Goal: Task Accomplishment & Management: Use online tool/utility

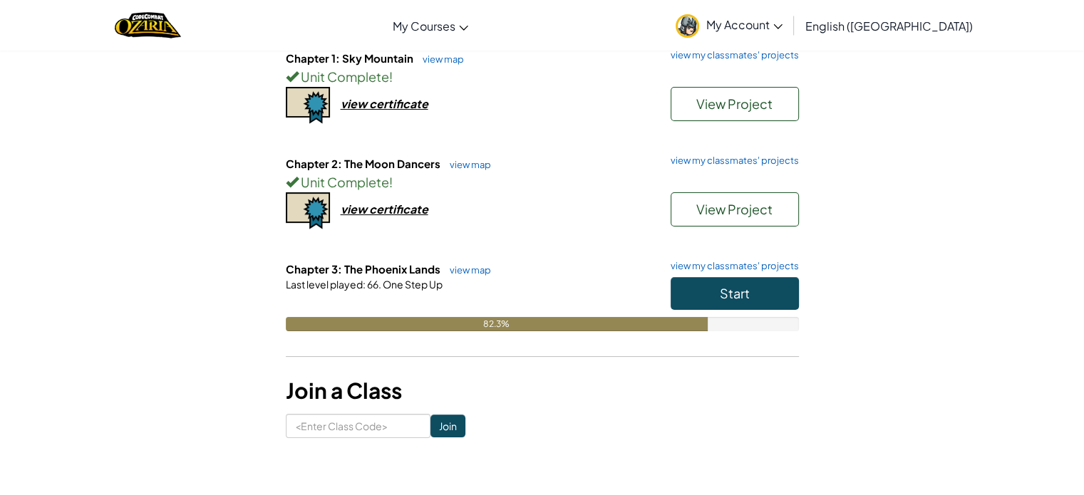
scroll to position [168, 0]
click at [761, 296] on button "Start" at bounding box center [735, 293] width 128 height 33
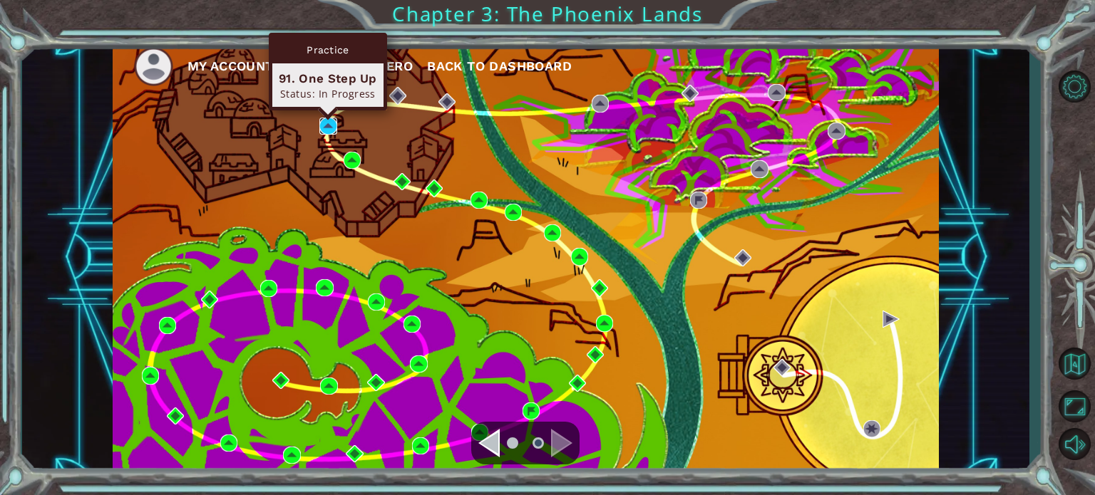
click at [324, 128] on img at bounding box center [327, 126] width 17 height 17
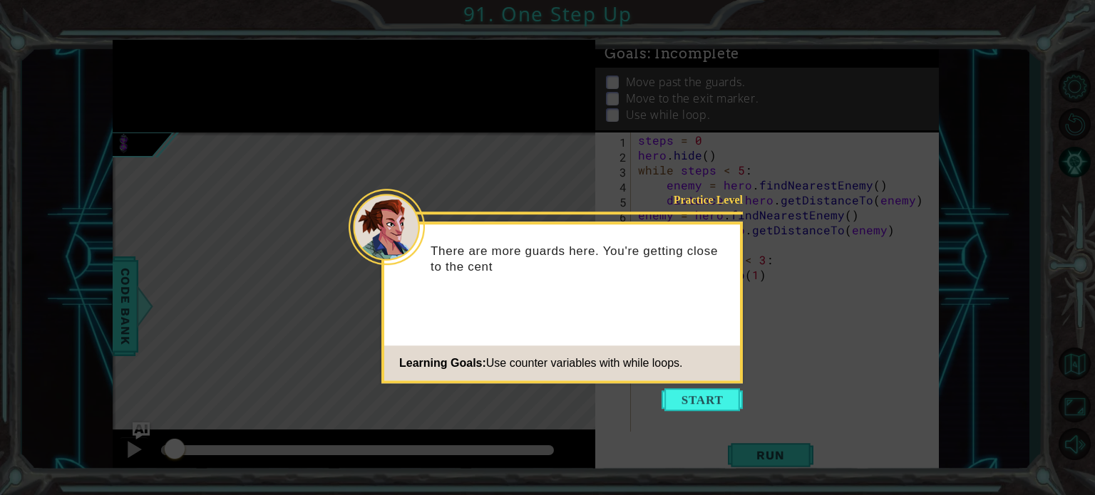
click at [702, 398] on button "Start" at bounding box center [702, 399] width 81 height 23
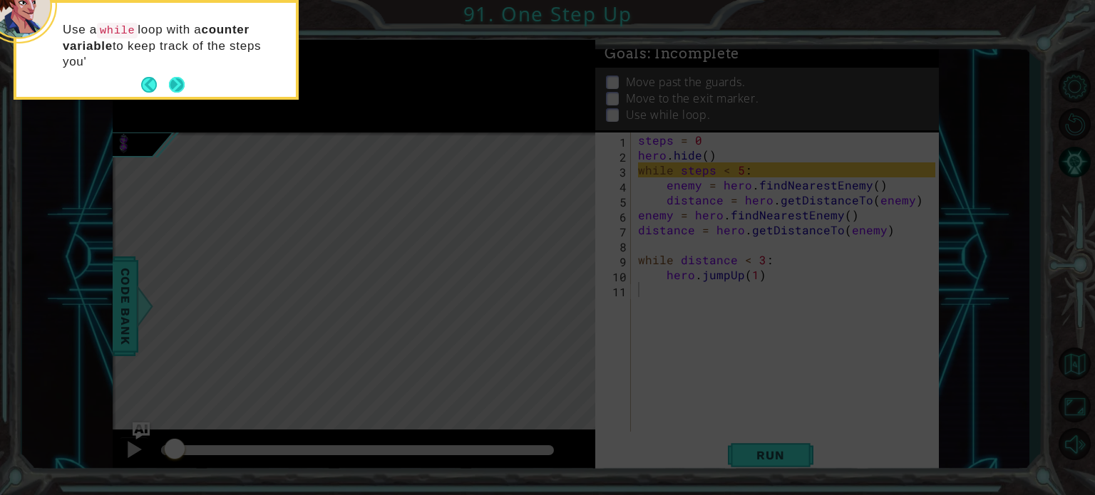
click at [177, 77] on button "Next" at bounding box center [177, 85] width 16 height 16
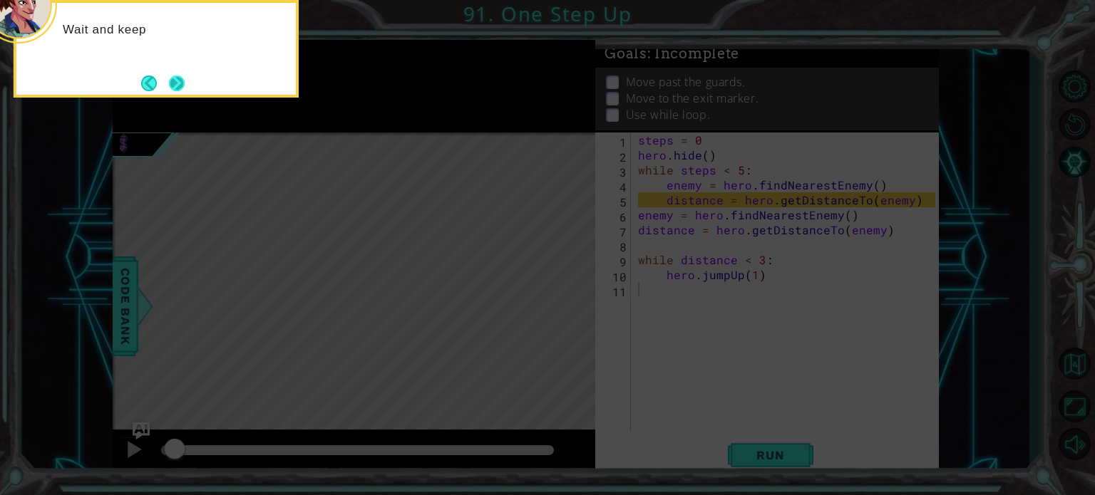
click at [177, 76] on button "Next" at bounding box center [177, 84] width 16 height 16
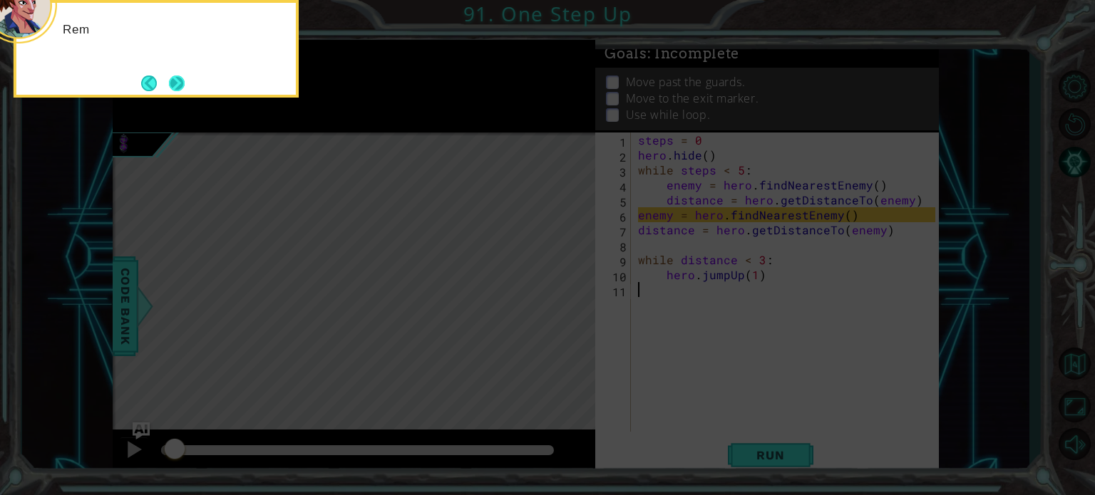
click at [177, 76] on button "Next" at bounding box center [177, 84] width 16 height 16
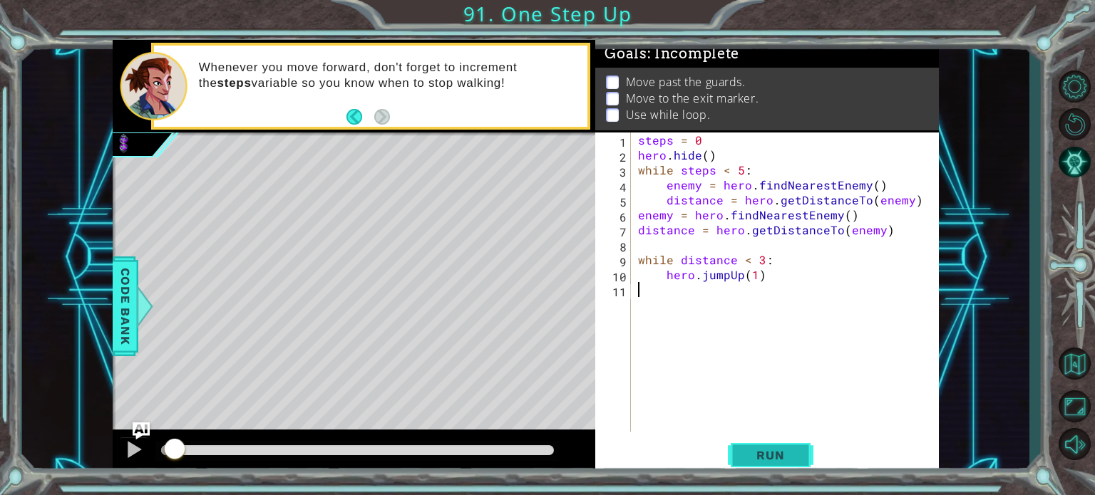
click at [761, 444] on button "Run" at bounding box center [771, 455] width 86 height 34
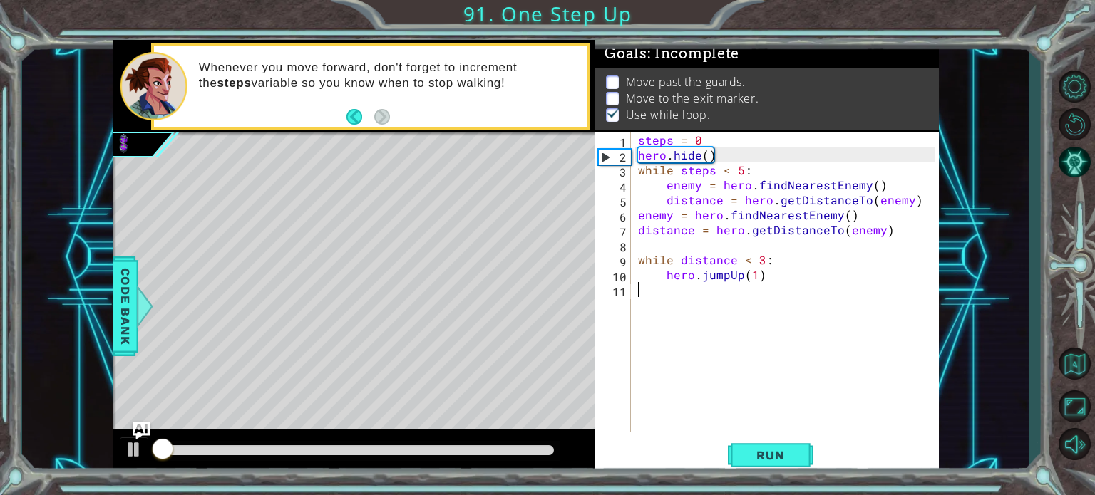
scroll to position [8, 0]
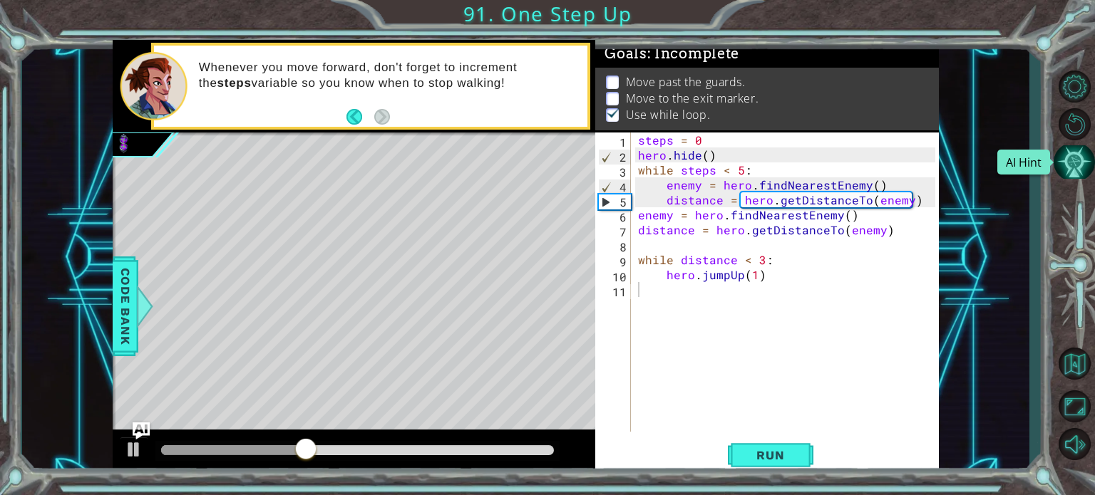
click at [1076, 176] on button "AI Hint" at bounding box center [1074, 162] width 41 height 34
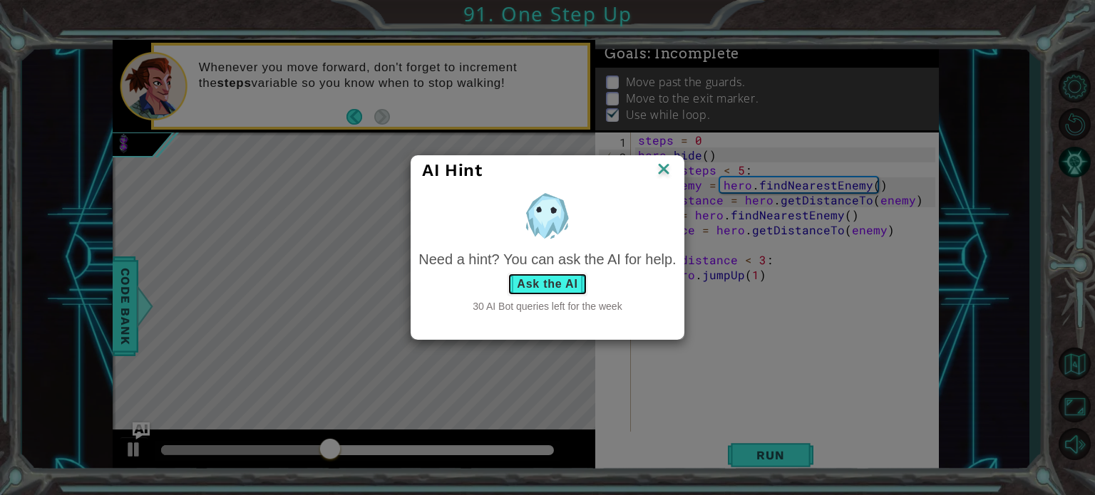
click at [530, 282] on button "Ask the AI" at bounding box center [547, 284] width 79 height 23
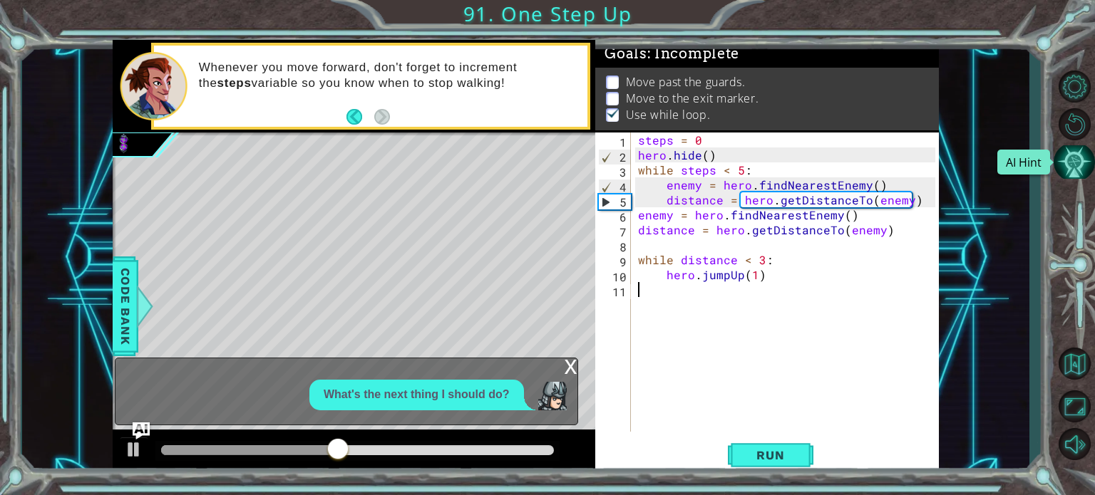
click at [1062, 163] on button "AI Hint" at bounding box center [1074, 162] width 41 height 34
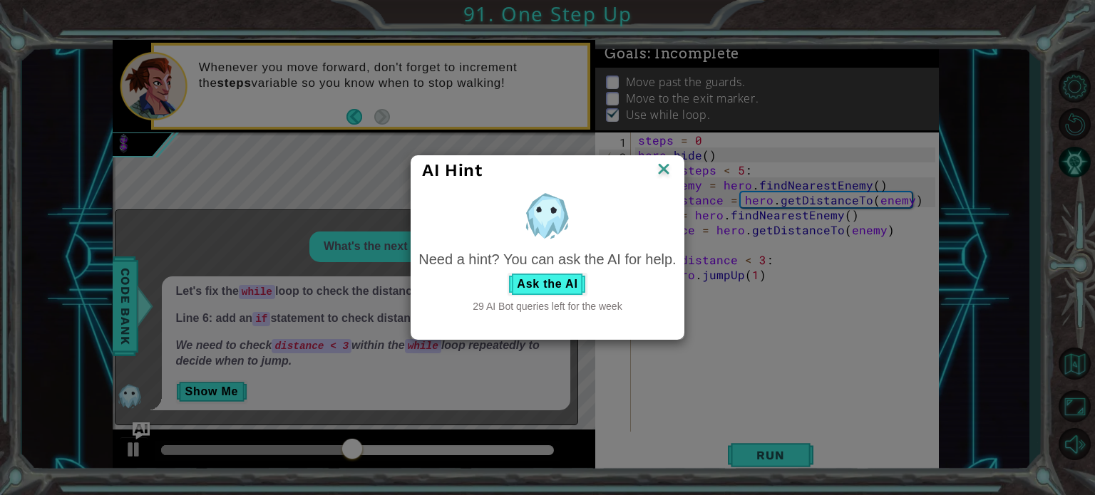
click at [662, 165] on img at bounding box center [663, 170] width 19 height 21
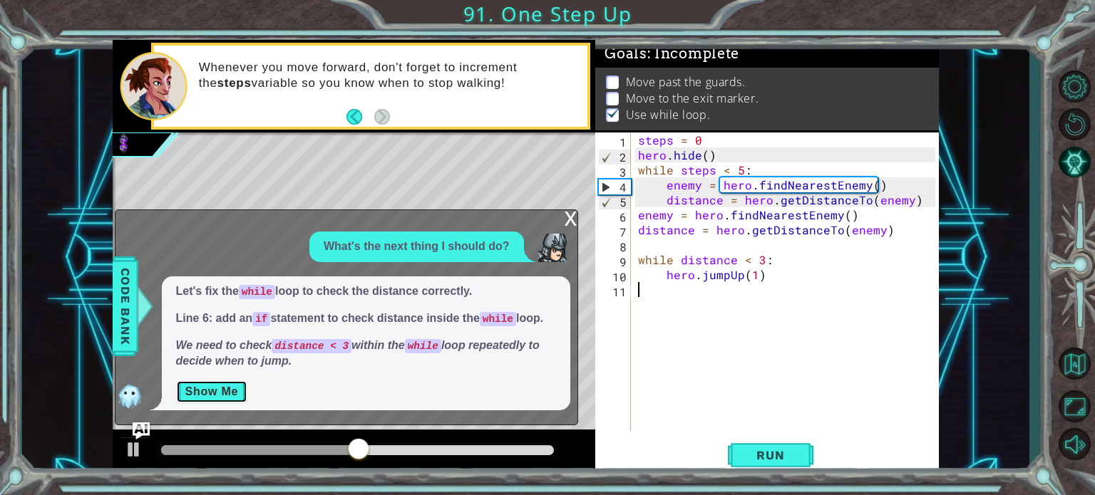
click at [211, 396] on button "Show Me" at bounding box center [212, 392] width 72 height 23
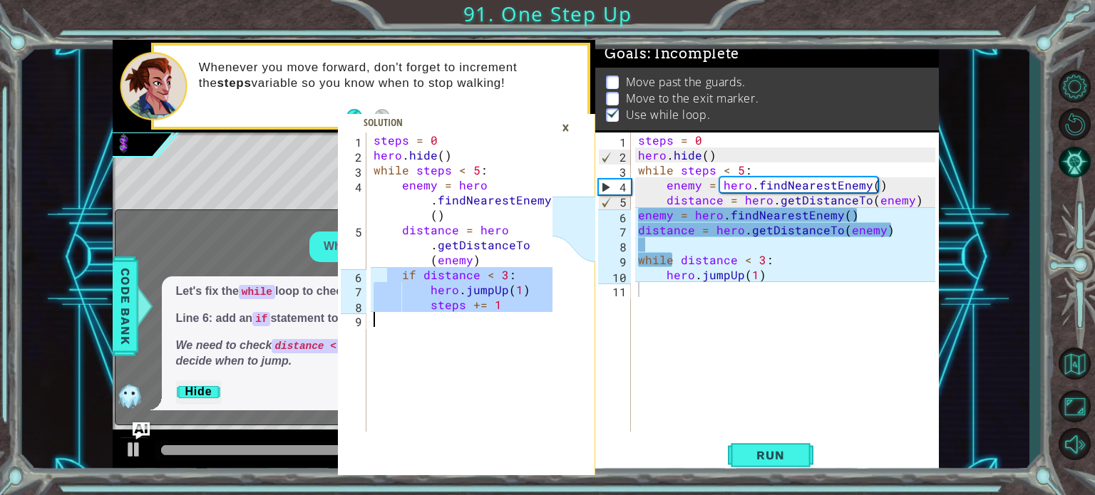
drag, startPoint x: 386, startPoint y: 279, endPoint x: 494, endPoint y: 335, distance: 122.1
click at [493, 334] on div "steps = 0 hero . hide ( ) while steps < 5 : enemy = hero . findNearestEnemy ( )…" at bounding box center [465, 297] width 189 height 329
drag, startPoint x: 484, startPoint y: 303, endPoint x: 373, endPoint y: 140, distance: 196.9
click at [373, 140] on div "steps = 0 hero . hide ( ) while steps < 5 : enemy = hero . findNearestEnemy ( )…" at bounding box center [465, 297] width 189 height 329
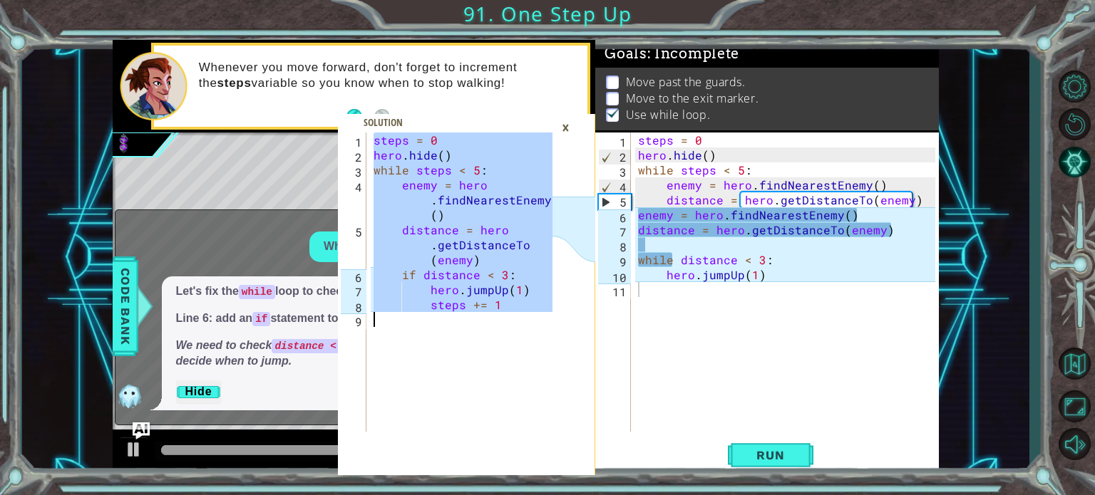
drag, startPoint x: 371, startPoint y: 140, endPoint x: 537, endPoint y: 426, distance: 329.6
click at [537, 426] on div "steps = 0 hero . hide ( ) while steps < 5 : enemy = hero . findNearestEnemy ( )…" at bounding box center [465, 297] width 189 height 329
type textarea "steps += 1"
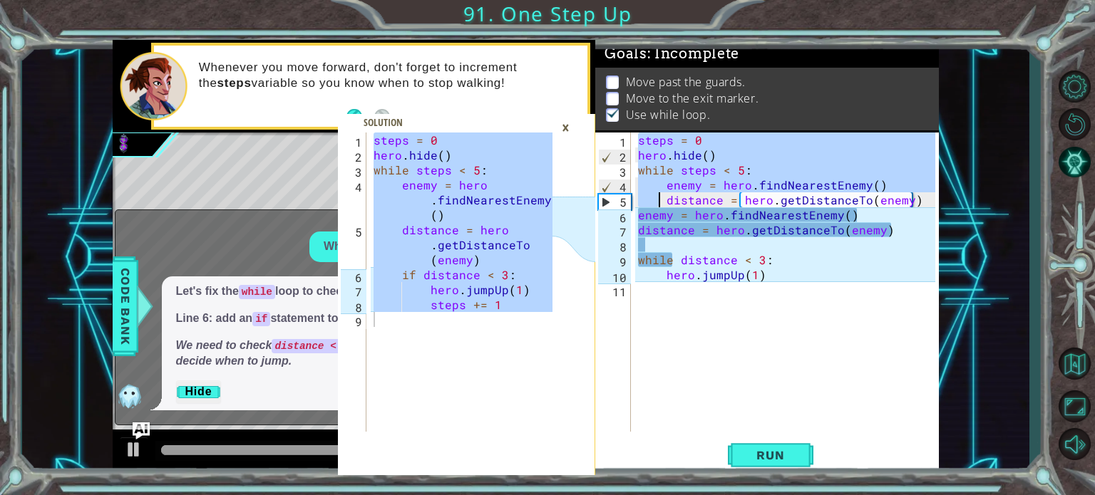
drag, startPoint x: 637, startPoint y: 143, endPoint x: 721, endPoint y: 349, distance: 221.9
click at [721, 347] on div "steps = 0 hero . hide ( ) while steps < 5 : enemy = hero . findNearestEnemy ( )…" at bounding box center [788, 297] width 307 height 329
type textarea "hero.jumpUp(1)"
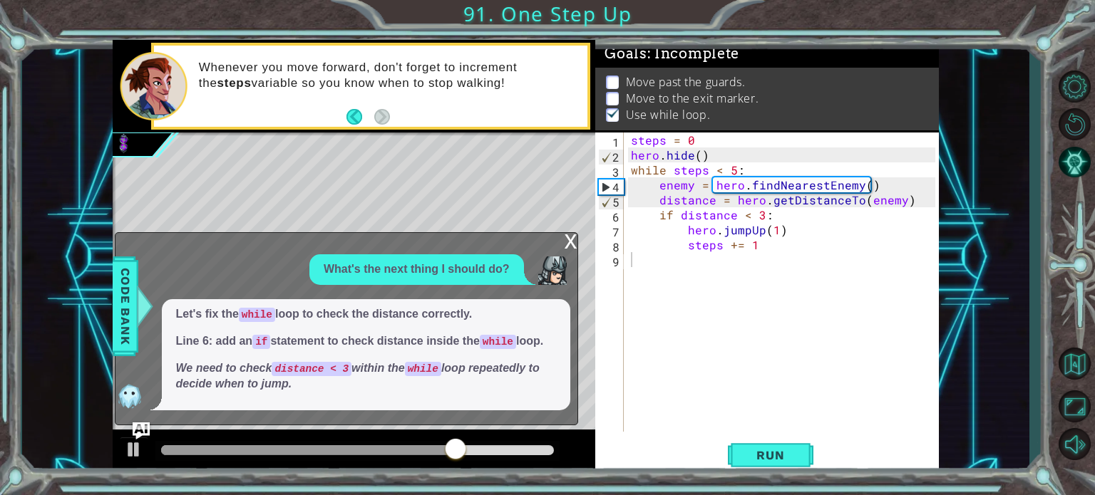
click at [679, 107] on p "Use while loop." at bounding box center [668, 115] width 84 height 16
click at [574, 235] on div "x" at bounding box center [571, 240] width 13 height 14
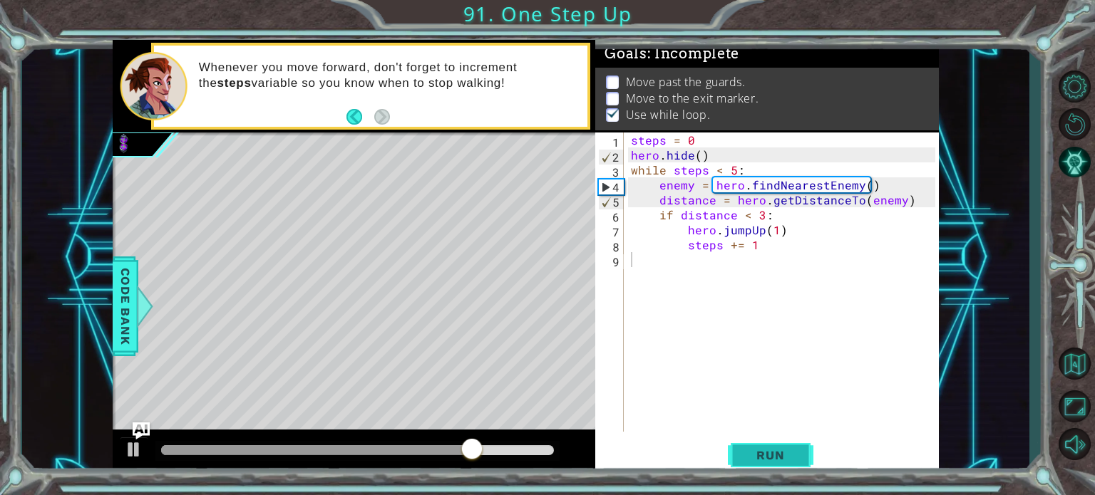
click at [804, 461] on button "Run" at bounding box center [771, 455] width 86 height 34
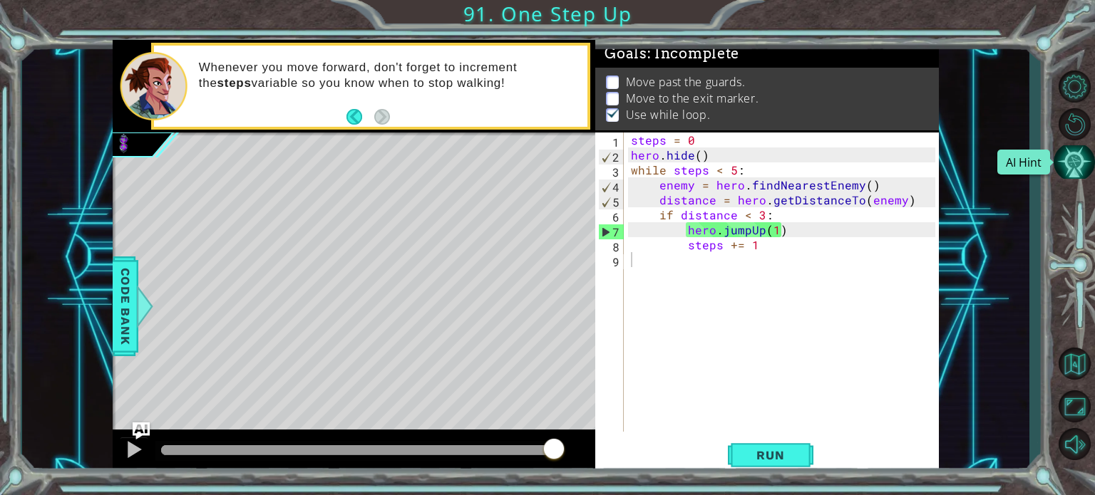
click at [1062, 165] on button "AI Hint" at bounding box center [1074, 162] width 41 height 34
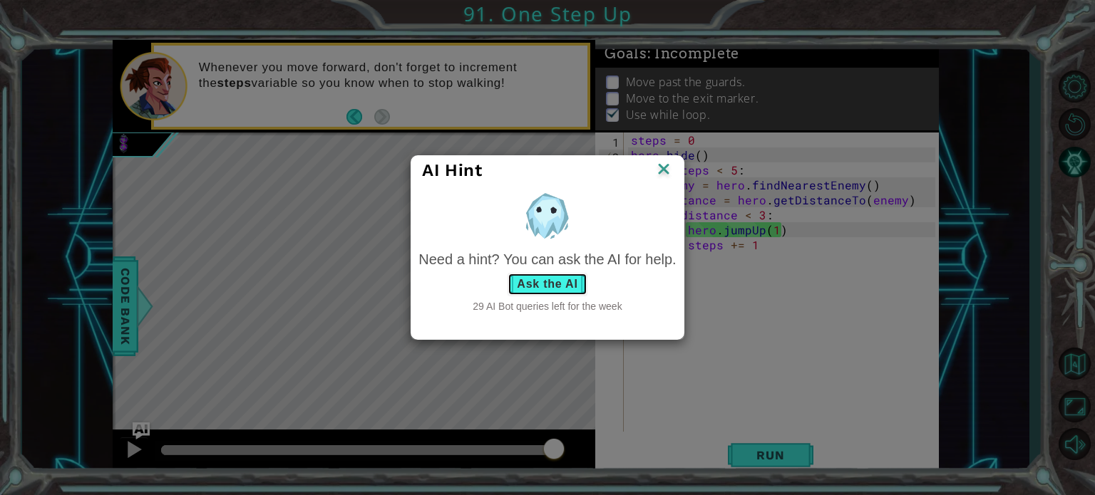
click at [540, 289] on button "Ask the AI" at bounding box center [547, 284] width 79 height 23
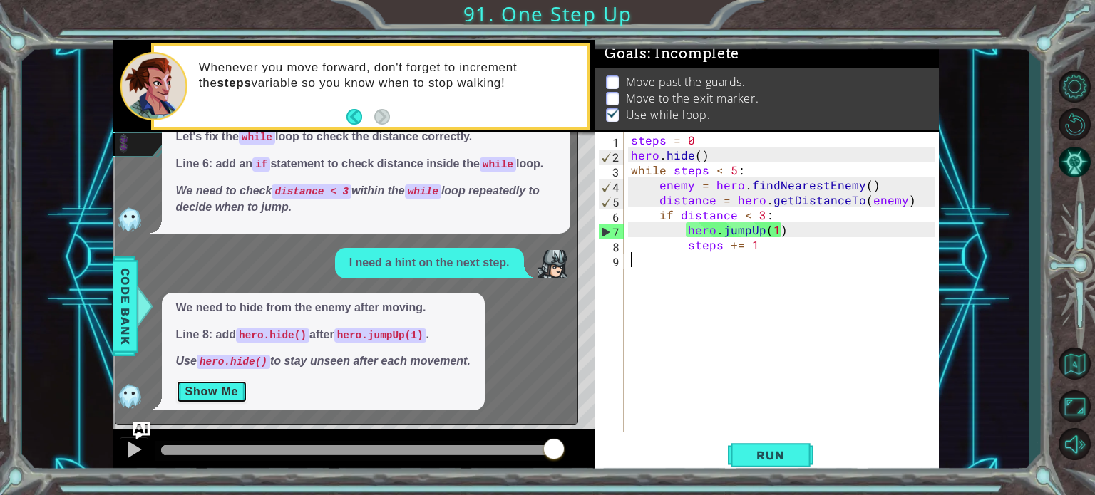
click at [207, 394] on button "Show Me" at bounding box center [212, 392] width 72 height 23
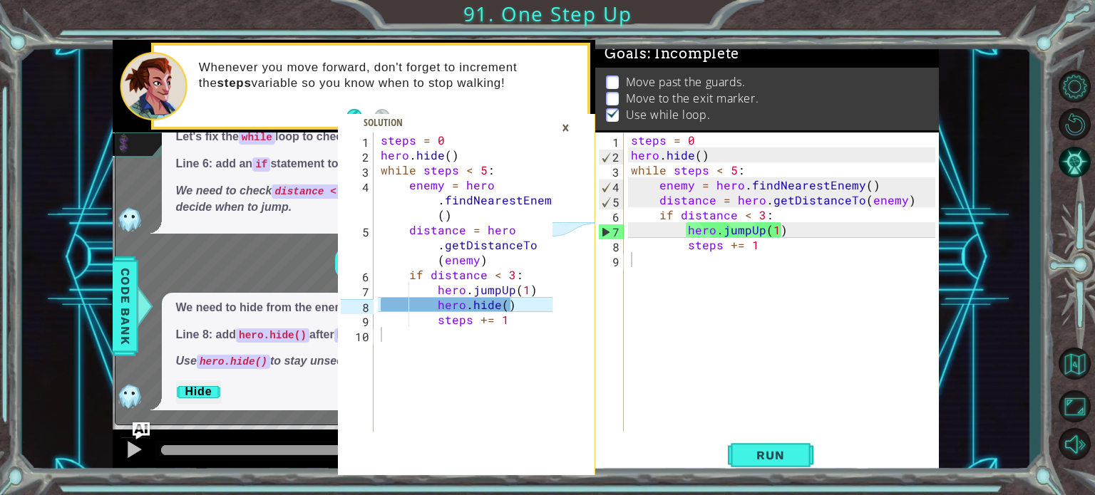
type textarea "hero.hide()"
drag, startPoint x: 406, startPoint y: 311, endPoint x: 529, endPoint y: 309, distance: 123.3
click at [529, 309] on div "steps = 0 hero . hide ( ) while steps < 5 : enemy = hero . findNearestEnemy ( )…" at bounding box center [469, 297] width 182 height 329
type textarea "hero.jumpUp(1)"
click at [790, 235] on div "steps = 0 hero . hide ( ) while steps < 5 : enemy = hero . findNearestEnemy ( )…" at bounding box center [785, 297] width 314 height 329
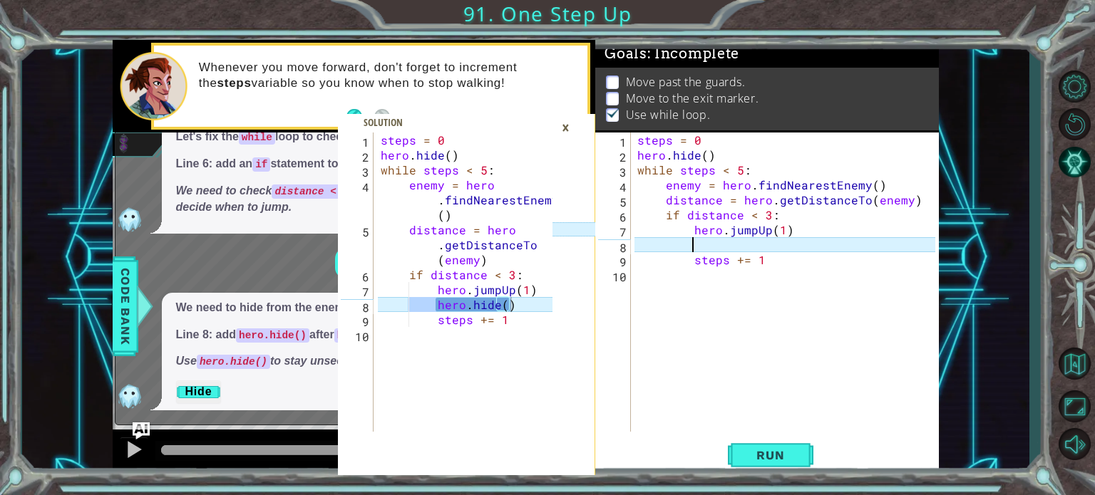
paste textarea "hero.hide()"
click at [563, 128] on div "×" at bounding box center [566, 127] width 22 height 24
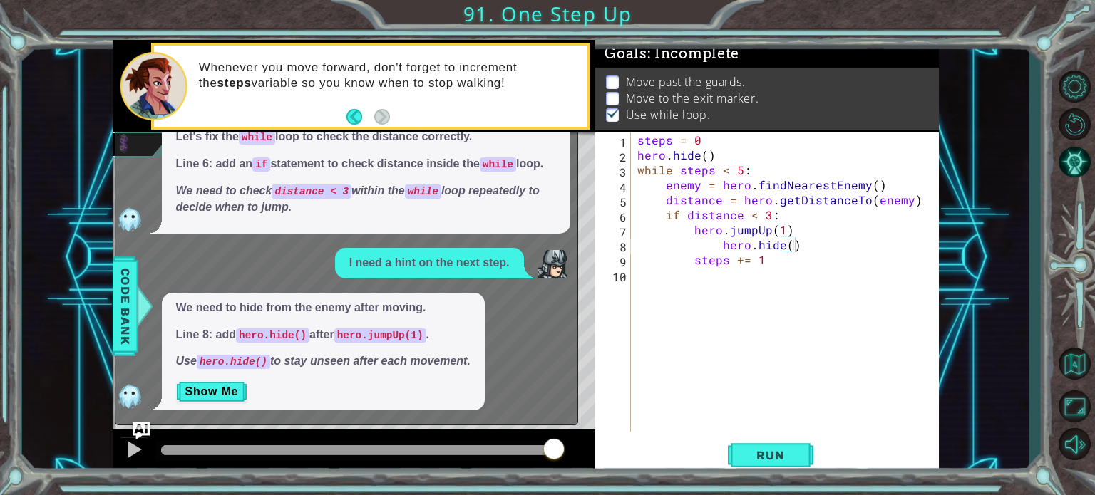
click at [147, 421] on div "x What's the next thing I should do? Let's fix the while loop to check the dist…" at bounding box center [346, 241] width 463 height 371
click at [142, 424] on img "Ask AI" at bounding box center [140, 431] width 19 height 19
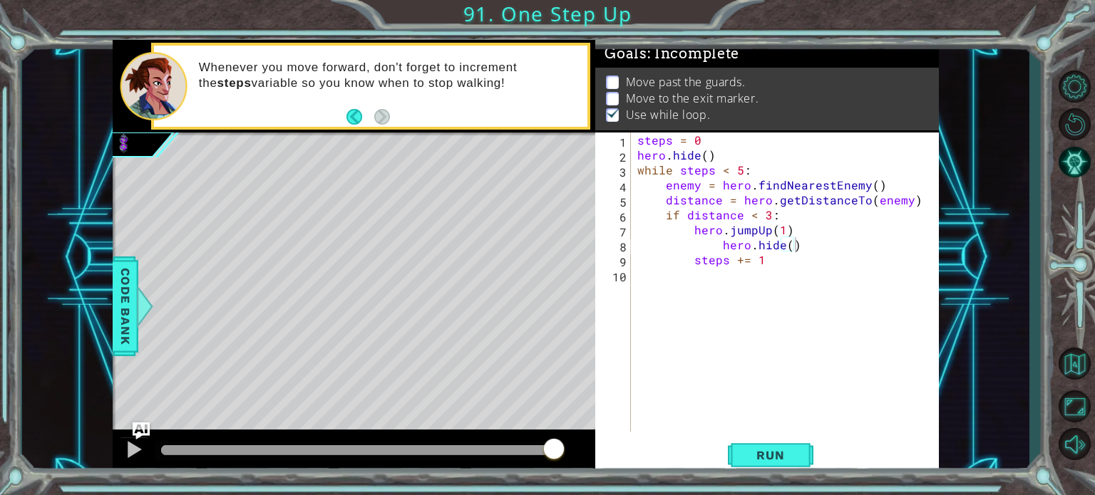
click at [716, 244] on div "steps = 0 hero . hide ( ) while steps < 5 : enemy = hero . findNearestEnemy ( )…" at bounding box center [788, 297] width 308 height 329
type textarea "hero.hide()"
click at [753, 440] on button "Run" at bounding box center [771, 455] width 86 height 34
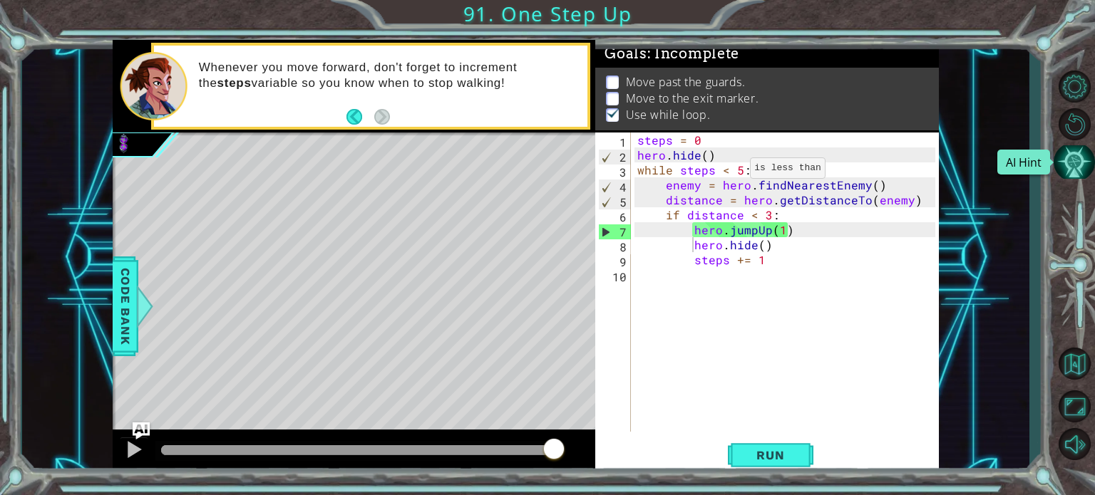
click at [1074, 155] on button "AI Hint" at bounding box center [1074, 162] width 41 height 34
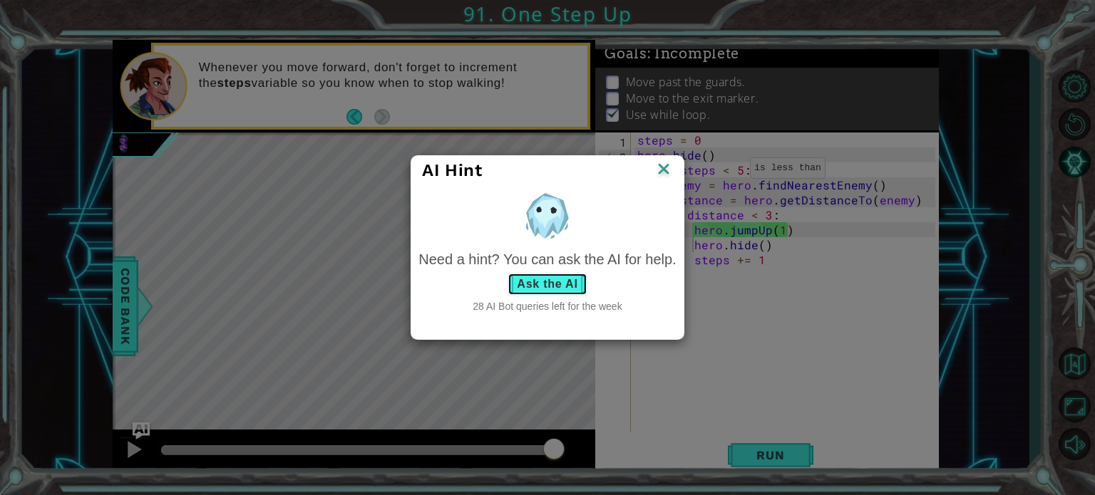
click at [538, 282] on button "Ask the AI" at bounding box center [547, 284] width 79 height 23
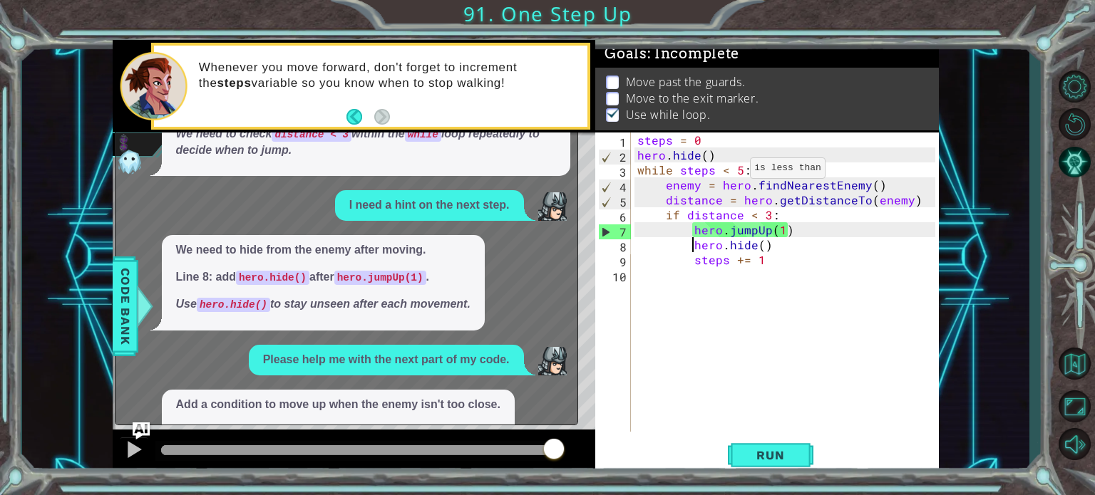
scroll to position [97, 0]
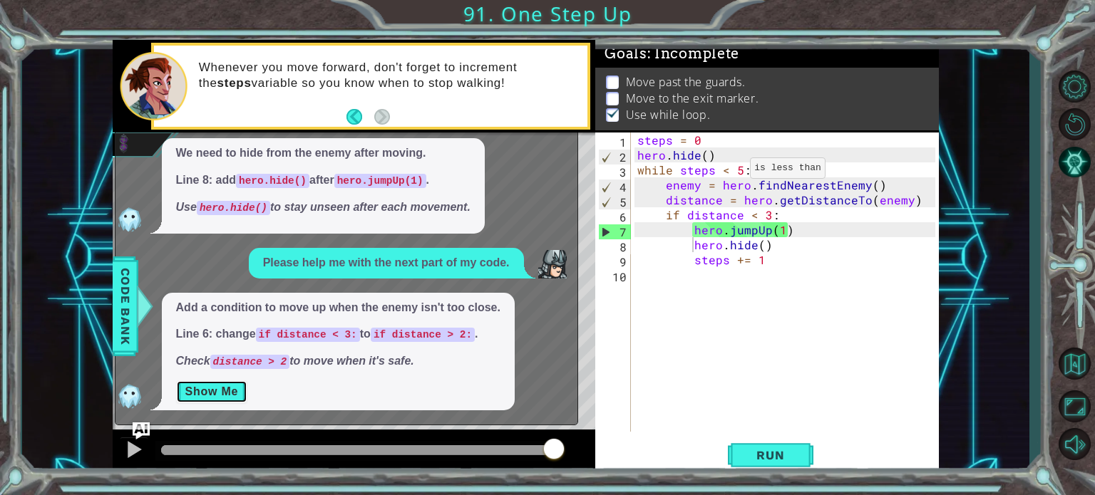
click at [244, 386] on button "Show Me" at bounding box center [212, 392] width 72 height 23
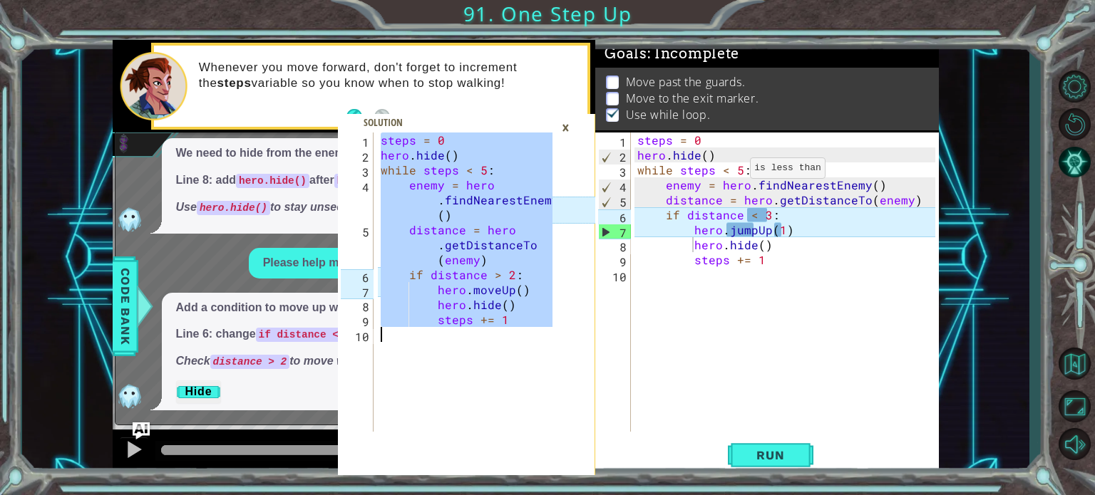
drag, startPoint x: 381, startPoint y: 139, endPoint x: 663, endPoint y: 481, distance: 443.1
click at [663, 481] on div "steps = 0 1 2 3 4 5 6 7 8 9 10 steps = 0 hero . hide ( ) while steps < 5 : enem…" at bounding box center [547, 247] width 1095 height 495
click at [462, 225] on div "steps = 0 hero . hide ( ) while steps < 5 : enemy = hero . findNearestEnemy ( )…" at bounding box center [465, 282] width 175 height 299
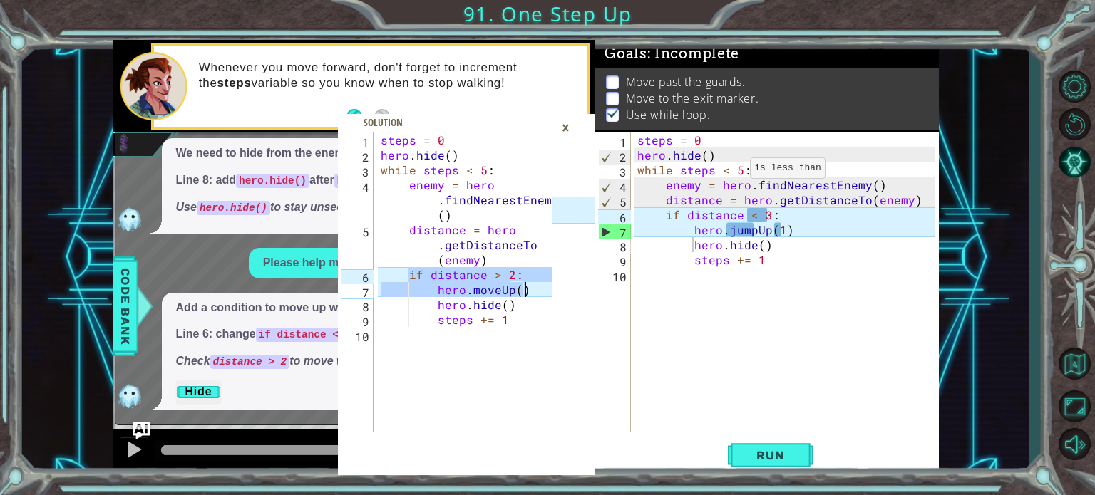
drag, startPoint x: 405, startPoint y: 270, endPoint x: 550, endPoint y: 294, distance: 146.7
click at [550, 294] on div "steps = 0 hero . hide ( ) while steps < 5 : enemy = hero . findNearestEnemy ( )…" at bounding box center [469, 297] width 182 height 329
type textarea "if distance > 2: hero.moveUp()"
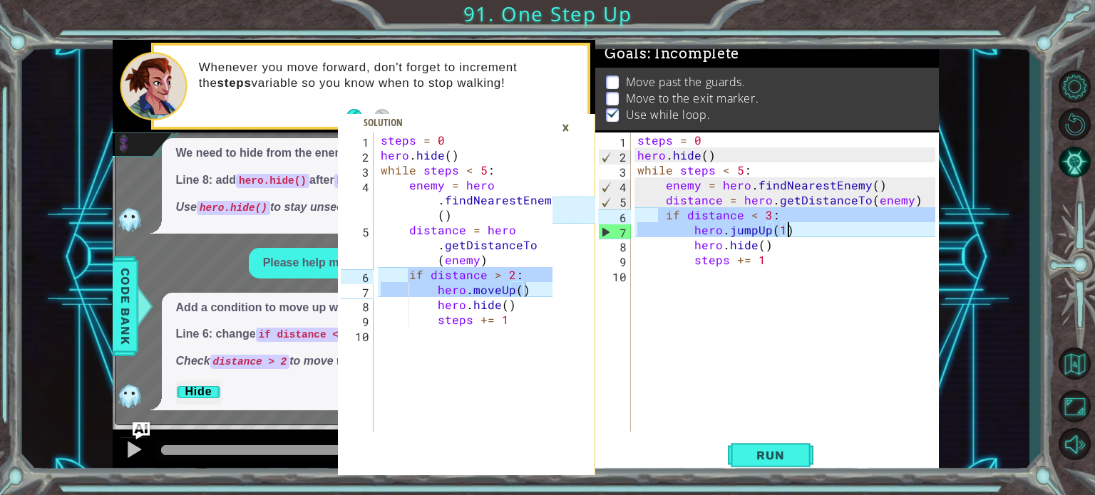
drag, startPoint x: 657, startPoint y: 211, endPoint x: 796, endPoint y: 233, distance: 140.7
click at [796, 233] on div "steps = 0 hero . hide ( ) while steps < 5 : enemy = hero . findNearestEnemy ( )…" at bounding box center [788, 297] width 308 height 329
type textarea "if distance < 3: hero.jumpUp(1)"
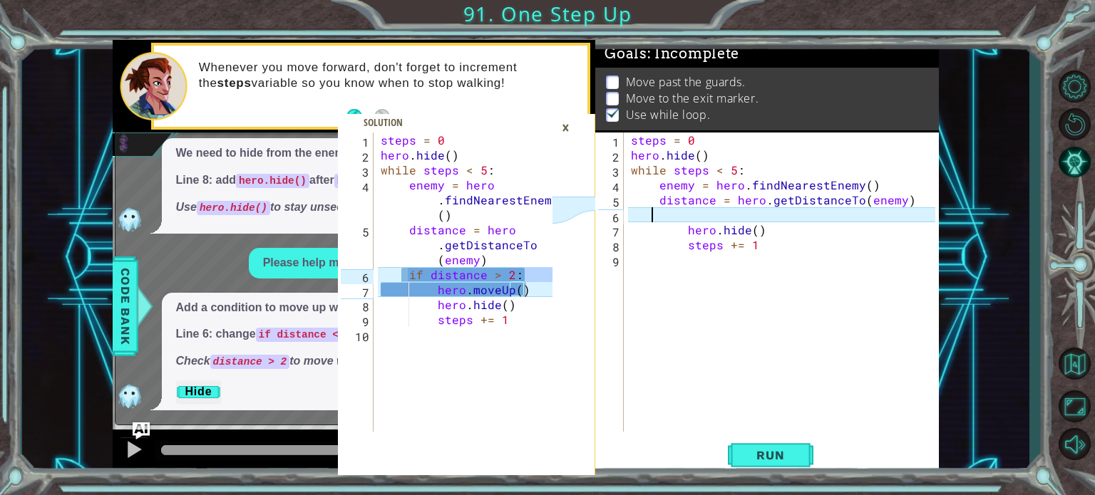
paste textarea "hero.moveUp()"
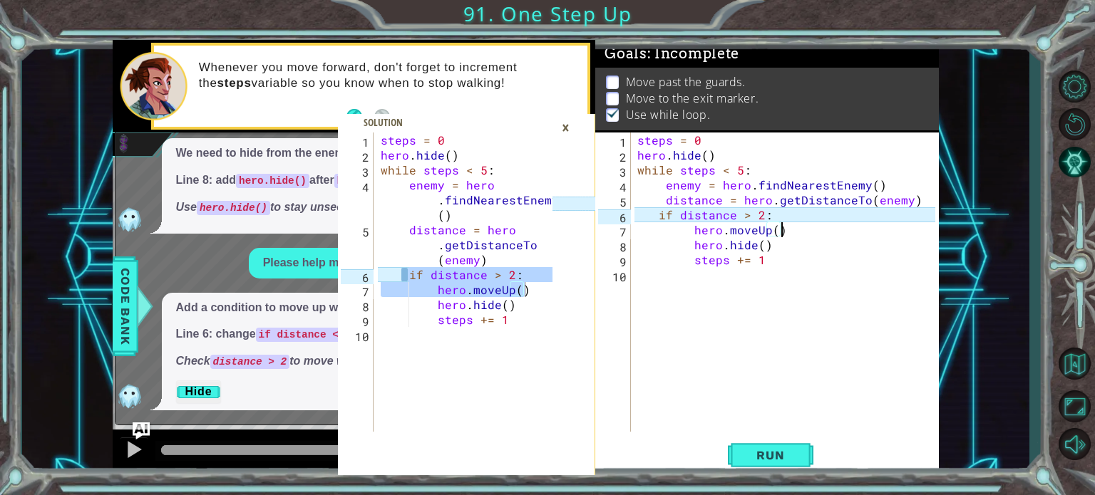
click at [567, 130] on div "×" at bounding box center [566, 127] width 22 height 24
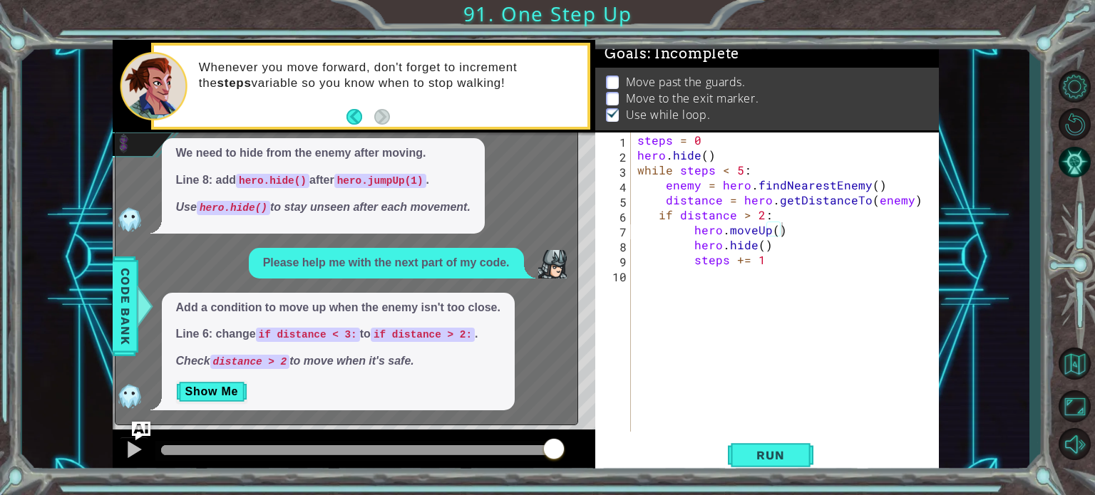
click at [145, 427] on img "Ask AI" at bounding box center [140, 431] width 19 height 19
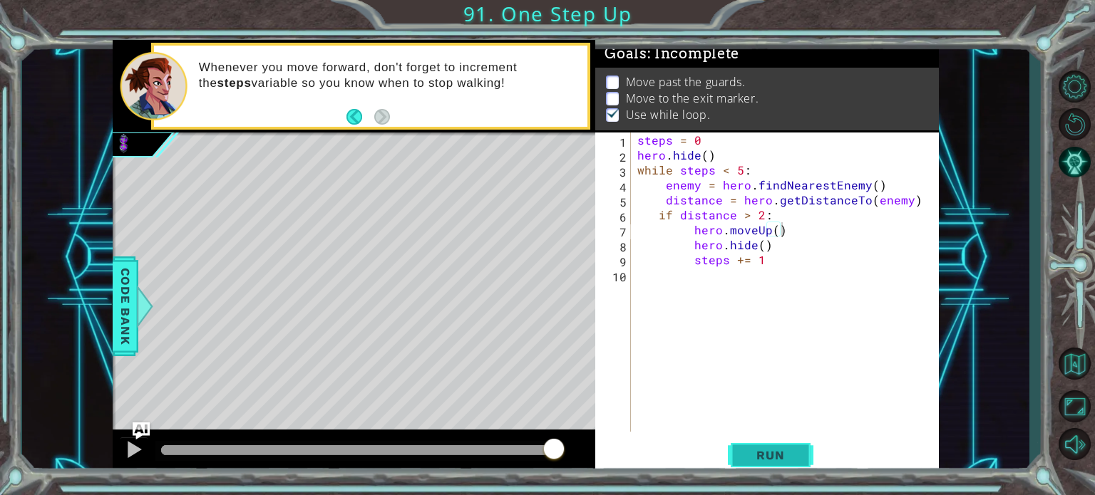
click at [796, 463] on button "Run" at bounding box center [771, 455] width 86 height 34
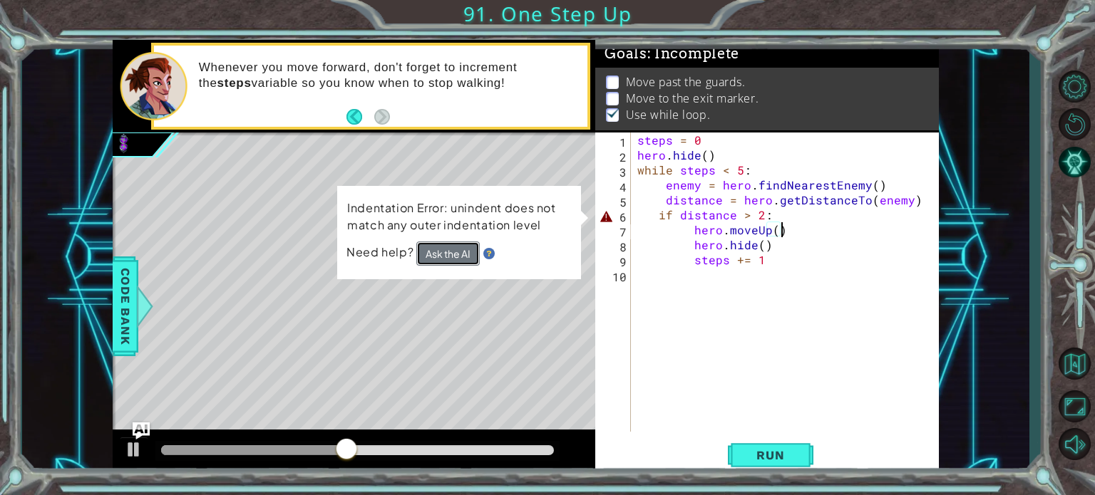
click at [438, 254] on button "Ask the AI" at bounding box center [447, 254] width 63 height 24
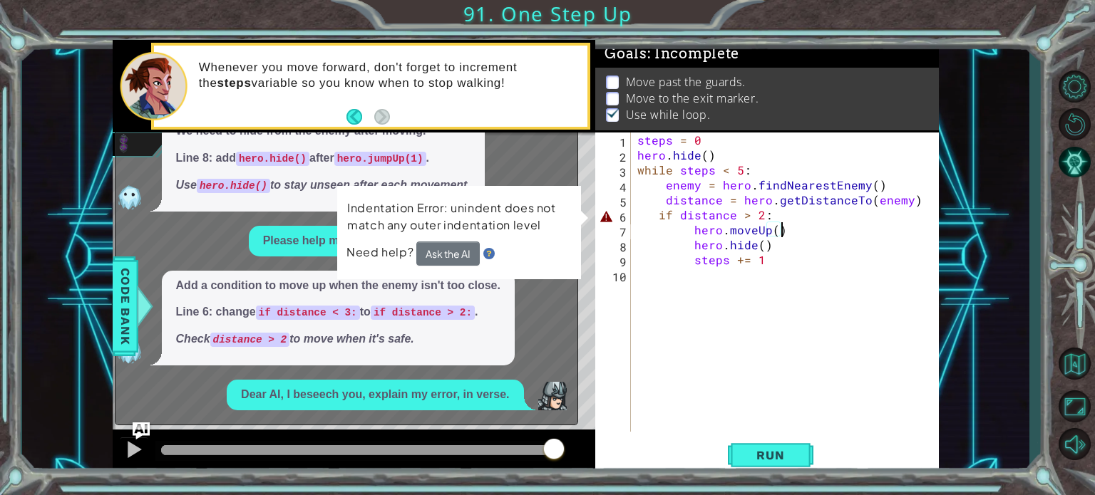
scroll to position [212, 0]
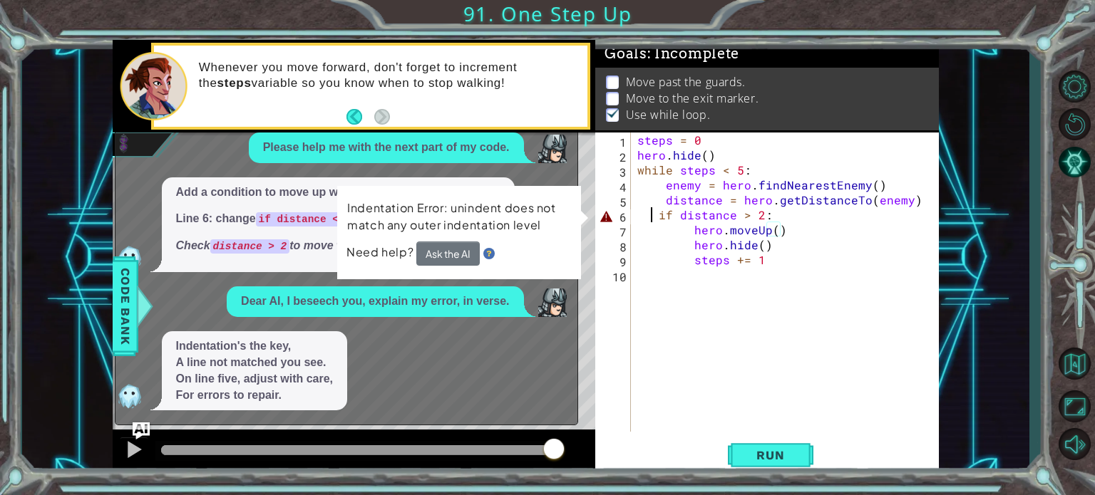
click at [650, 215] on div "steps = 0 hero . hide ( ) while steps < 5 : enemy = hero . findNearestEnemy ( )…" at bounding box center [788, 297] width 308 height 329
type textarea "if distance > 2:"
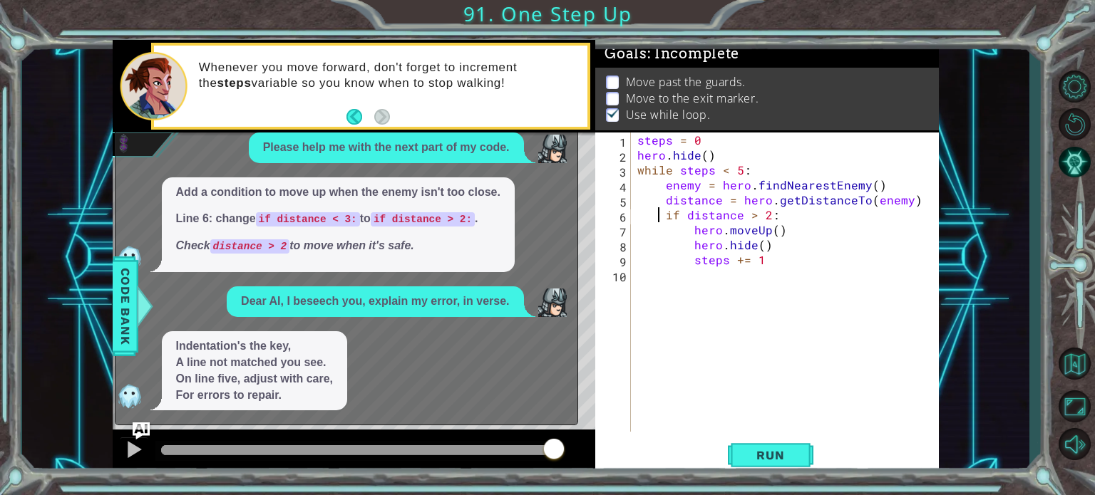
click at [784, 477] on div "if distance > 2: hero.moveUp() 1 2 3 4 5 6 7 8 9 10 steps = 0 hero . hide ( ) w…" at bounding box center [547, 247] width 1095 height 495
click at [781, 462] on button "Run" at bounding box center [771, 455] width 86 height 34
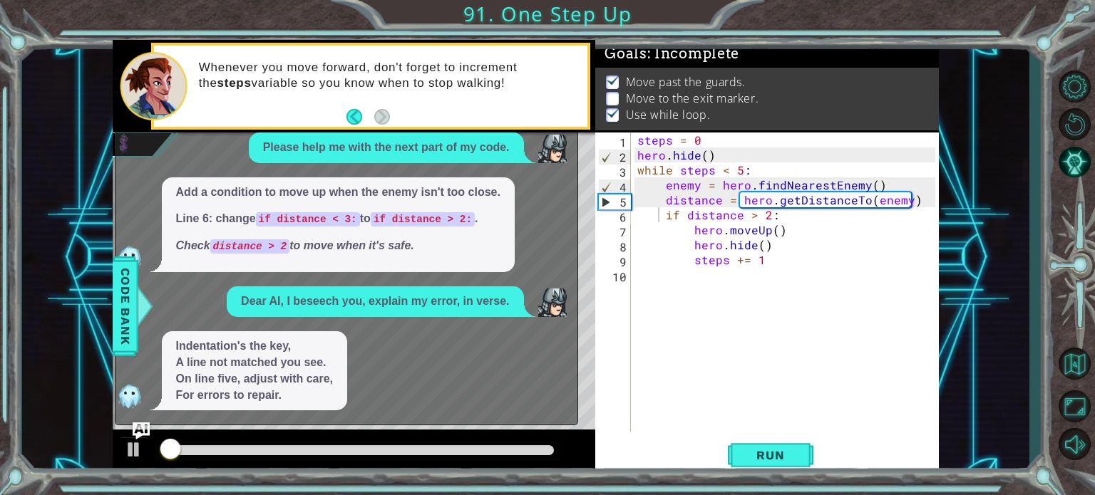
click at [140, 421] on div "x What's the next thing I should do? Let's fix the while loop to check the dist…" at bounding box center [346, 212] width 463 height 428
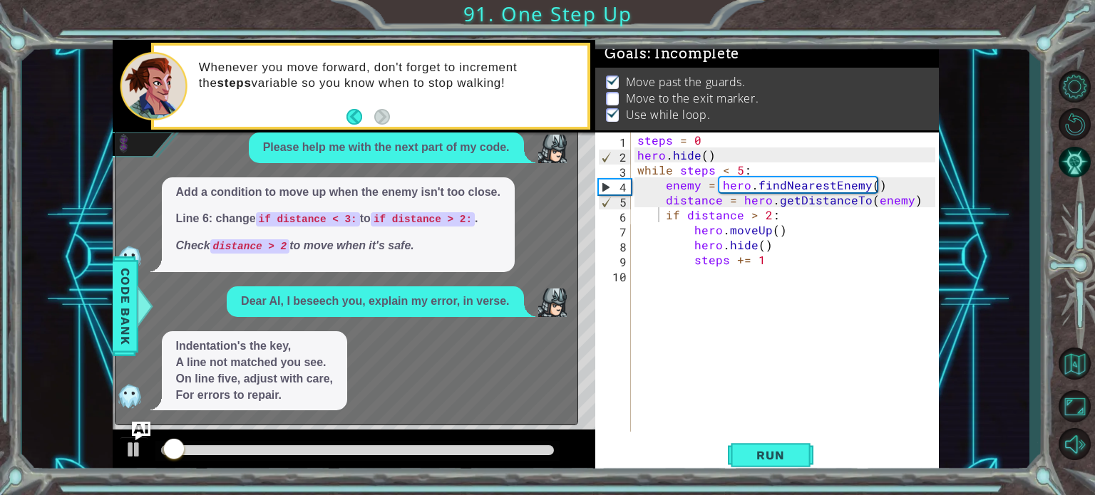
click at [144, 432] on img "Ask AI" at bounding box center [140, 431] width 19 height 19
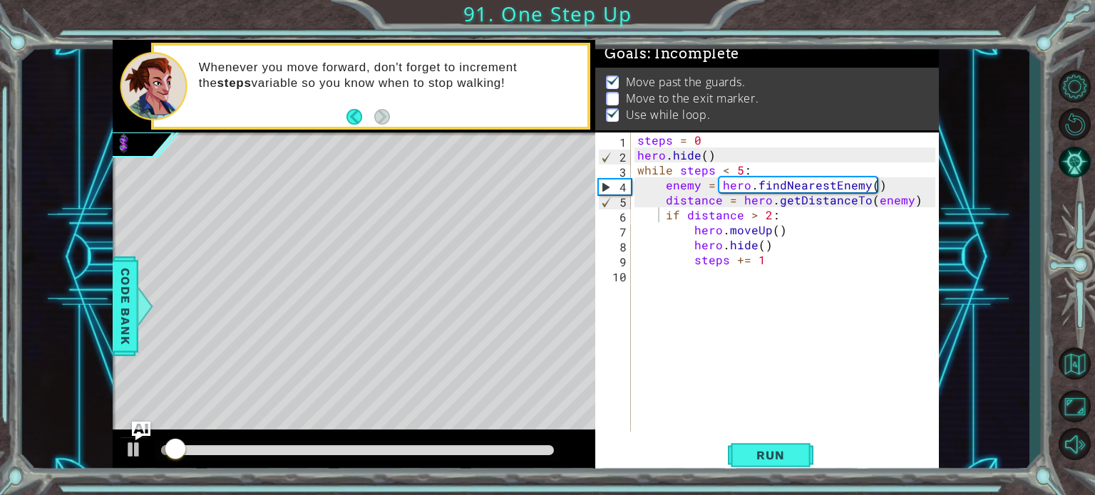
click at [145, 433] on img "Ask AI" at bounding box center [140, 431] width 19 height 19
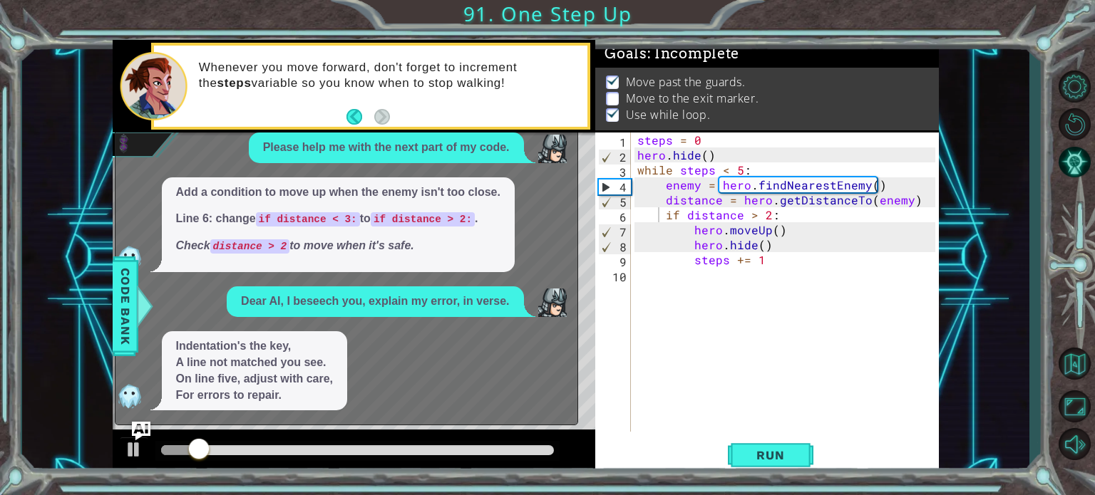
click at [145, 433] on img "Ask AI" at bounding box center [140, 431] width 19 height 19
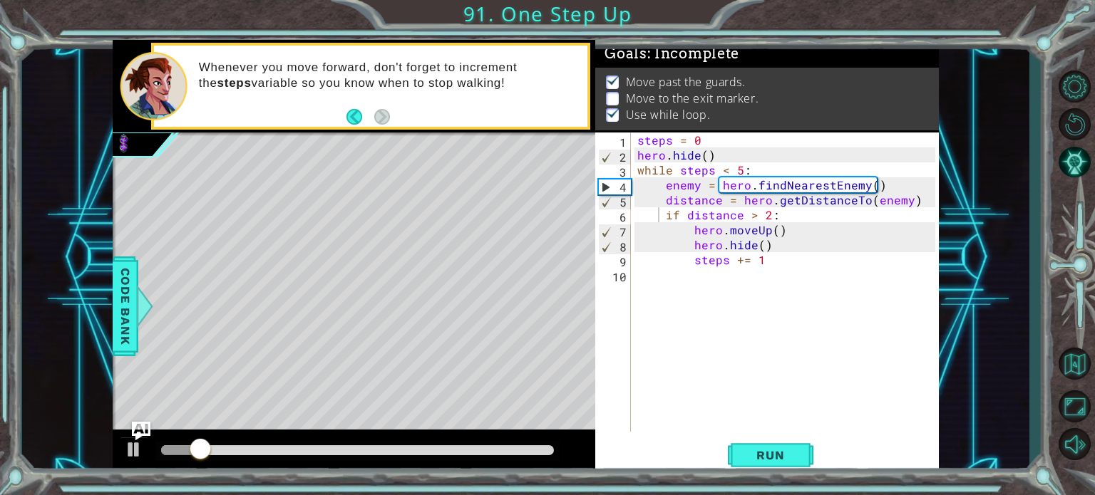
click at [145, 433] on img "Ask AI" at bounding box center [140, 431] width 19 height 19
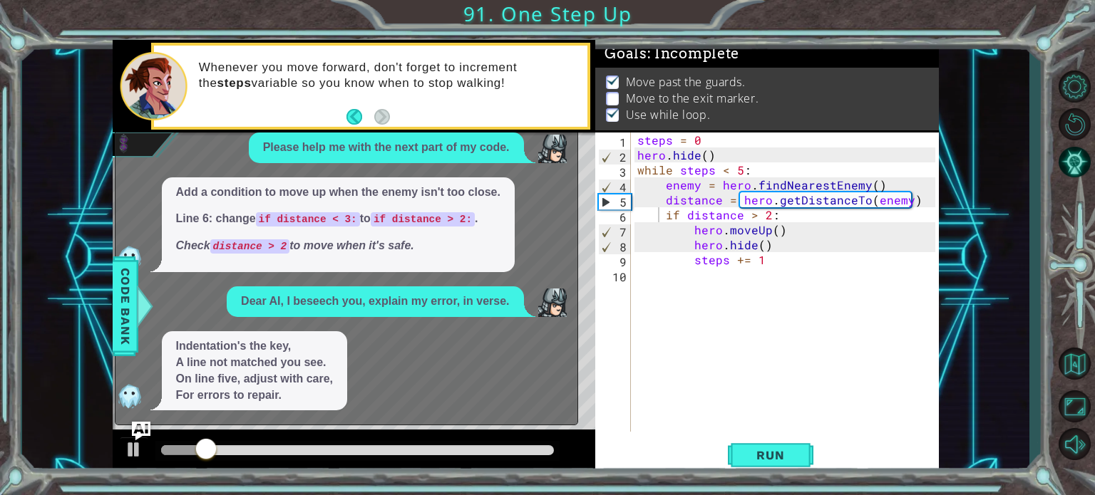
click at [145, 430] on img "Ask AI" at bounding box center [140, 431] width 19 height 19
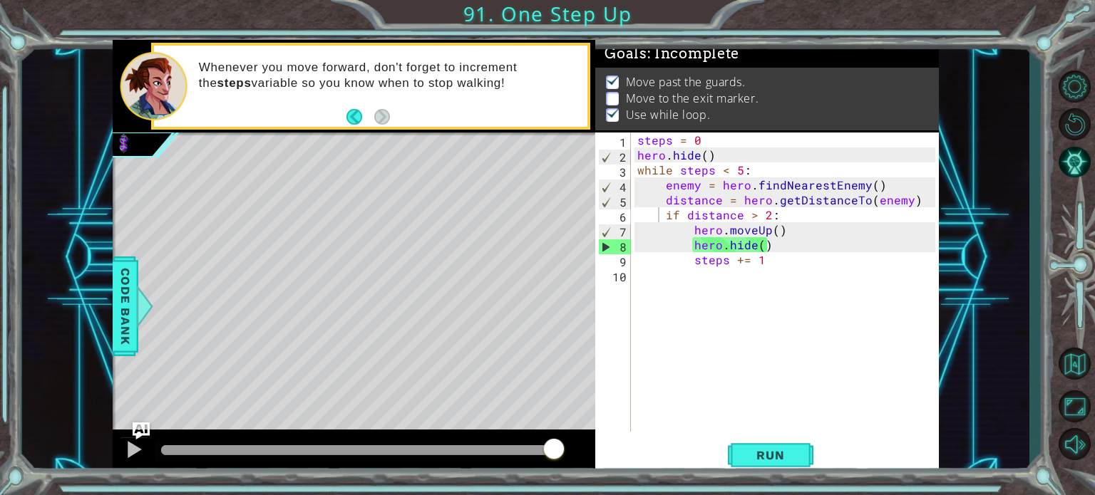
drag, startPoint x: 245, startPoint y: 453, endPoint x: 476, endPoint y: 478, distance: 233.1
click at [530, 479] on div "if distance > 2: hero.moveUp() 1 2 3 4 5 6 7 8 9 10 steps = 0 hero . hide ( ) w…" at bounding box center [547, 247] width 1095 height 495
drag, startPoint x: 476, startPoint y: 478, endPoint x: 627, endPoint y: 461, distance: 151.4
click at [629, 460] on div "if distance > 2: hero.moveUp() 1 2 3 4 5 6 7 8 9 10 steps = 0 hero . hide ( ) w…" at bounding box center [547, 247] width 1095 height 495
drag, startPoint x: 540, startPoint y: 451, endPoint x: 478, endPoint y: 433, distance: 64.5
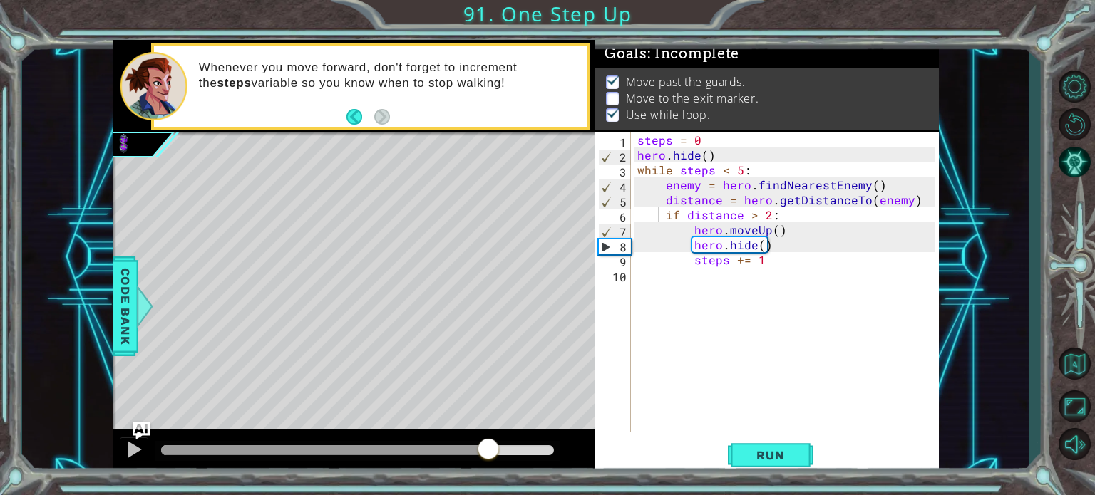
click at [485, 431] on div at bounding box center [354, 453] width 483 height 46
drag, startPoint x: 478, startPoint y: 433, endPoint x: 468, endPoint y: 433, distance: 10.0
click at [468, 433] on div at bounding box center [354, 453] width 483 height 46
click at [676, 291] on div "steps = 0 hero . hide ( ) while steps < 5 : enemy = hero . findNearestEnemy ( )…" at bounding box center [788, 297] width 308 height 329
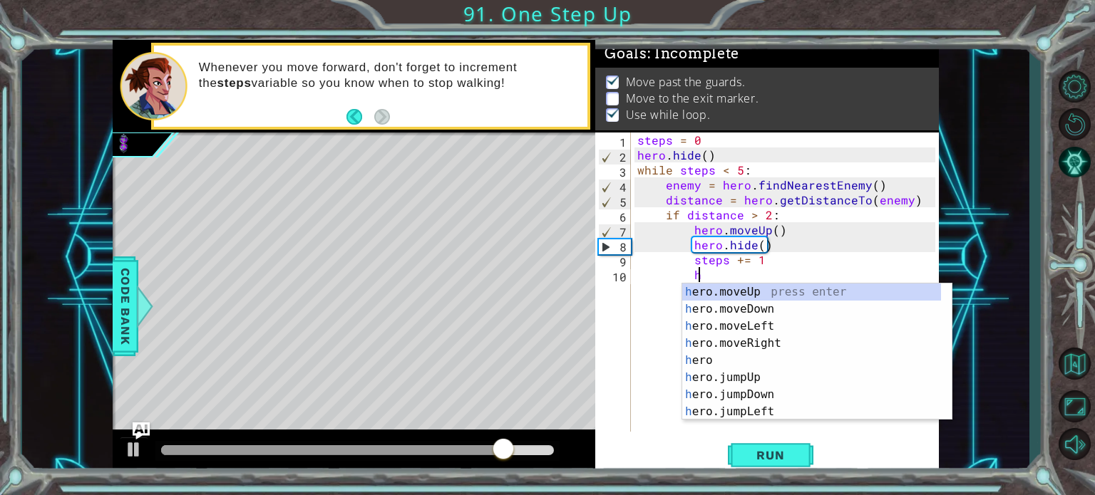
scroll to position [0, 3]
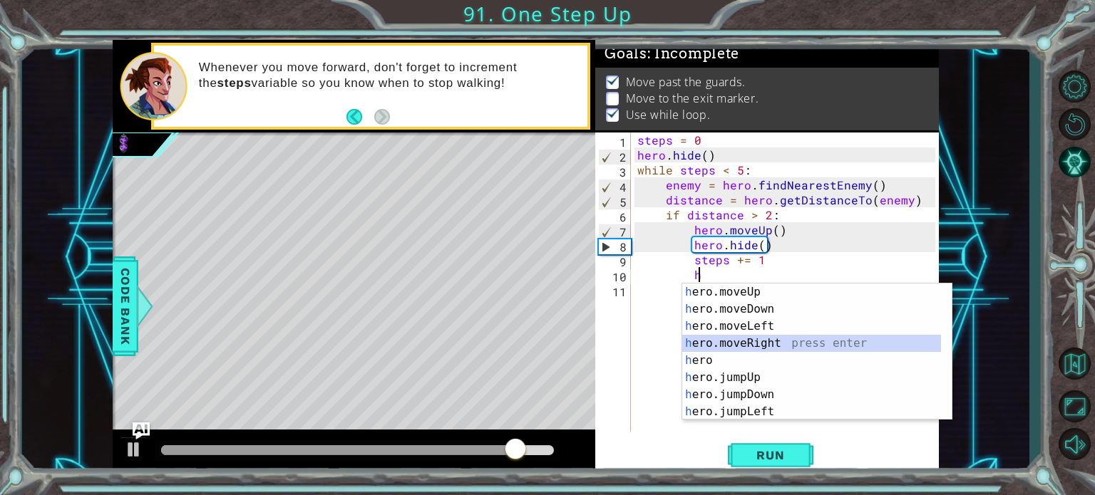
click at [744, 341] on div "h ero.moveUp press enter h ero.moveDown press enter h ero.moveLeft press enter …" at bounding box center [811, 369] width 259 height 171
type textarea "hero.moveRight(1)"
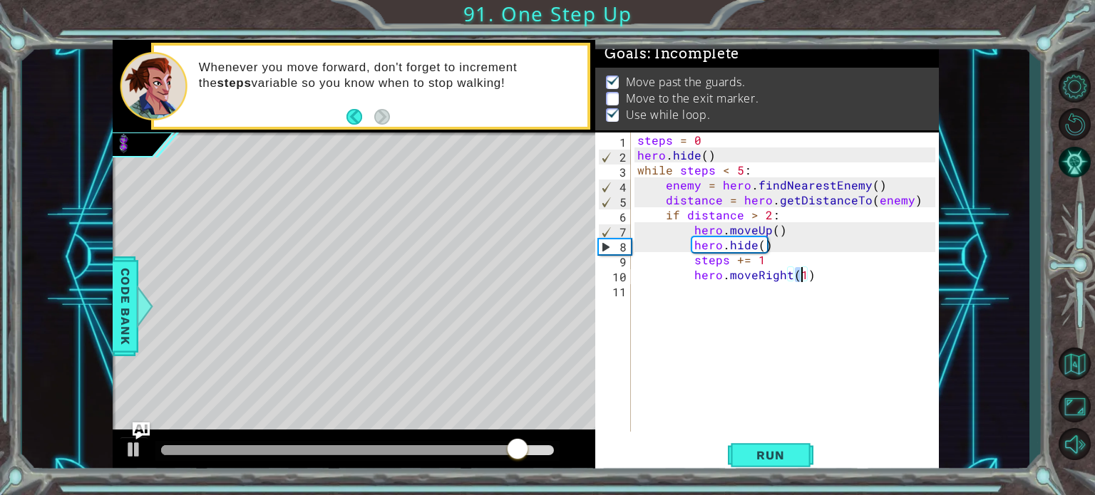
click at [719, 314] on div "steps = 0 hero . hide ( ) while steps < 5 : enemy = hero . findNearestEnemy ( )…" at bounding box center [788, 297] width 308 height 329
type textarea "h"
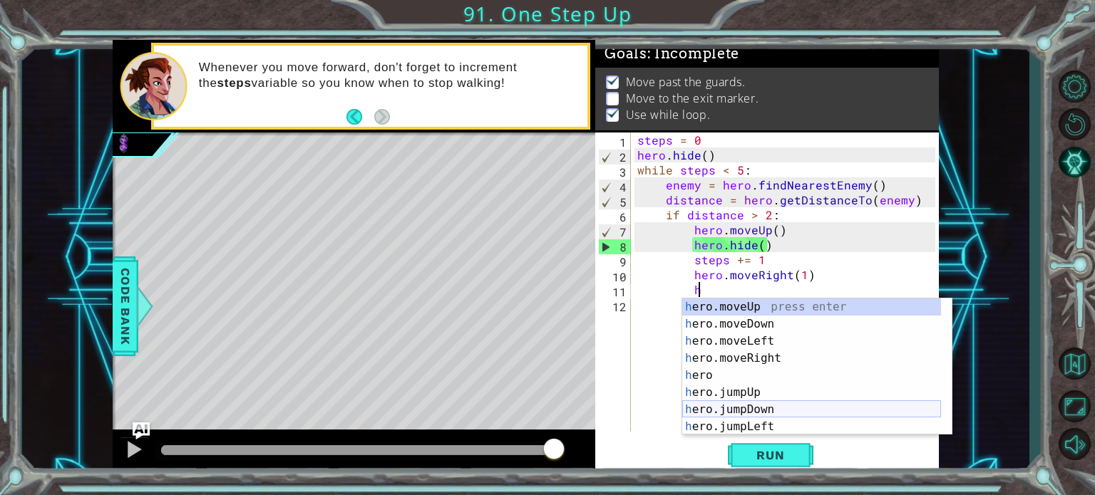
scroll to position [43, 0]
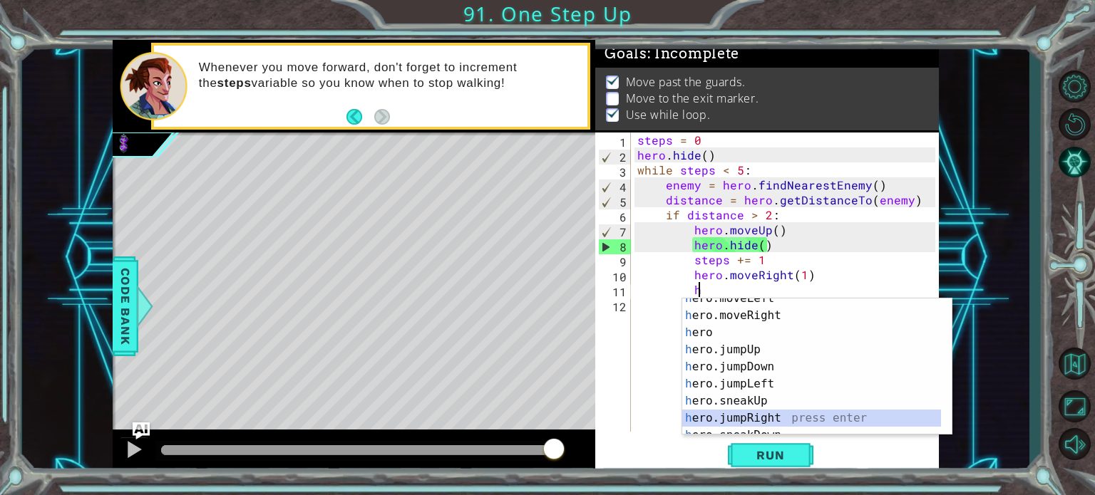
click at [782, 418] on div "h ero.moveLeft press enter h ero.moveRight press enter h ero press enter h ero.…" at bounding box center [811, 375] width 259 height 171
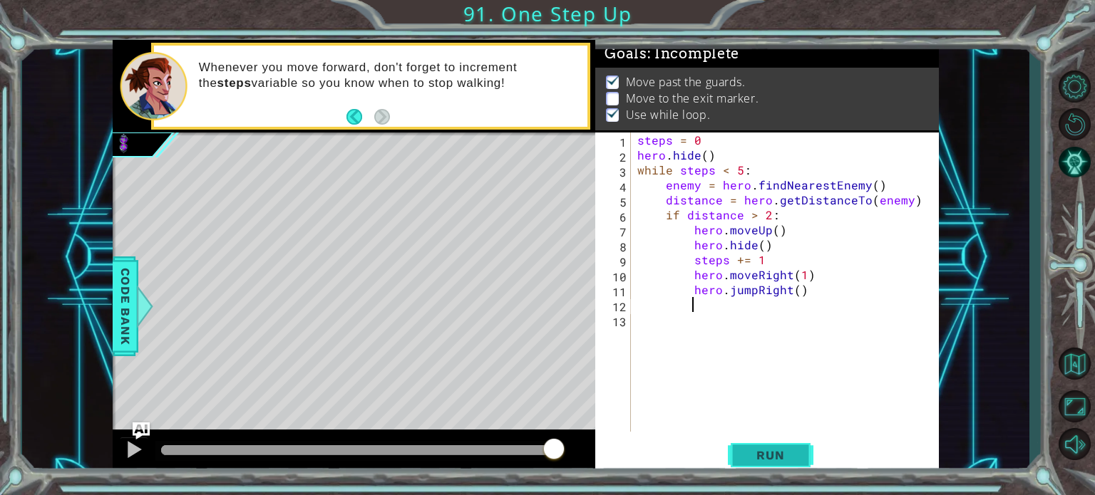
click at [784, 456] on span "Run" at bounding box center [770, 455] width 56 height 14
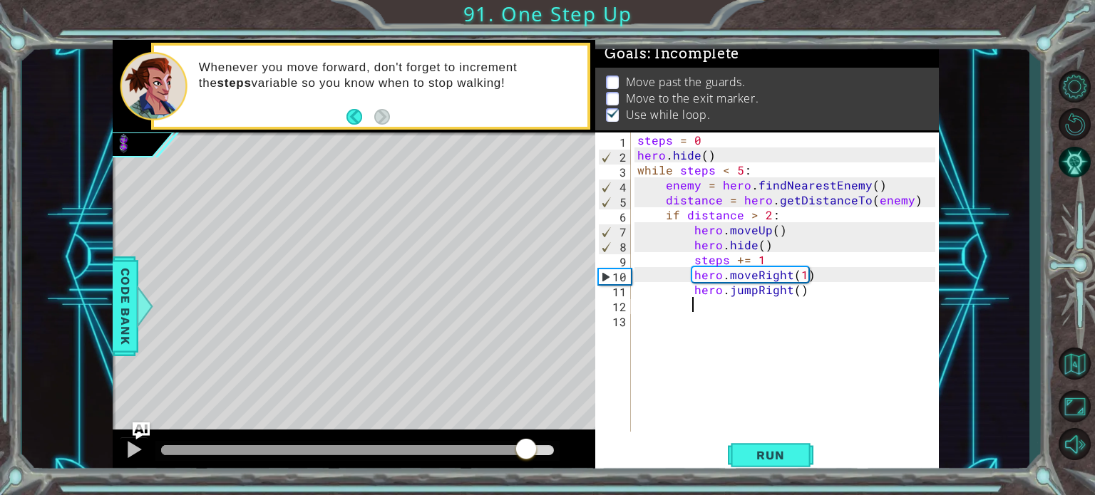
drag, startPoint x: 537, startPoint y: 449, endPoint x: 525, endPoint y: 442, distance: 13.4
click at [525, 446] on div at bounding box center [344, 451] width 366 height 10
drag, startPoint x: 525, startPoint y: 444, endPoint x: 562, endPoint y: 441, distance: 37.2
click at [562, 441] on div at bounding box center [554, 451] width 26 height 26
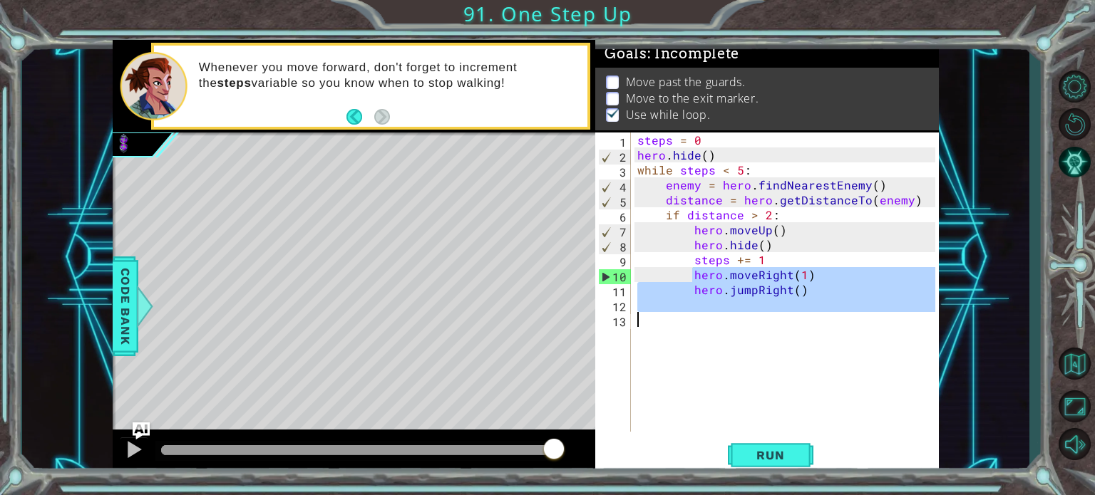
drag, startPoint x: 692, startPoint y: 277, endPoint x: 767, endPoint y: 309, distance: 81.4
click at [792, 343] on div "steps = 0 hero . hide ( ) while steps < 5 : enemy = hero . findNearestEnemy ( )…" at bounding box center [788, 297] width 308 height 329
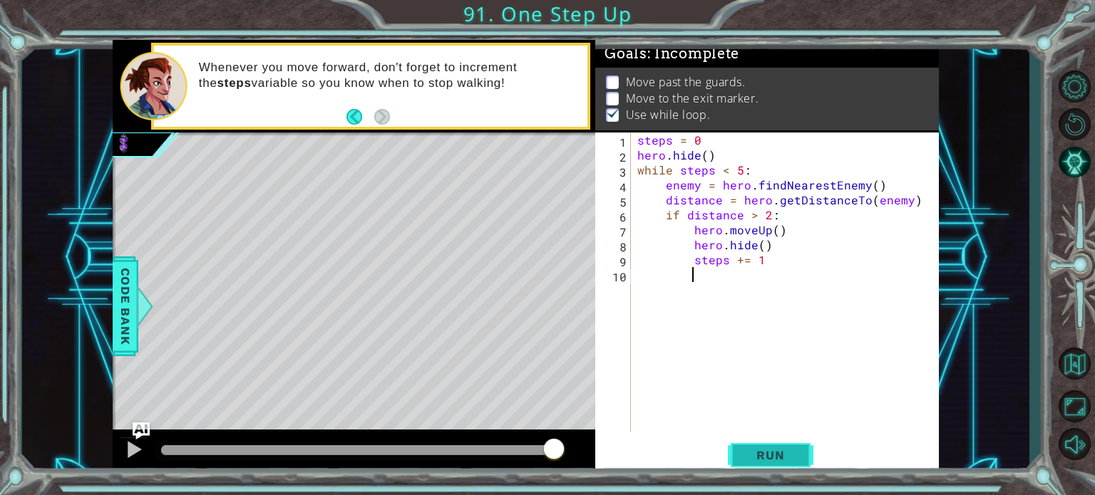
click at [762, 447] on button "Run" at bounding box center [771, 455] width 86 height 34
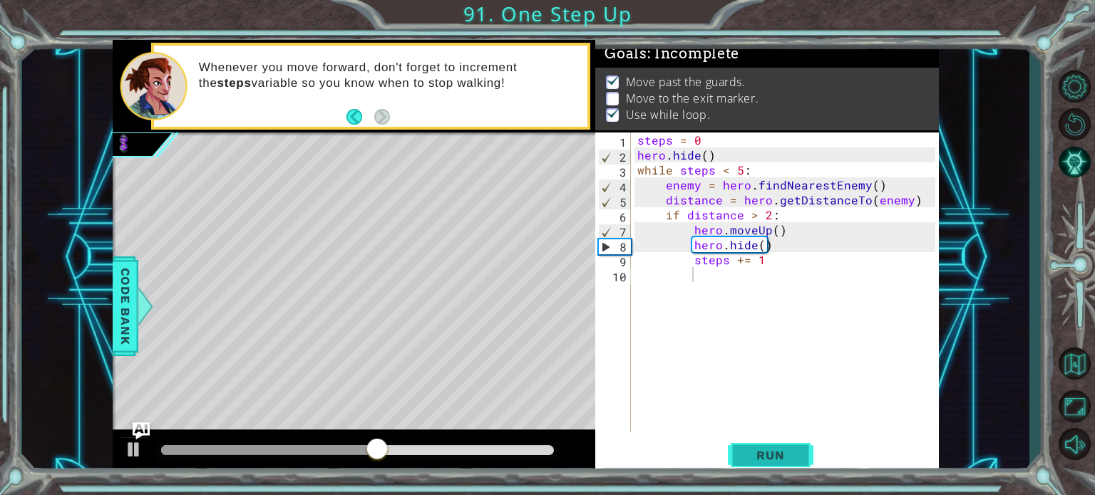
click at [778, 460] on span "Run" at bounding box center [770, 455] width 56 height 14
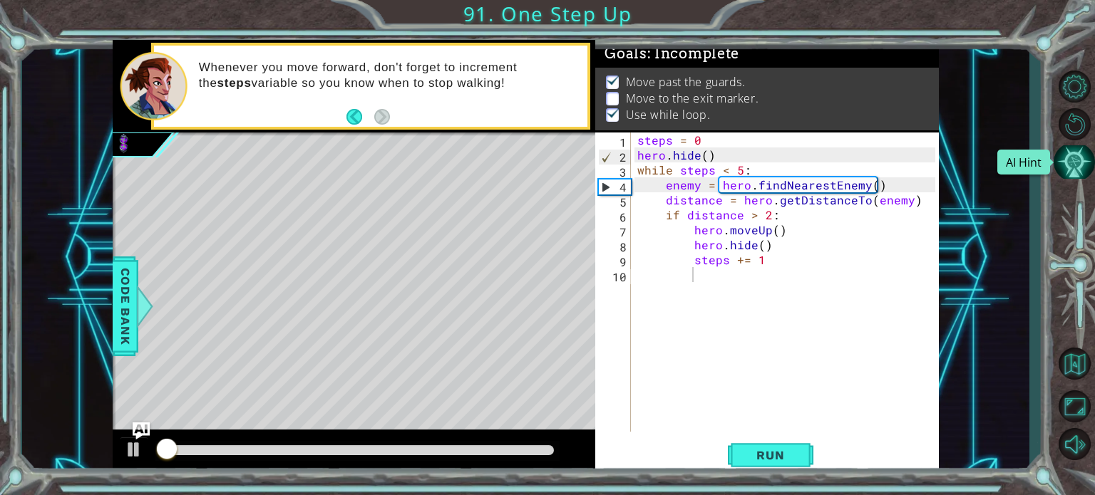
click at [1084, 149] on button "AI Hint" at bounding box center [1074, 162] width 41 height 34
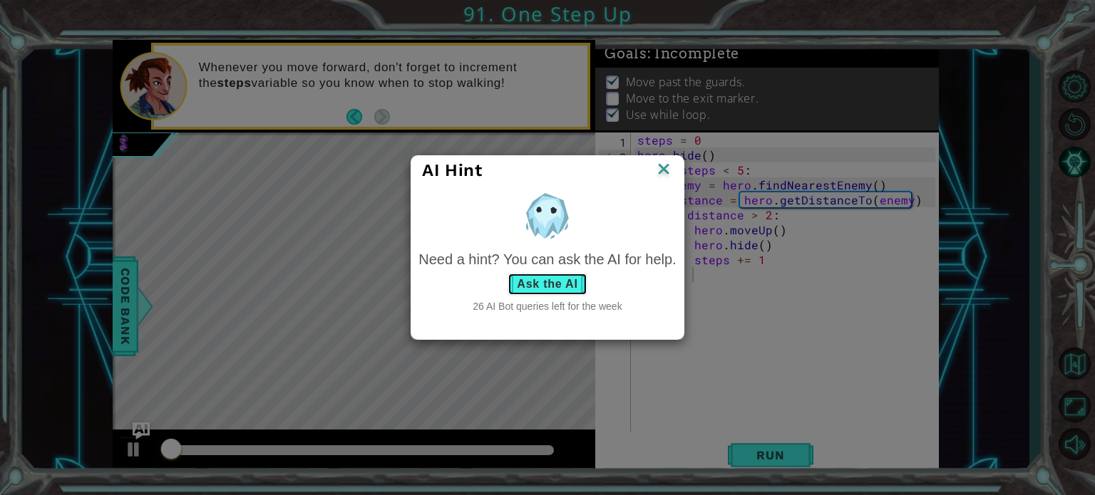
click at [516, 287] on button "Ask the AI" at bounding box center [547, 284] width 79 height 23
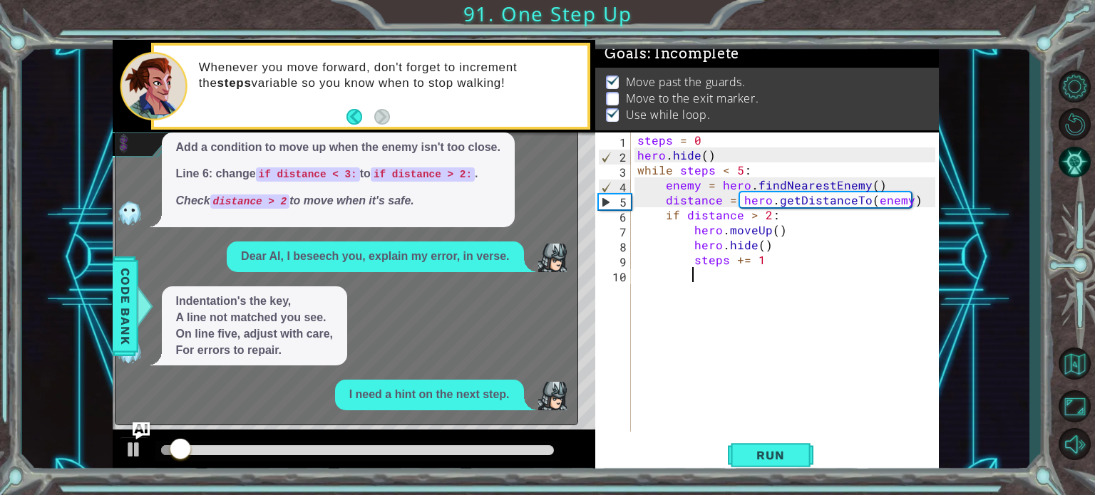
scroll to position [389, 0]
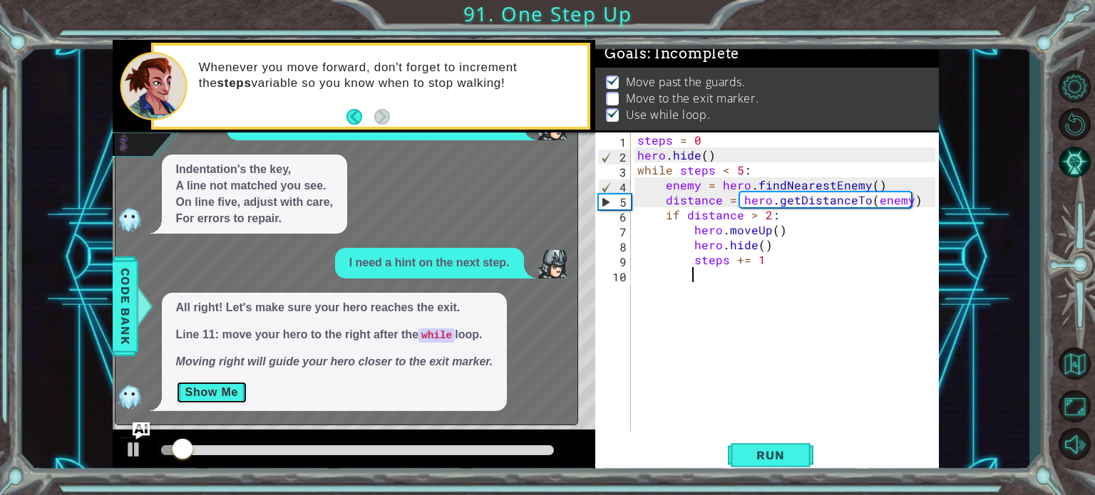
click at [205, 396] on button "Show Me" at bounding box center [212, 392] width 72 height 23
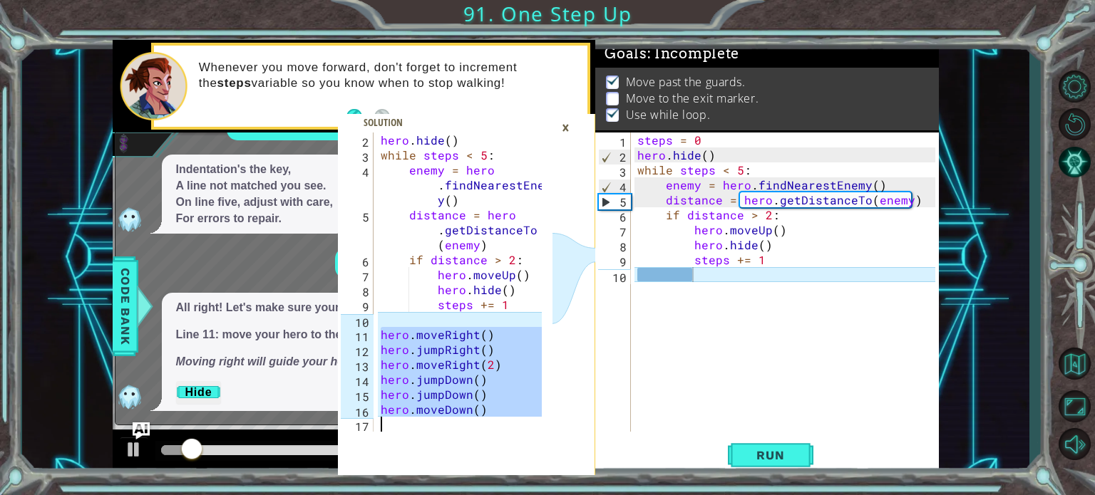
scroll to position [14, 0]
drag, startPoint x: 378, startPoint y: 344, endPoint x: 466, endPoint y: 454, distance: 140.9
click at [466, 454] on div "hero.moveRight() 2 3 4 5 6 7 8 9 10 11 12 13 14 15 16 17 hero . hide ( ) while …" at bounding box center [466, 304] width 257 height 343
type textarea "hero.moveDown()"
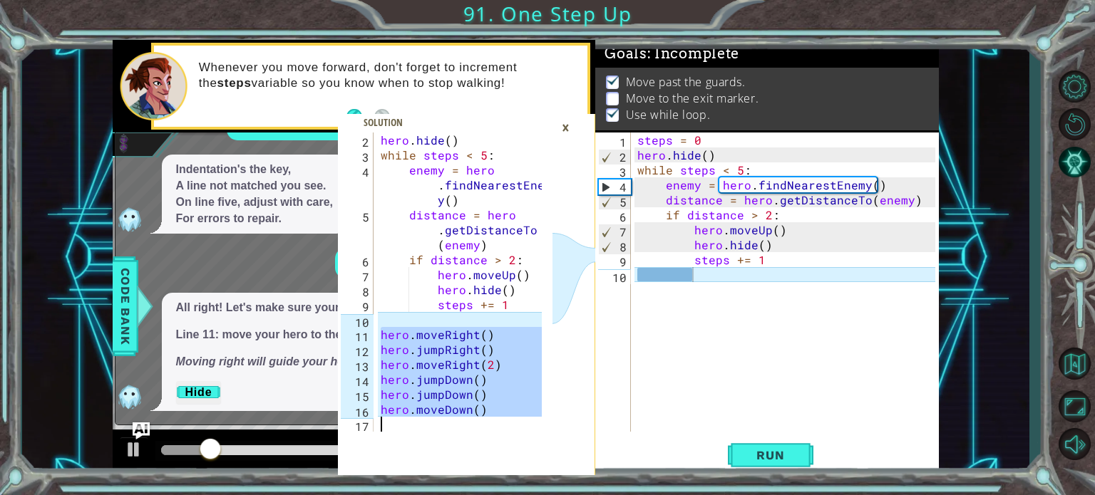
click at [649, 283] on div "steps = 0 hero . hide ( ) while steps < 5 : enemy = hero . findNearestEnemy ( )…" at bounding box center [788, 297] width 308 height 329
click at [643, 276] on div "steps = 0 hero . hide ( ) while steps < 5 : enemy = hero . findNearestEnemy ( )…" at bounding box center [788, 297] width 308 height 329
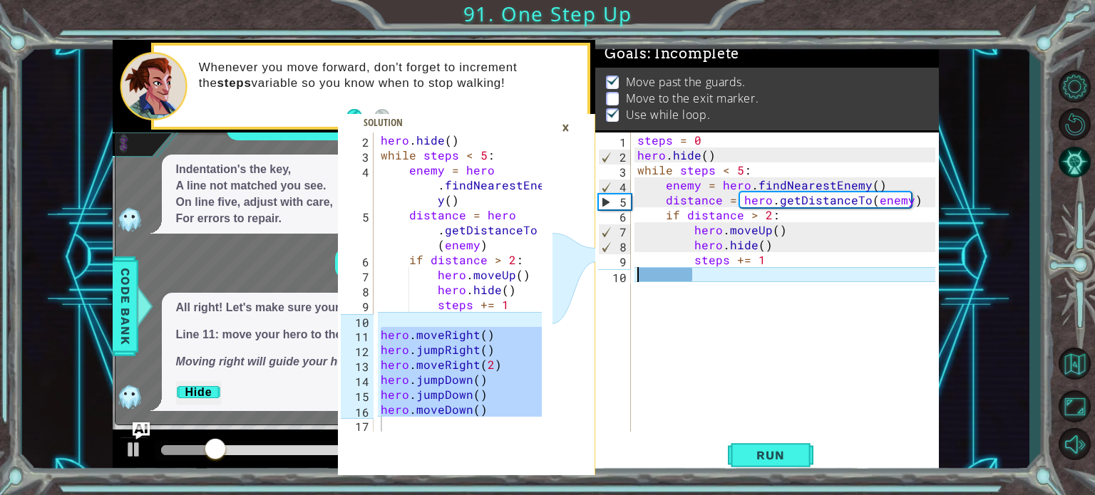
click at [639, 278] on div "steps = 0 hero . hide ( ) while steps < 5 : enemy = hero . findNearestEnemy ( )…" at bounding box center [788, 297] width 308 height 329
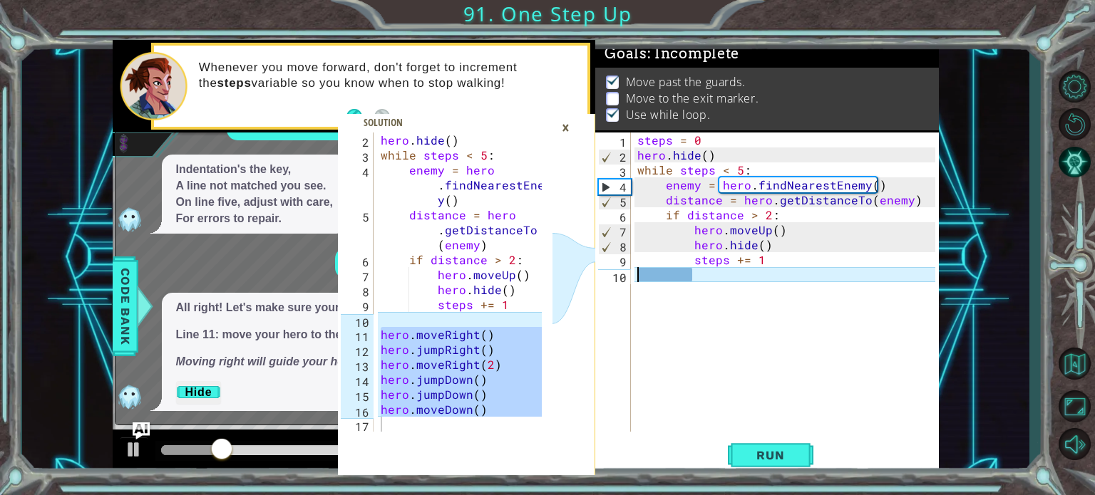
paste textarea "steps += 1"
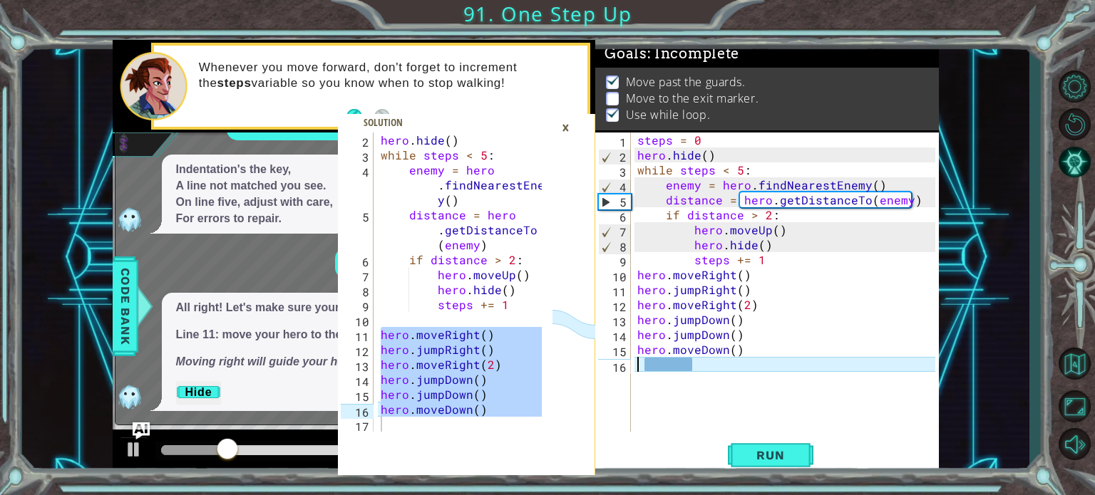
click at [760, 264] on div "steps = 0 hero . hide ( ) while steps < 5 : enemy = hero . findNearestEnemy ( )…" at bounding box center [788, 297] width 308 height 329
type textarea "steps += 1"
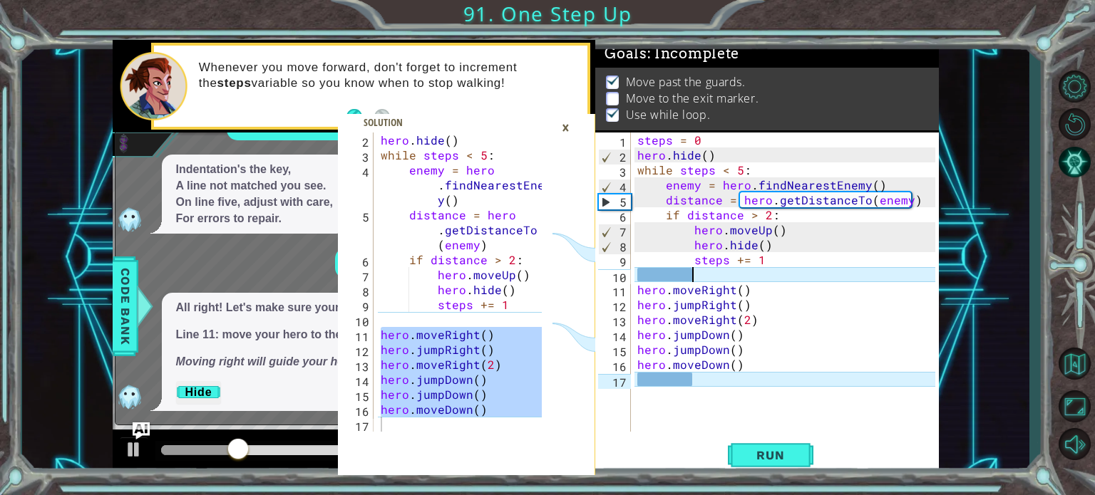
click at [556, 123] on div "×" at bounding box center [566, 127] width 22 height 24
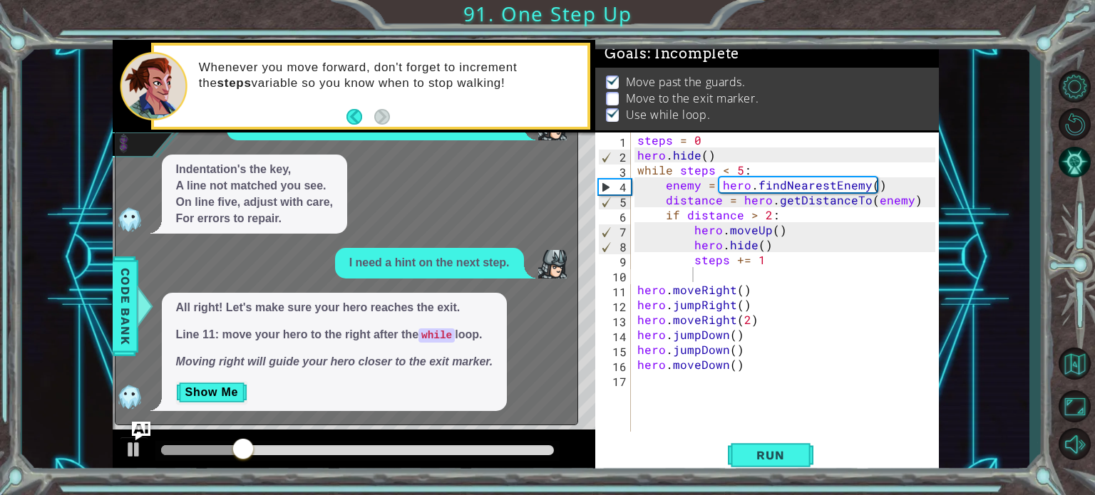
click at [146, 426] on img "Ask AI" at bounding box center [140, 431] width 19 height 19
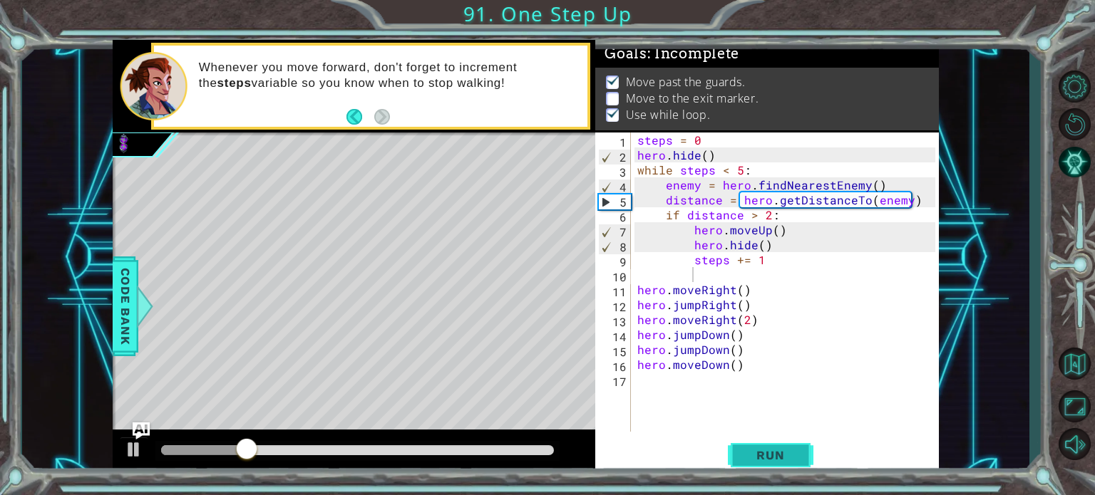
click at [767, 461] on span "Run" at bounding box center [770, 455] width 56 height 14
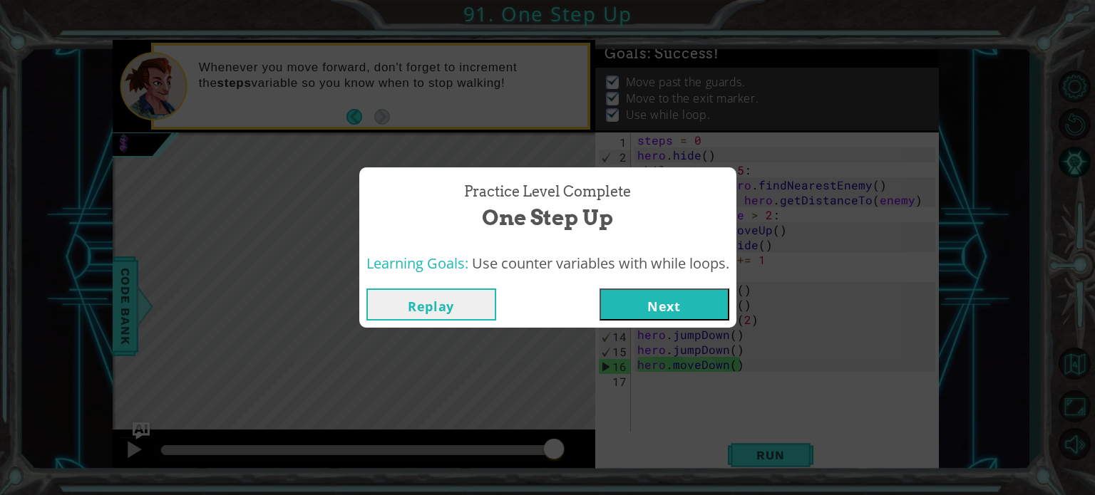
drag, startPoint x: 220, startPoint y: 446, endPoint x: 562, endPoint y: 458, distance: 342.4
click at [560, 460] on body "hero.moveDown() 2 3 4 5 6 7 8 9 10 11 12 13 14 15 16 17 hero . hide ( ) while s…" at bounding box center [547, 247] width 1095 height 495
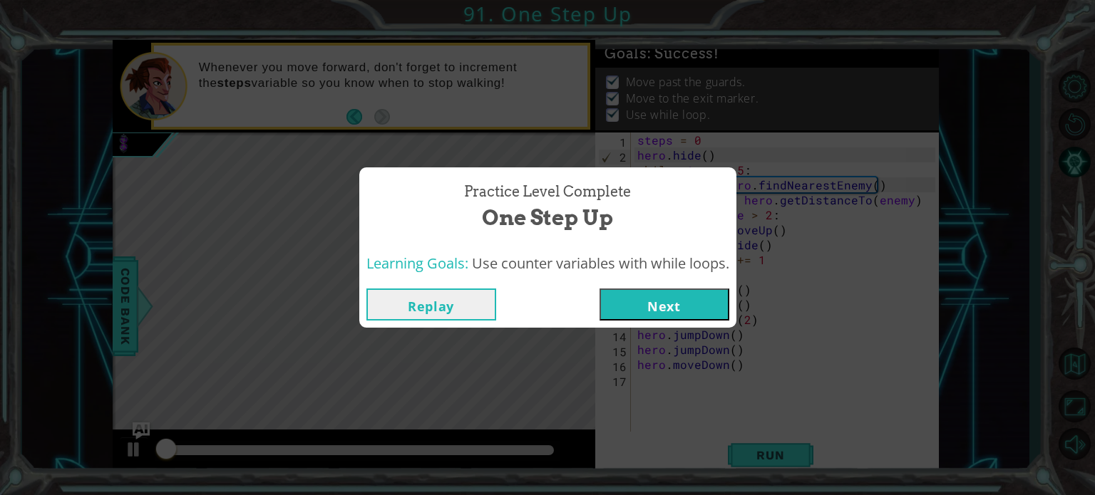
click at [715, 310] on button "Next" at bounding box center [664, 305] width 130 height 32
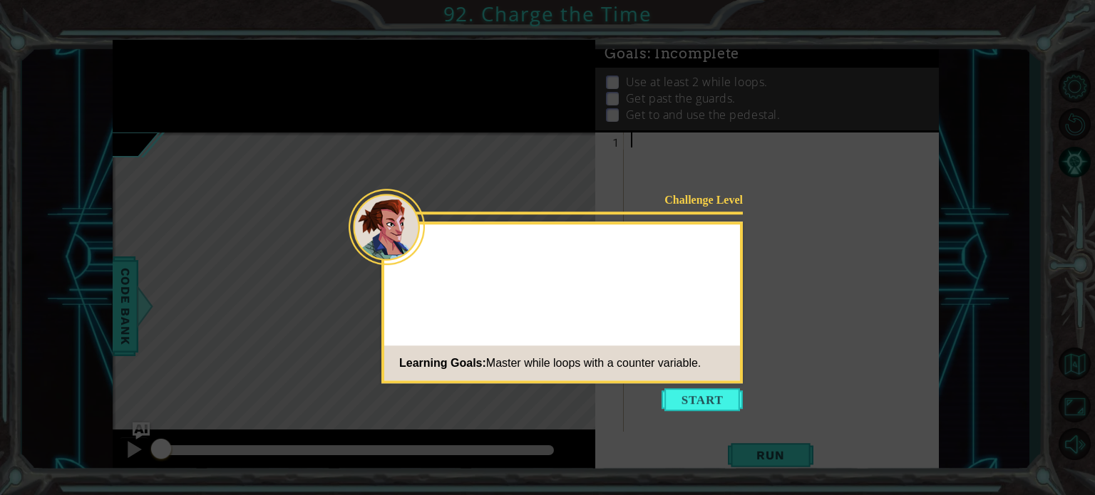
click at [641, 376] on div "Challenge Level Learning Goals: Master while loops with a counter variable." at bounding box center [561, 303] width 361 height 162
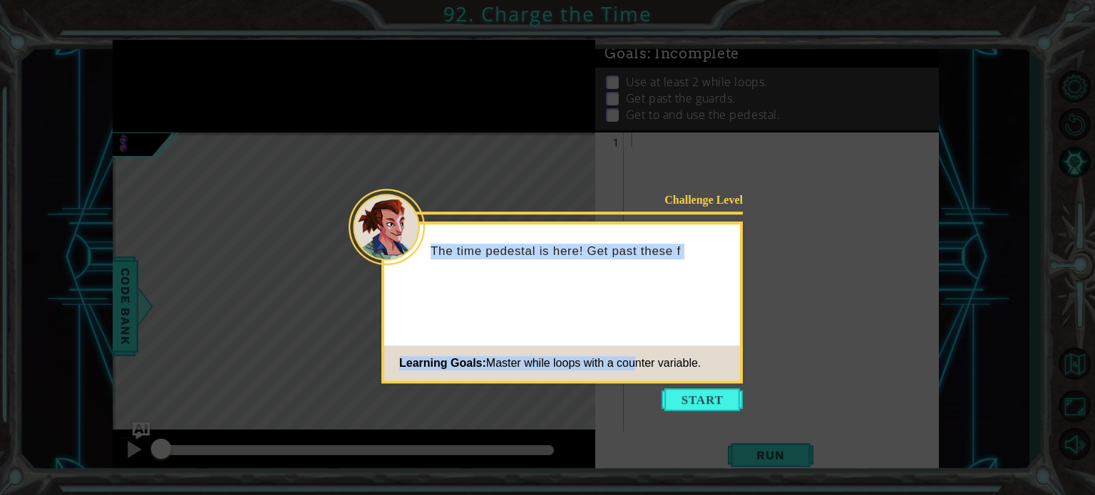
click at [676, 279] on div "The time pedestal is here! Get past these f" at bounding box center [562, 258] width 356 height 56
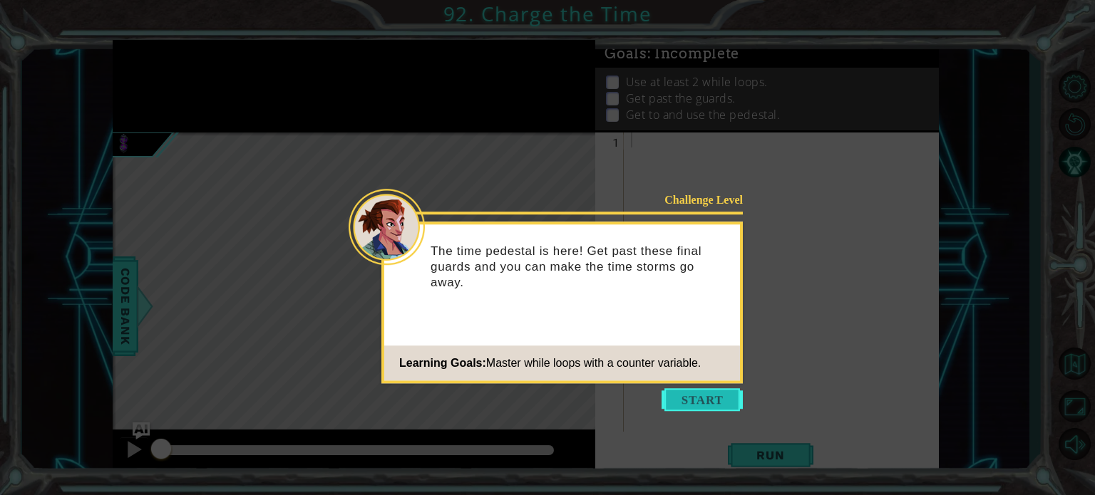
click at [676, 393] on button "Start" at bounding box center [702, 399] width 81 height 23
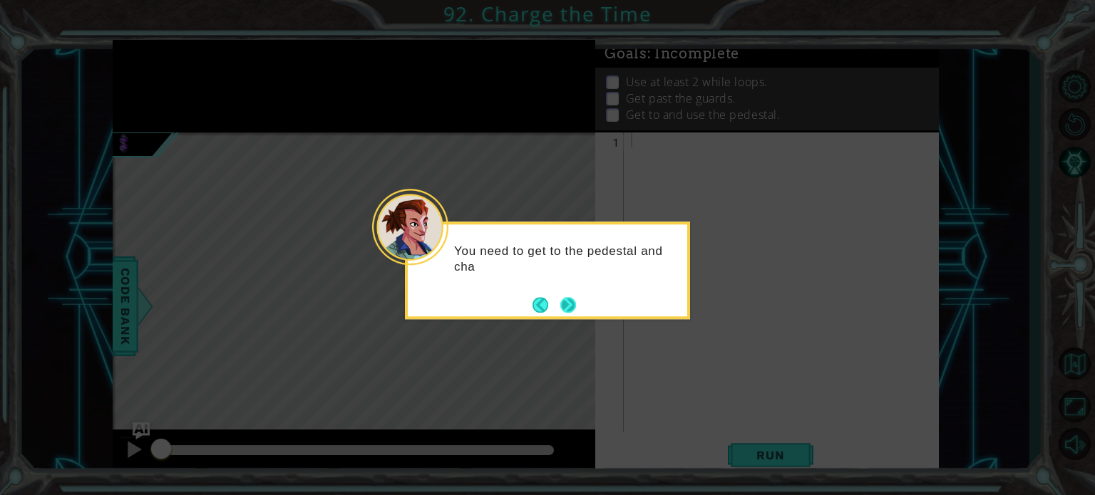
click at [565, 307] on button "Next" at bounding box center [568, 305] width 16 height 16
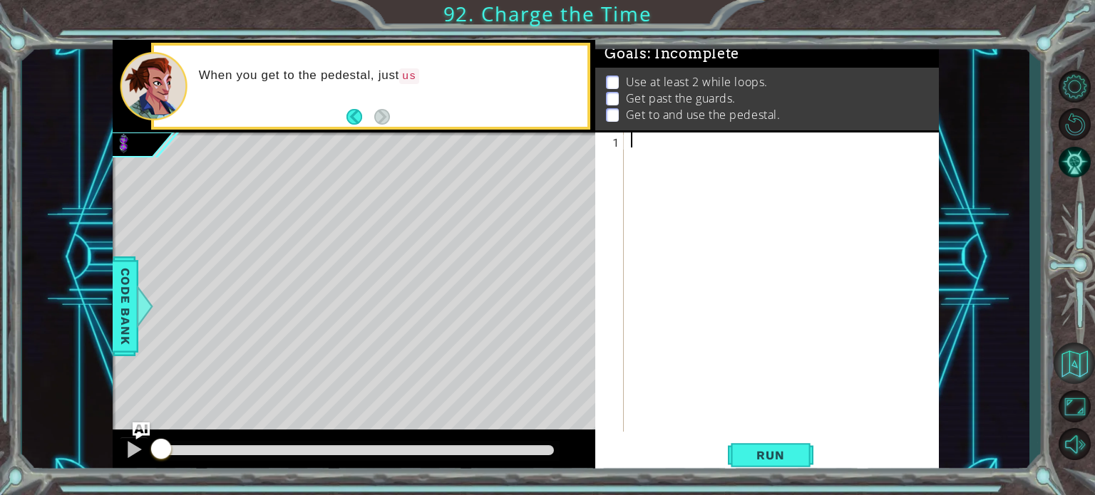
click at [1081, 363] on button "Back to Map" at bounding box center [1074, 363] width 41 height 41
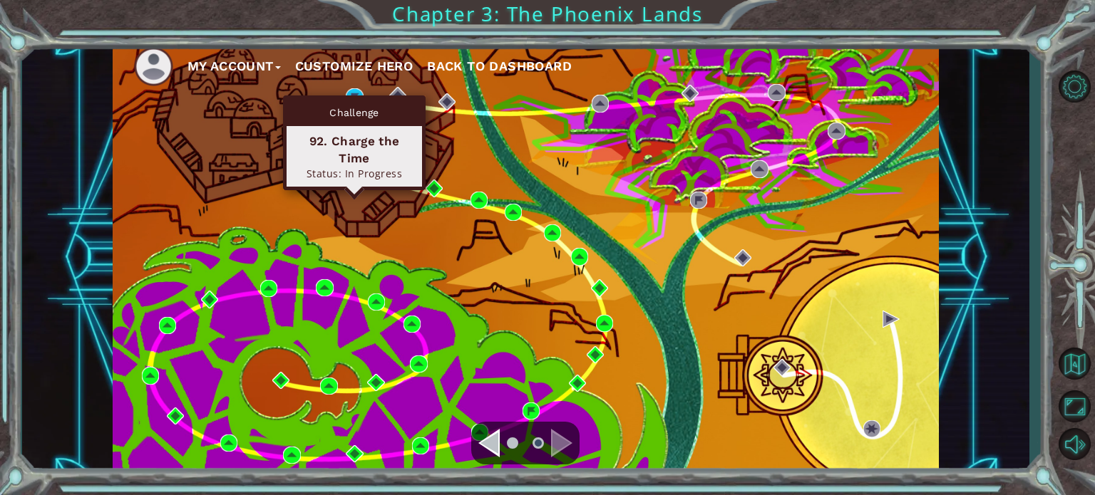
click at [351, 99] on div "Challenge" at bounding box center [354, 112] width 135 height 27
click at [354, 97] on div "Challenge 92. Charge the Time Status: In Progress" at bounding box center [354, 143] width 143 height 95
click at [354, 91] on img at bounding box center [354, 96] width 17 height 17
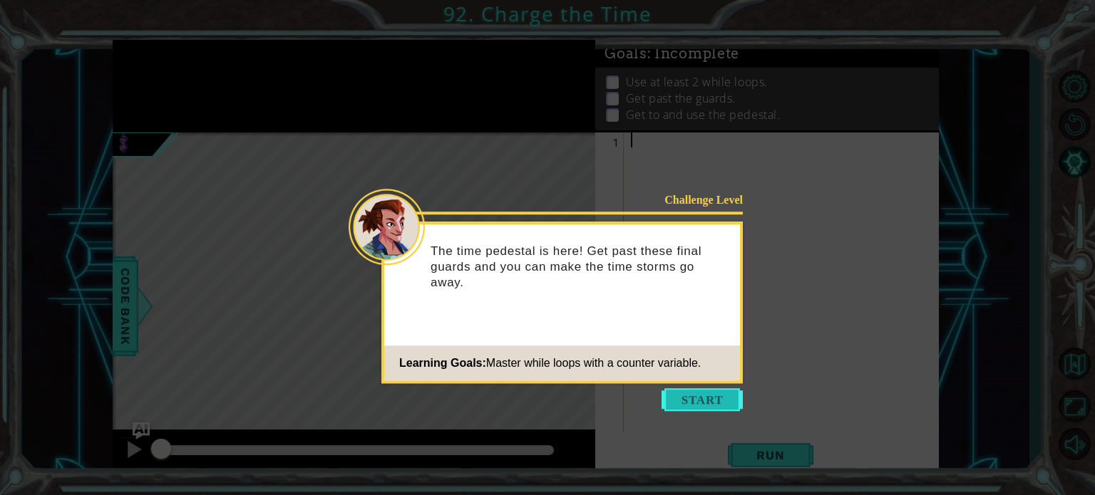
click at [699, 413] on icon at bounding box center [547, 247] width 1095 height 495
click at [697, 402] on button "Start" at bounding box center [702, 399] width 81 height 23
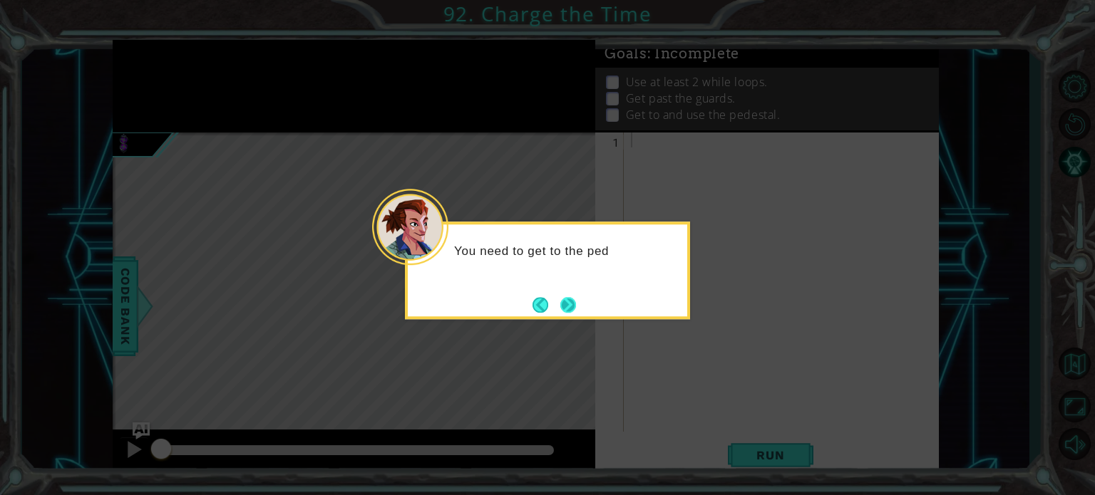
click at [569, 304] on button "Next" at bounding box center [568, 305] width 16 height 16
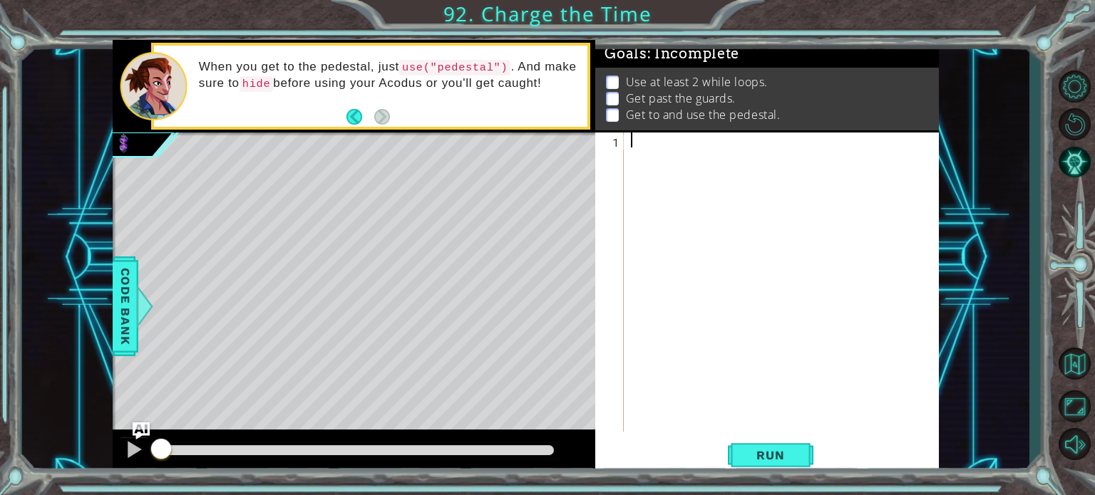
click at [649, 232] on div at bounding box center [785, 297] width 314 height 329
click at [763, 457] on span "Run" at bounding box center [770, 455] width 56 height 14
drag, startPoint x: 170, startPoint y: 457, endPoint x: 321, endPoint y: 515, distance: 162.0
click at [321, 495] on html "1 ההההההההההההההההההההההההההההההההההההההההההההההההההההההההההההההההההההההההההההה…" at bounding box center [547, 247] width 1095 height 495
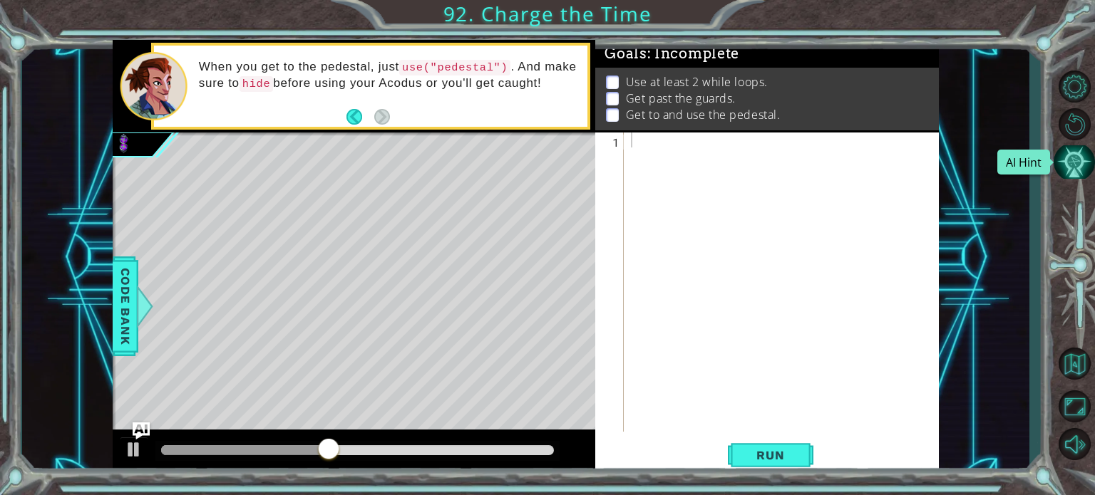
click at [1079, 167] on button "AI Hint" at bounding box center [1074, 162] width 41 height 34
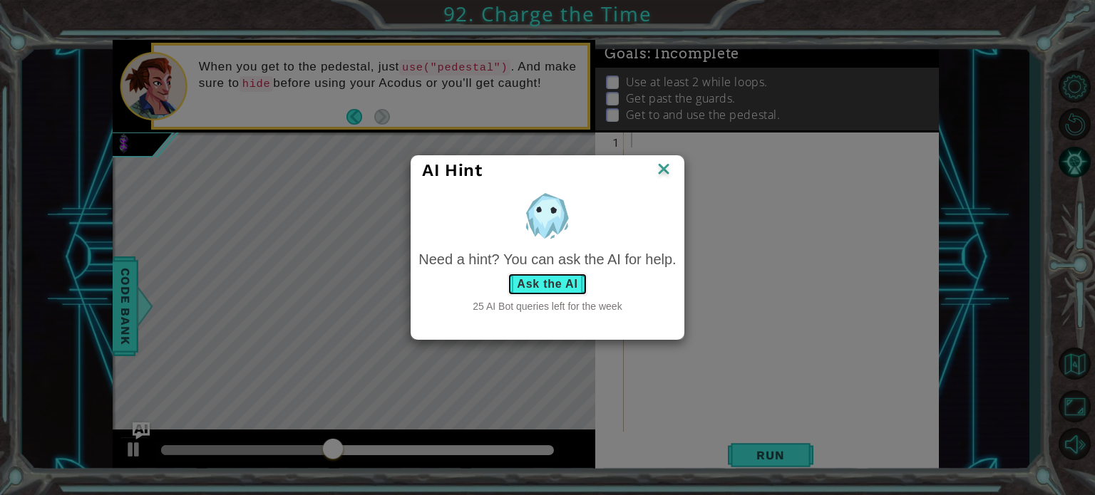
click at [585, 284] on button "Ask the AI" at bounding box center [547, 284] width 79 height 23
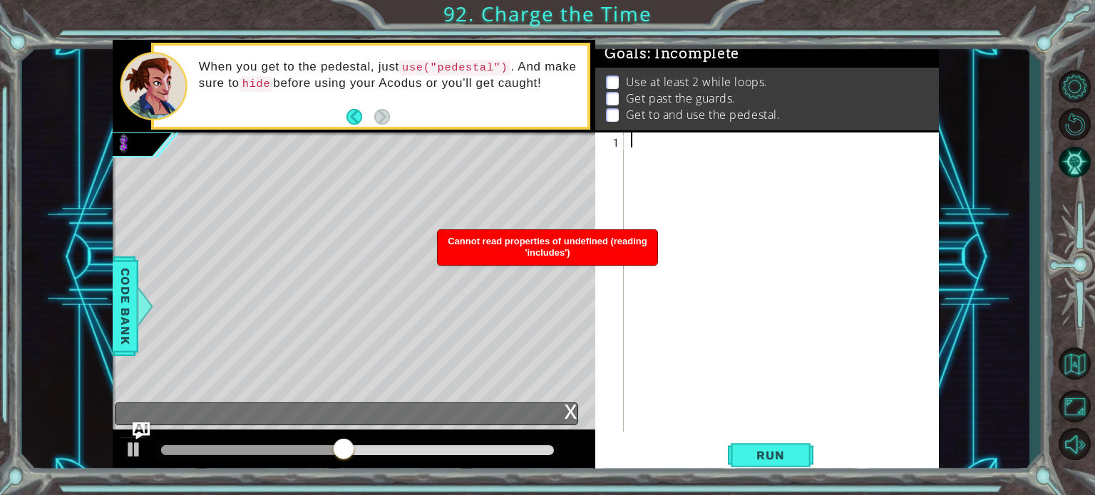
click at [828, 123] on div "Goals : Incomplete Use at least 2 while loops. Get past the guards. Get to and …" at bounding box center [767, 86] width 344 height 93
click at [930, 152] on div at bounding box center [785, 297] width 314 height 329
click at [1084, 176] on button "AI Hint" at bounding box center [1074, 162] width 41 height 34
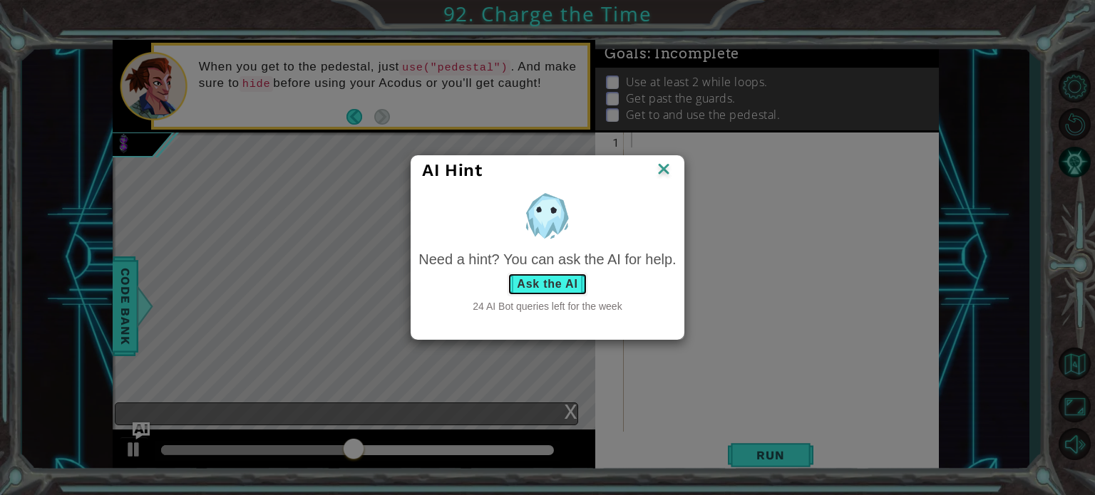
click at [551, 279] on button "Ask the AI" at bounding box center [547, 284] width 79 height 23
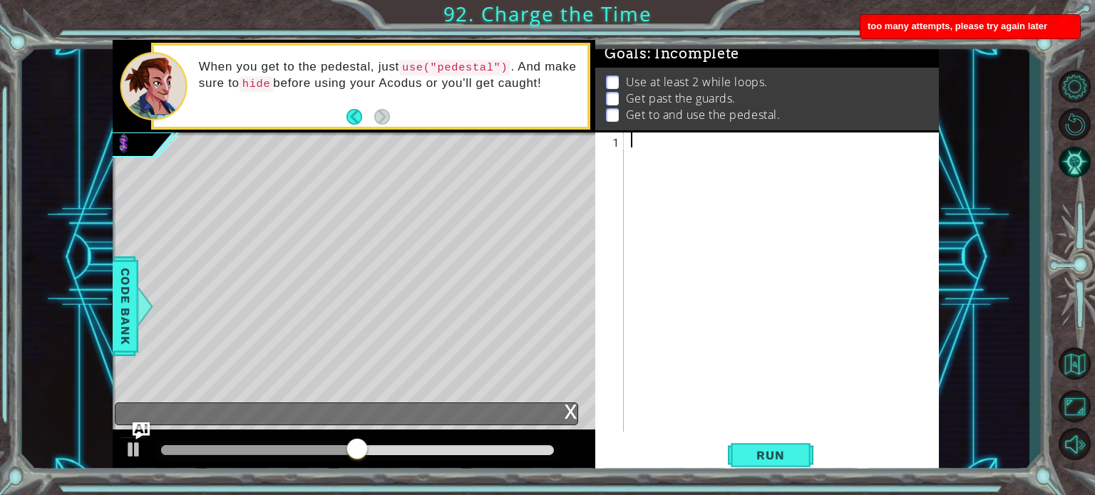
click at [724, 159] on div at bounding box center [785, 297] width 314 height 329
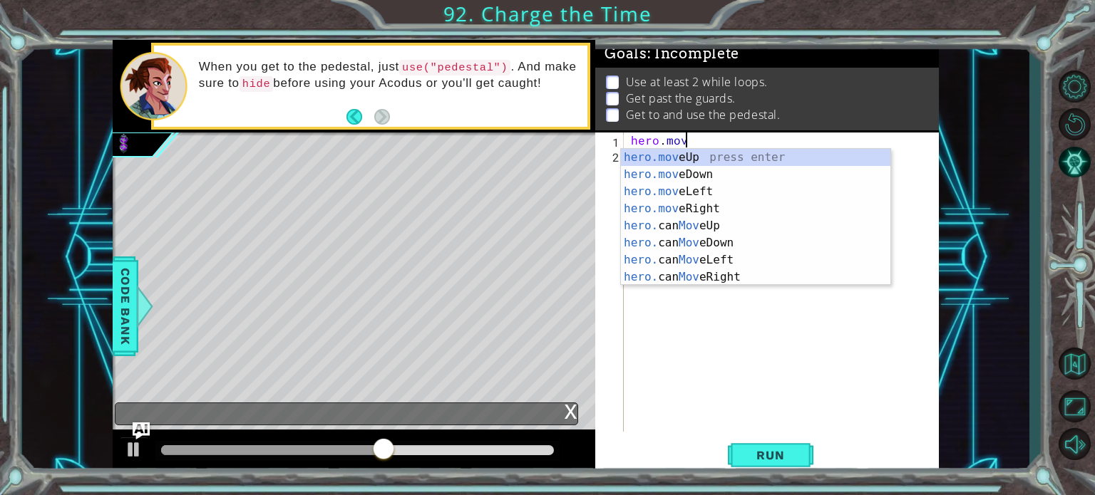
scroll to position [0, 3]
type textarea "hero.move"
click at [123, 297] on span "Code Bank" at bounding box center [125, 305] width 23 height 87
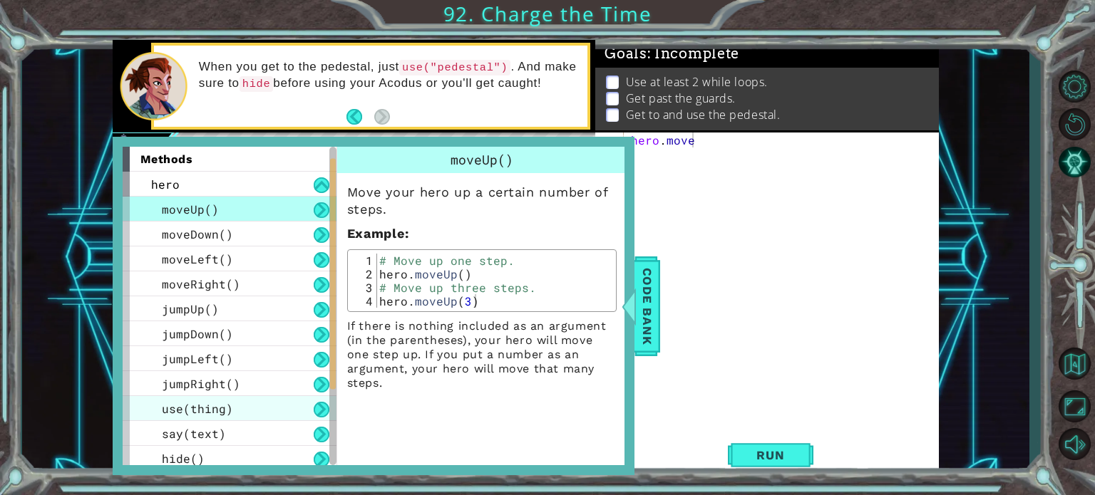
scroll to position [154, 0]
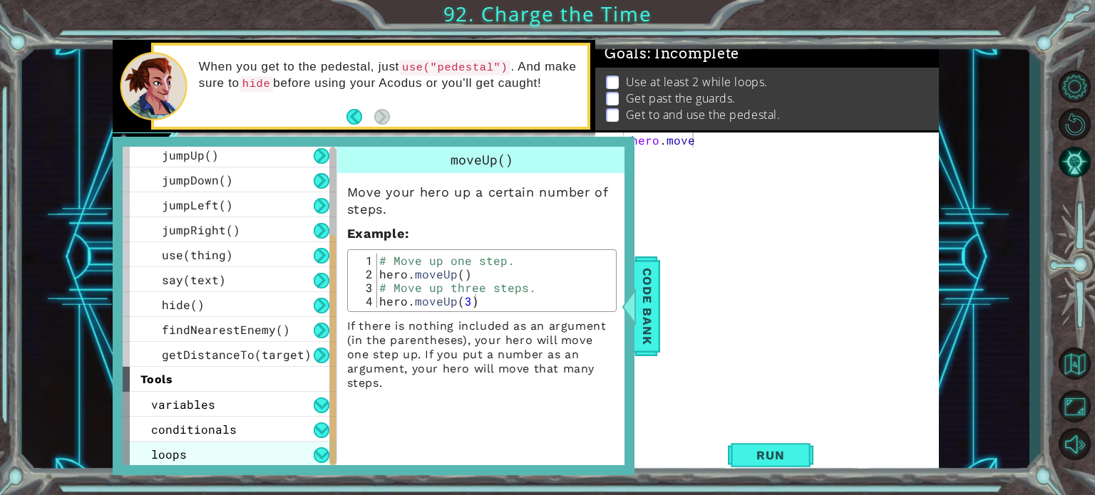
click at [221, 460] on div "loops" at bounding box center [230, 454] width 214 height 25
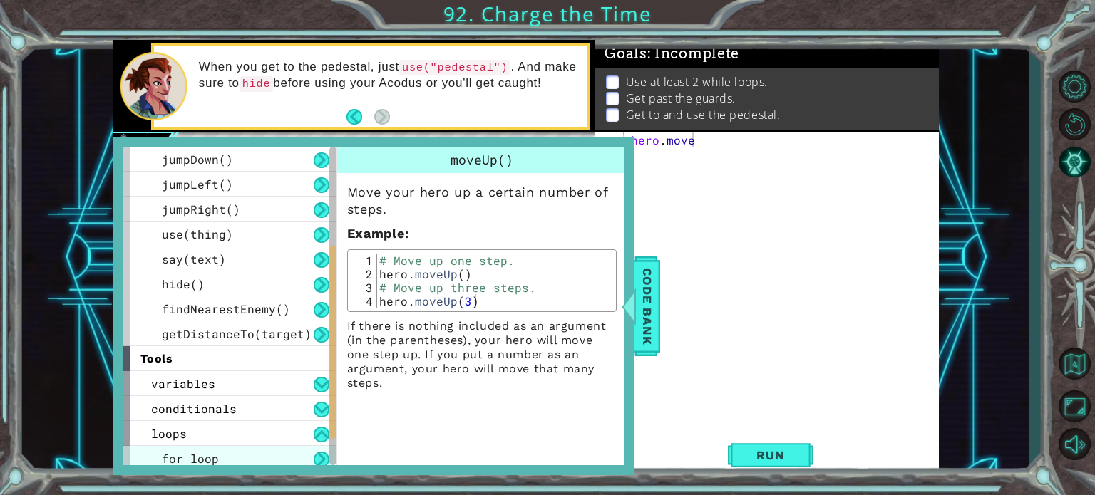
scroll to position [204, 0]
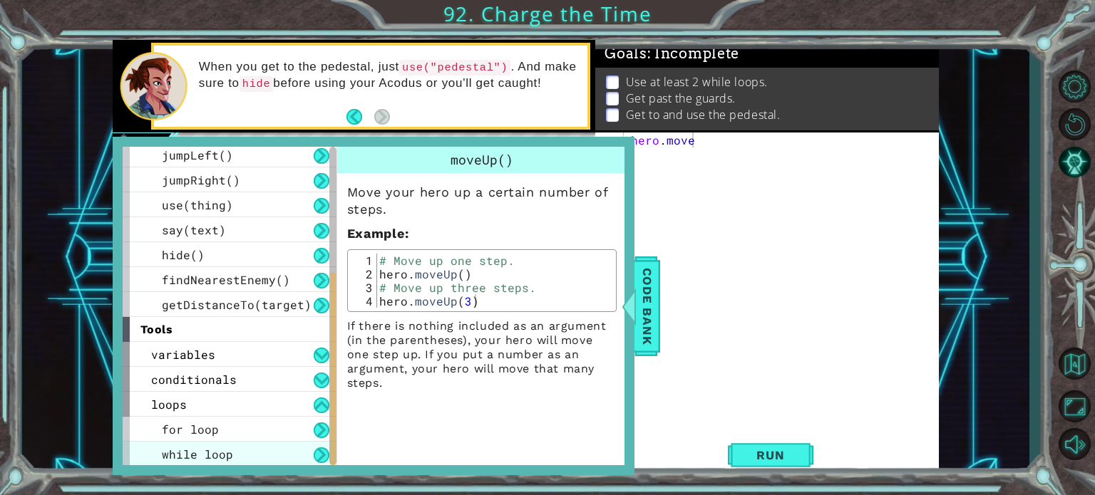
click at [222, 454] on span "while loop" at bounding box center [197, 454] width 71 height 15
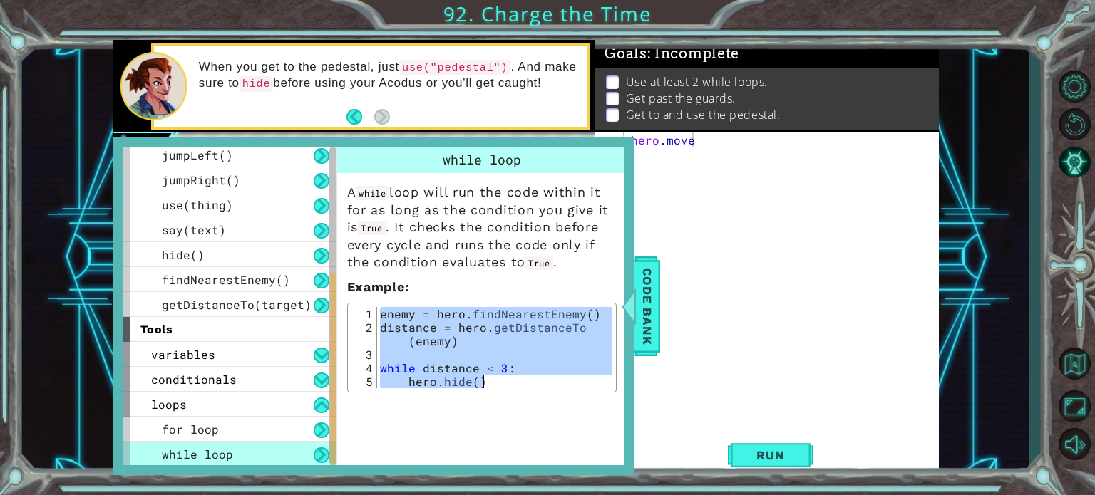
drag, startPoint x: 379, startPoint y: 313, endPoint x: 546, endPoint y: 453, distance: 217.6
click at [545, 453] on div "while loop A while loop will run the code within it for as long as the conditio…" at bounding box center [483, 306] width 294 height 319
type textarea "while distance < 3: hero.hide()"
click at [647, 304] on span "Code Bank" at bounding box center [647, 305] width 23 height 87
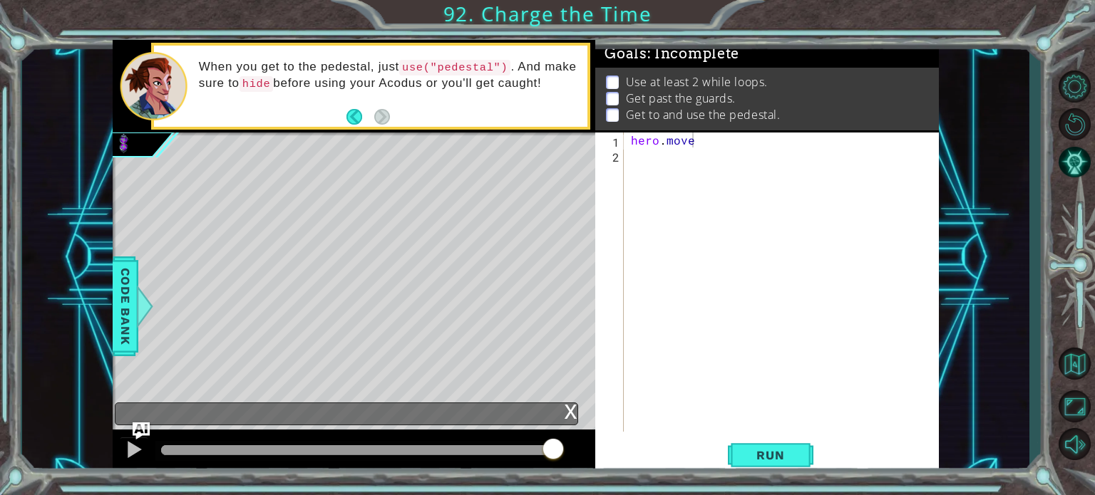
click at [746, 199] on div "hero . move" at bounding box center [785, 297] width 314 height 329
click at [711, 146] on div "hero . move" at bounding box center [785, 297] width 314 height 329
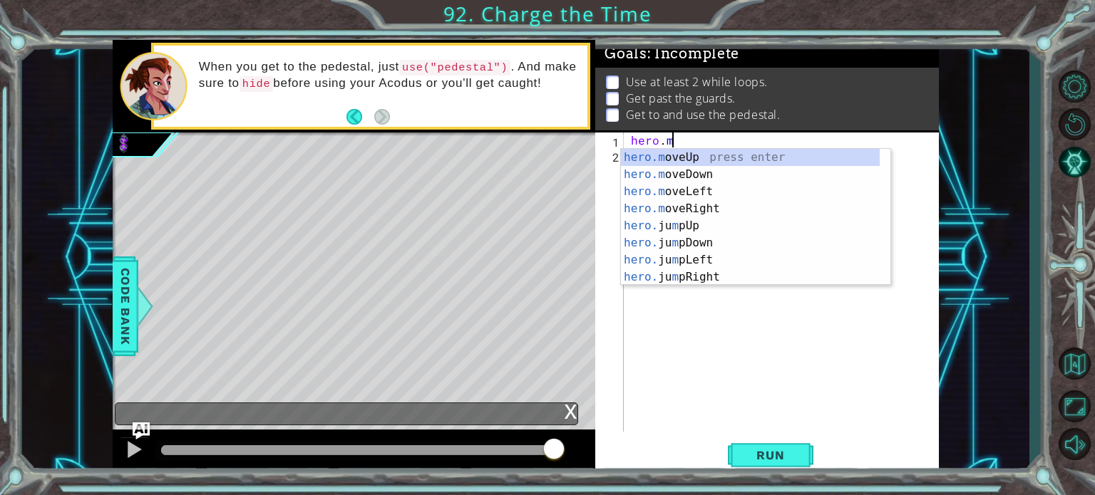
type textarea "h"
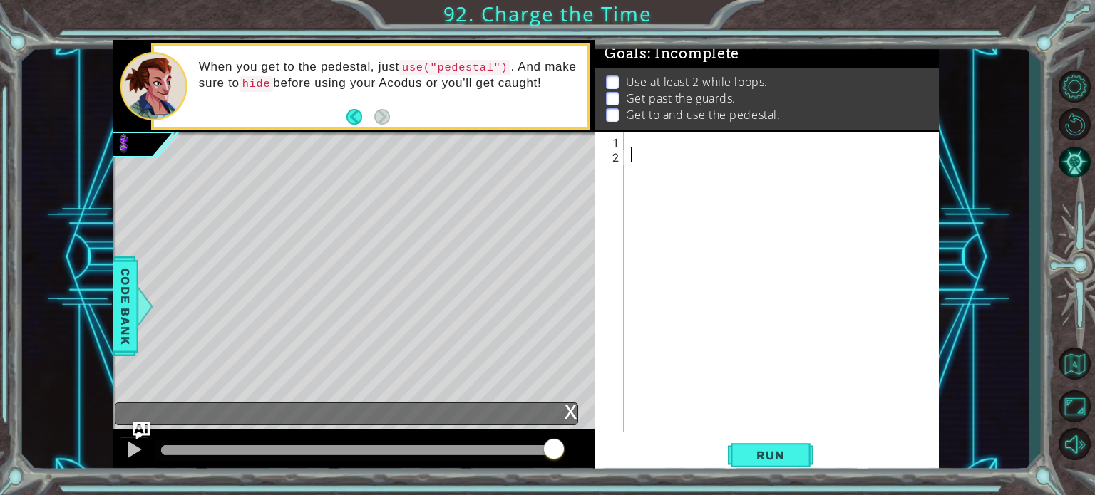
paste textarea "hero.hide()"
type textarea "hero.hide()"
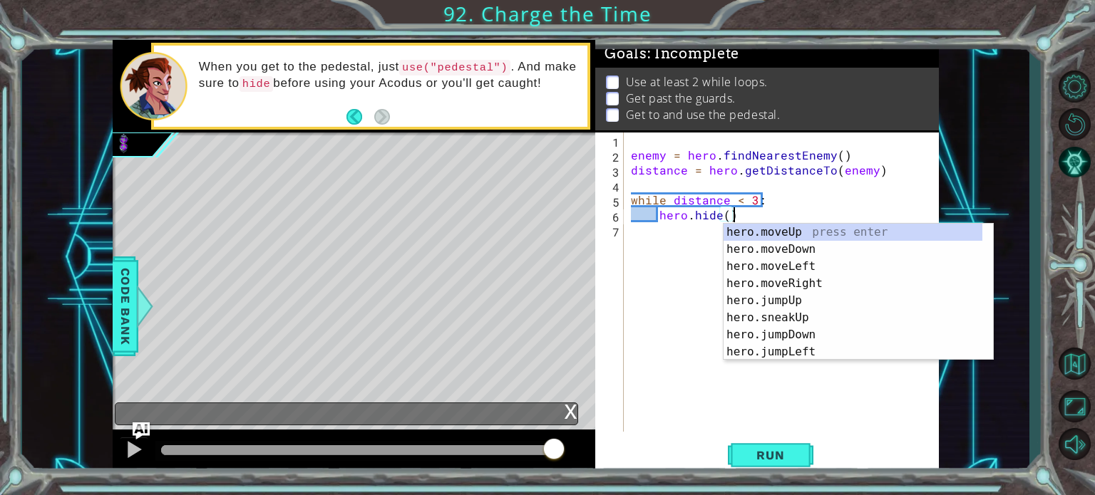
click at [681, 245] on div "enemy = hero . findNearestEnemy ( ) distance = hero . getDistanceTo ( enemy ) w…" at bounding box center [785, 297] width 314 height 329
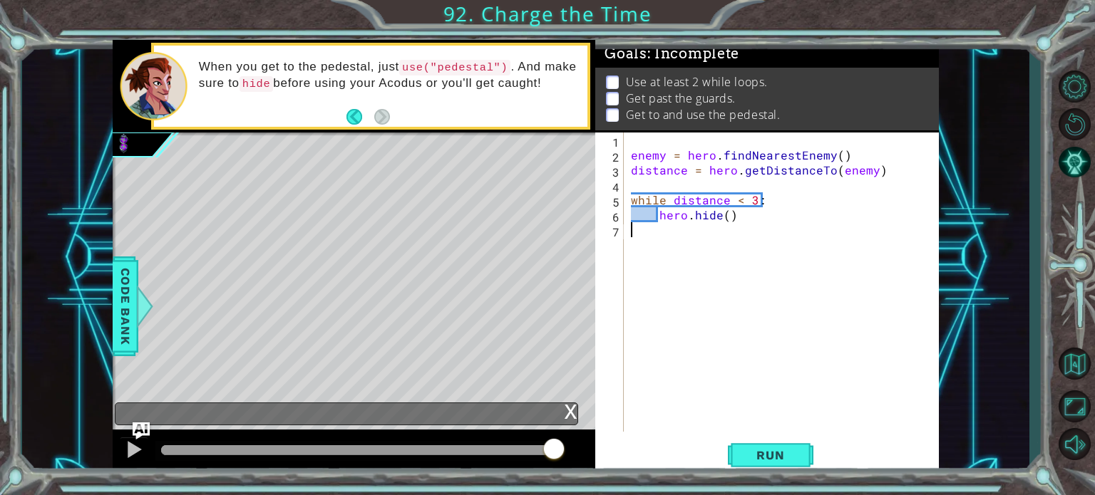
click at [751, 216] on div "enemy = hero . findNearestEnemy ( ) distance = hero . getDistanceTo ( enemy ) w…" at bounding box center [785, 297] width 314 height 329
type textarea "hero.hide()"
click at [631, 140] on div "enemy = hero . findNearestEnemy ( ) distance = hero . getDistanceTo ( enemy ) w…" at bounding box center [785, 297] width 314 height 329
click at [117, 297] on span "Code Bank" at bounding box center [125, 305] width 23 height 87
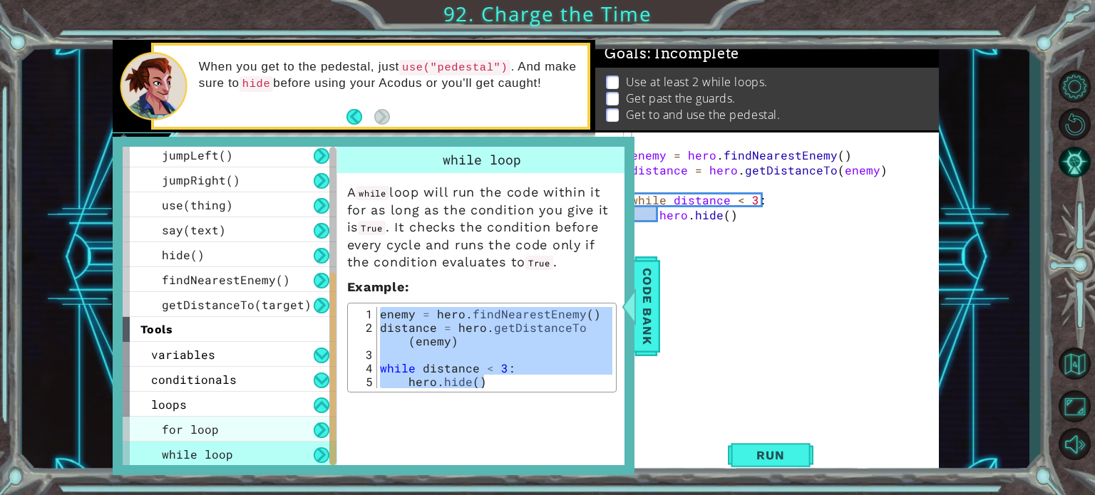
click at [187, 422] on span "for loop" at bounding box center [190, 429] width 57 height 15
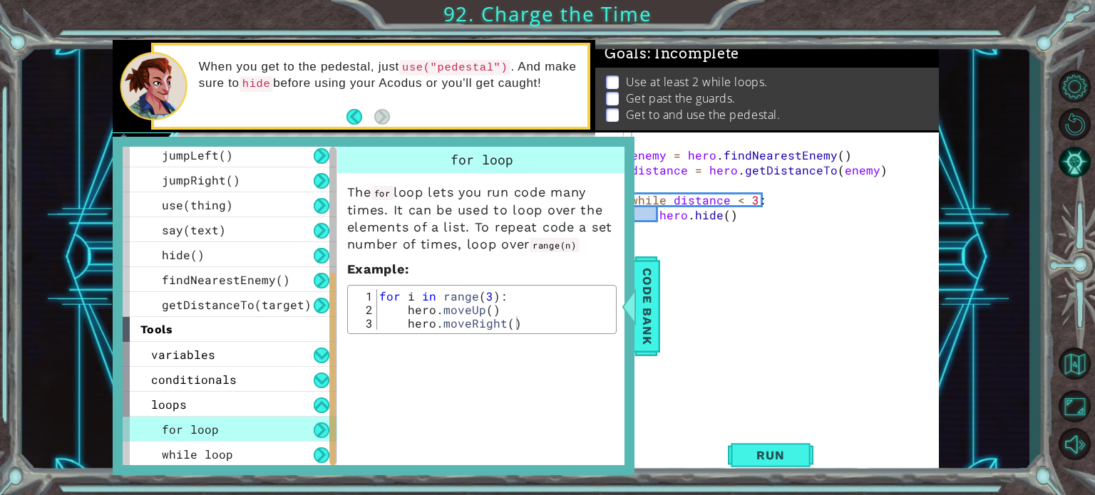
click at [674, 308] on div "enemy = hero . findNearestEnemy ( ) distance = hero . getDistanceTo ( enemy ) w…" at bounding box center [785, 297] width 314 height 329
click at [660, 312] on div "enemy = hero . findNearestEnemy ( ) distance = hero . getDistanceTo ( enemy ) w…" at bounding box center [785, 297] width 314 height 329
click at [639, 309] on span "Code Bank" at bounding box center [647, 305] width 23 height 87
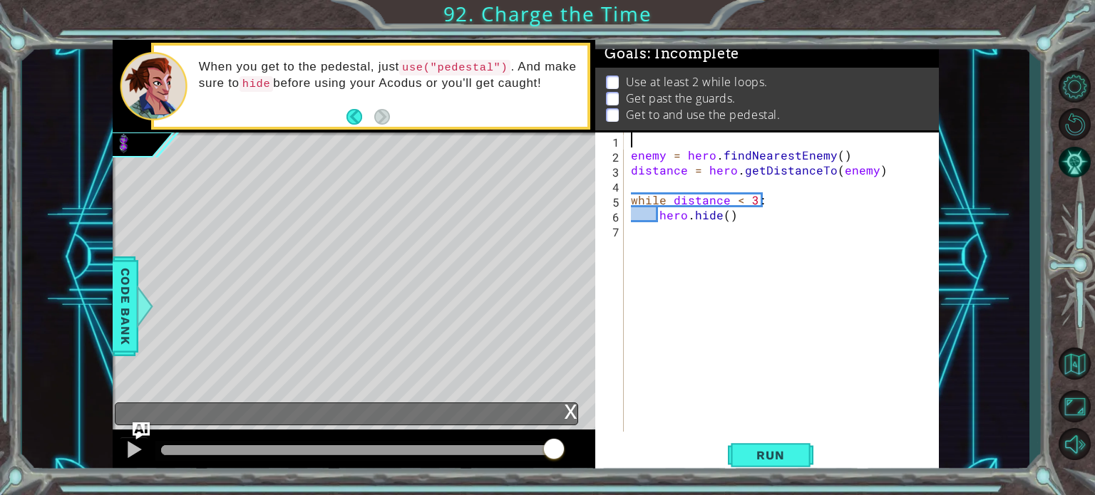
click at [656, 139] on div "enemy = hero . findNearestEnemy ( ) distance = hero . getDistanceTo ( enemy ) w…" at bounding box center [785, 297] width 314 height 329
click at [767, 451] on span "Run" at bounding box center [770, 455] width 56 height 14
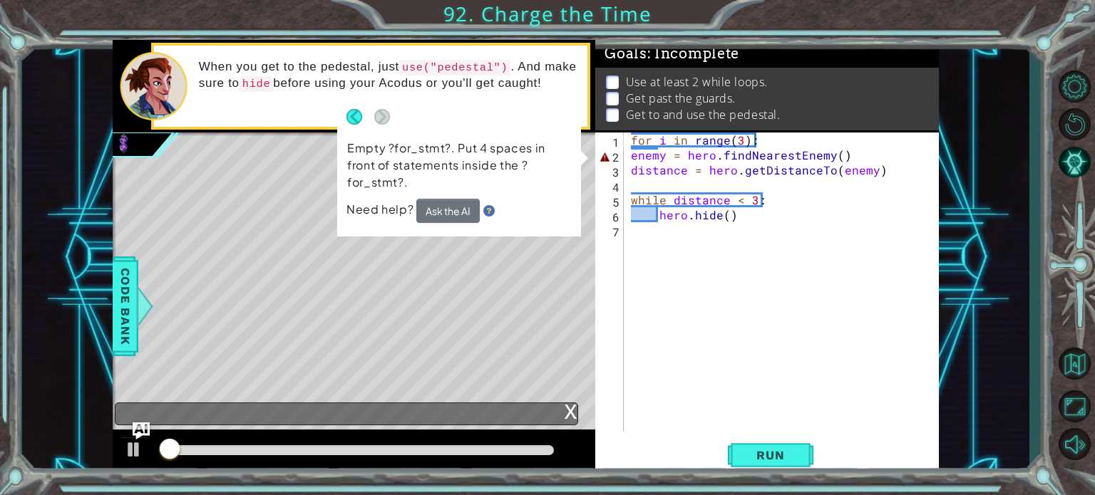
click at [627, 156] on div "for i in range(3): 1 2 3 4 5 6 7 for i in range ( 3 ) : enemy = hero . findNear…" at bounding box center [765, 282] width 340 height 299
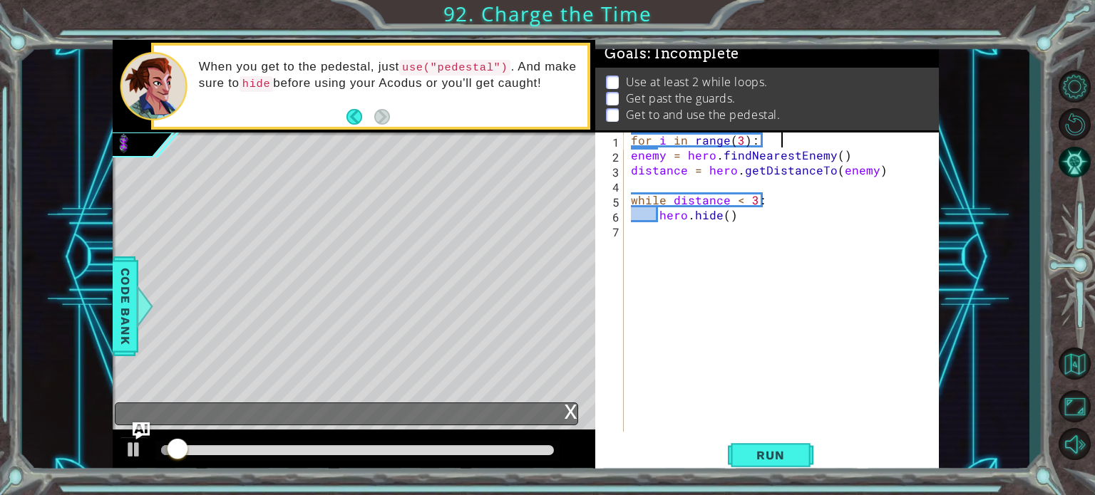
click at [627, 153] on div "for i in range(3): 1 2 3 4 5 6 7 for i in range ( 3 ) : enemy = hero . findNear…" at bounding box center [765, 282] width 340 height 299
click at [630, 155] on div "for i in range ( 3 ) : enemy = hero . findNearestEnemy ( ) distance = hero . ge…" at bounding box center [785, 297] width 314 height 329
click at [630, 165] on div "for i in range ( 3 ) : enemy = hero . findNearestEnemy ( ) distance = hero . ge…" at bounding box center [785, 297] width 314 height 329
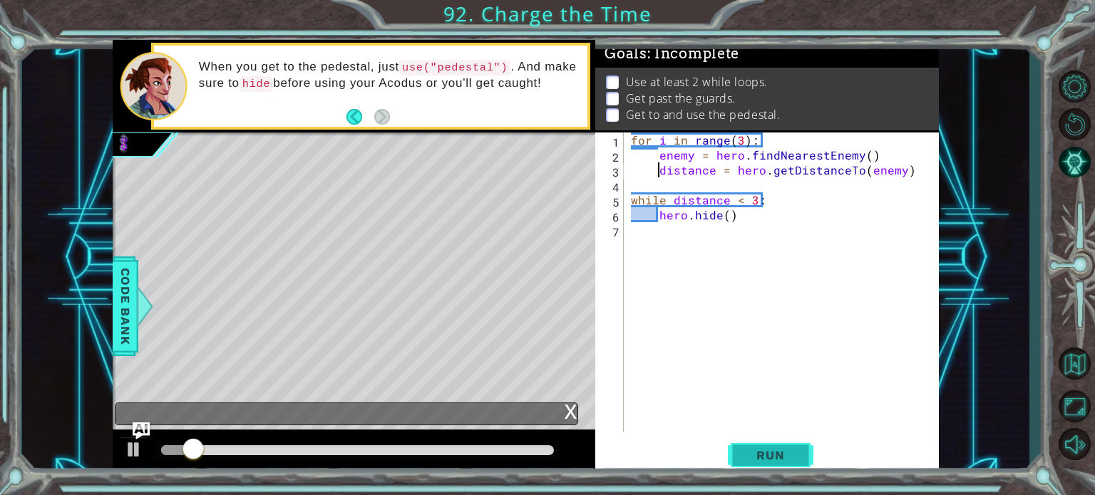
click at [767, 454] on span "Run" at bounding box center [770, 455] width 56 height 14
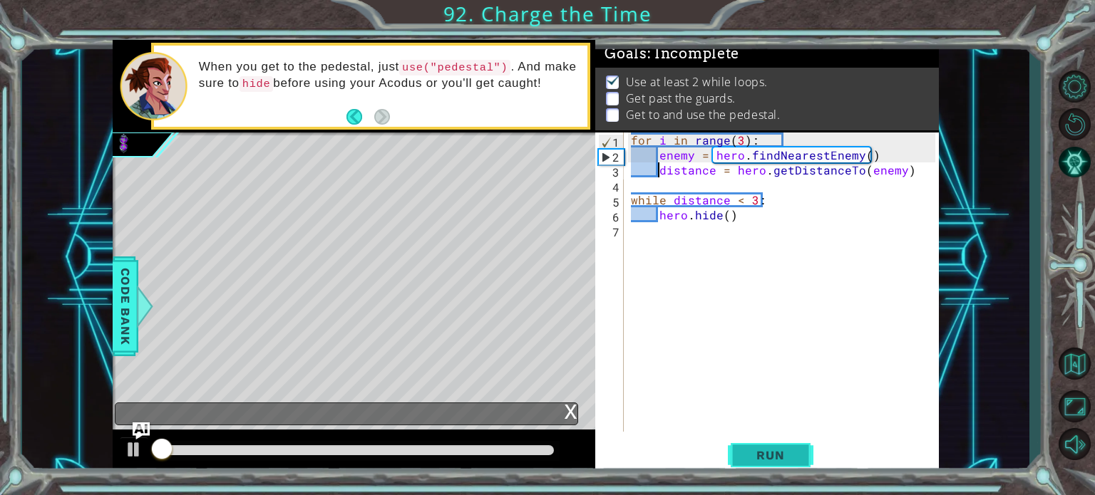
scroll to position [8, 0]
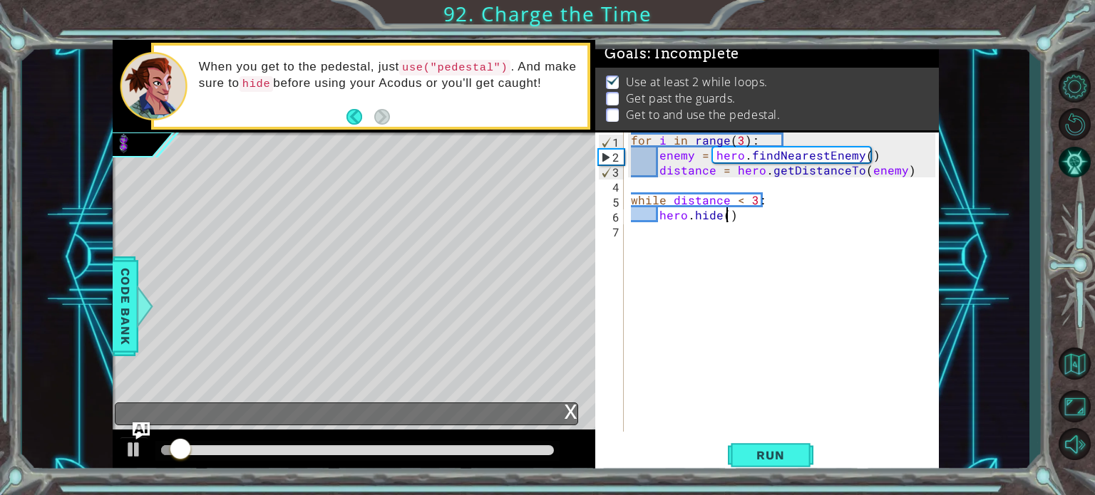
click at [729, 220] on div "for i in range ( 3 ) : enemy = hero . findNearestEnemy ( ) distance = hero . ge…" at bounding box center [785, 297] width 314 height 329
click at [737, 220] on div "for i in range ( 3 ) : enemy = hero . findNearestEnemy ( ) distance = hero . ge…" at bounding box center [785, 297] width 314 height 329
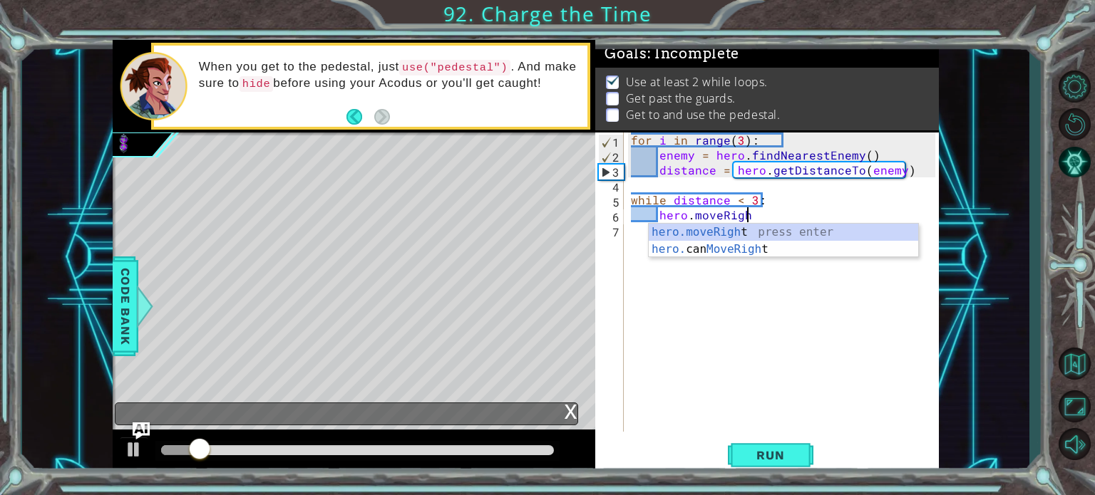
scroll to position [0, 6]
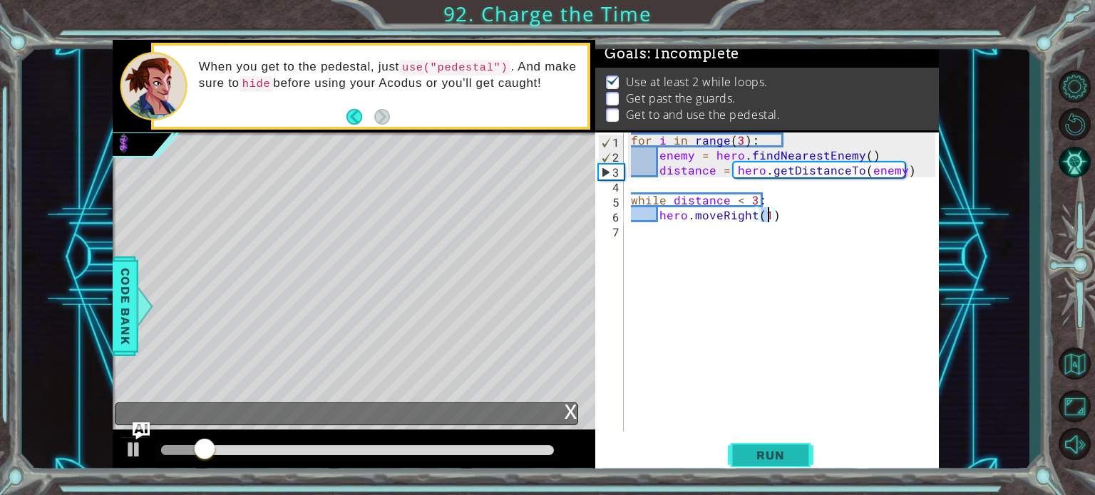
click at [781, 453] on span "Run" at bounding box center [770, 455] width 56 height 14
drag, startPoint x: 165, startPoint y: 447, endPoint x: 185, endPoint y: 456, distance: 22.0
click at [190, 457] on div at bounding box center [190, 451] width 26 height 26
click at [756, 200] on div "for i in range ( 3 ) : enemy = hero . findNearestEnemy ( ) distance = hero . ge…" at bounding box center [785, 297] width 314 height 329
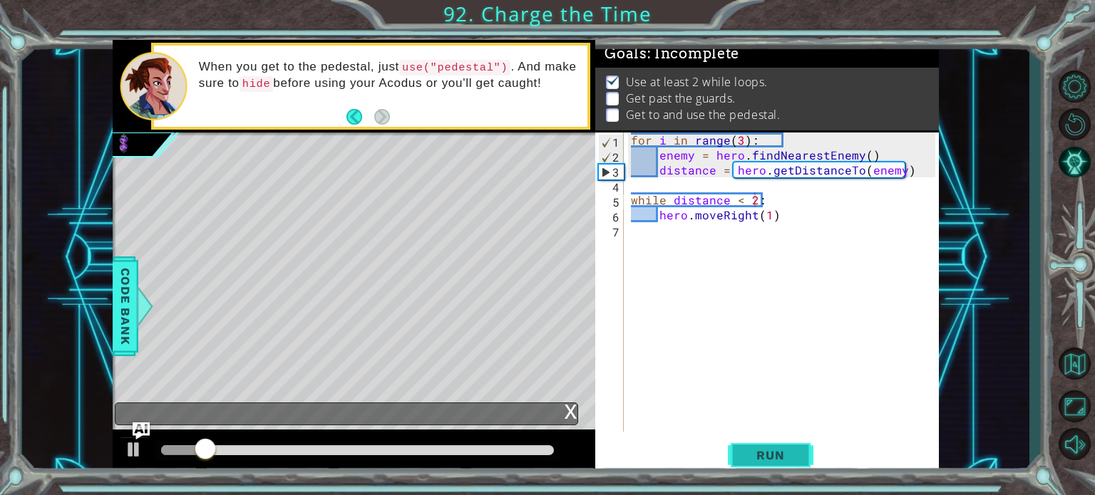
drag, startPoint x: 806, startPoint y: 446, endPoint x: 800, endPoint y: 455, distance: 10.7
click at [801, 454] on button "Run" at bounding box center [771, 455] width 86 height 34
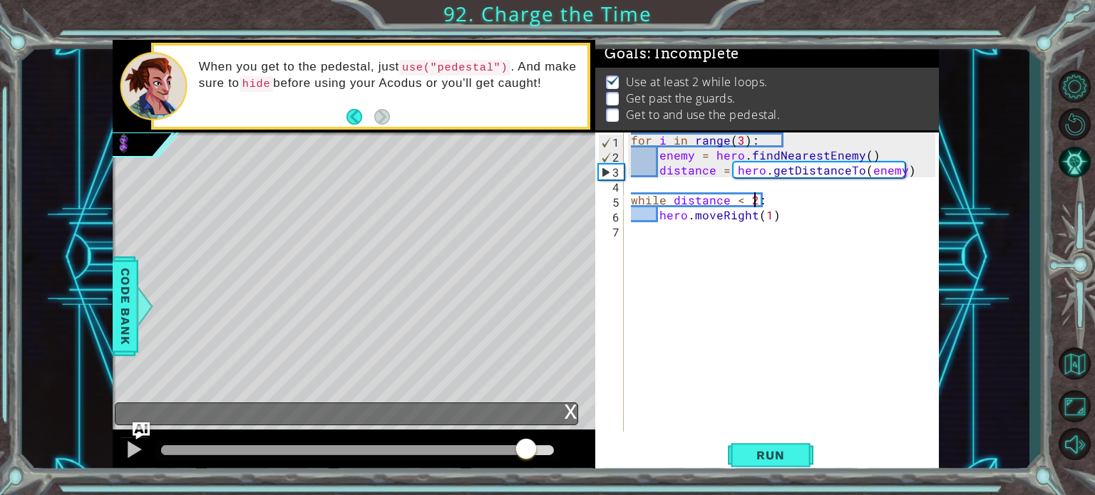
click at [519, 395] on div "methods hero moveUp() moveDown() moveLeft() moveRight() jumpUp() jumpDown() jum…" at bounding box center [526, 258] width 826 height 436
click at [1083, 173] on button "AI Hint" at bounding box center [1074, 162] width 41 height 34
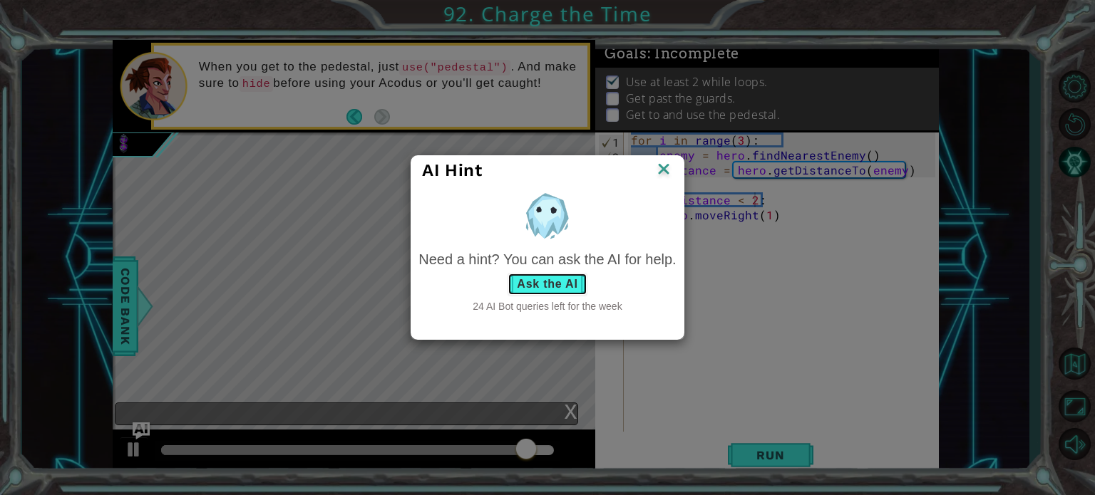
click at [566, 284] on button "Ask the AI" at bounding box center [547, 284] width 79 height 23
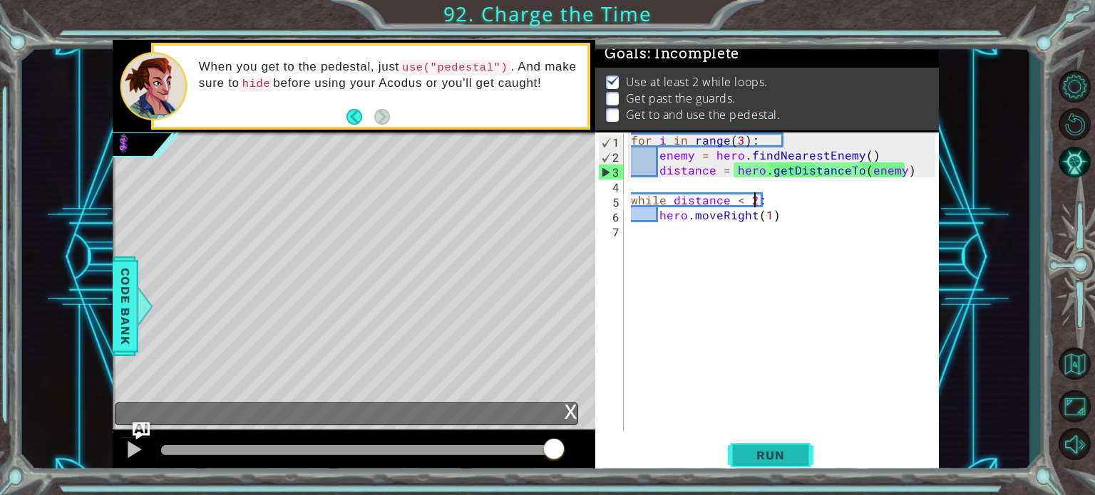
click at [760, 456] on span "Run" at bounding box center [770, 455] width 56 height 14
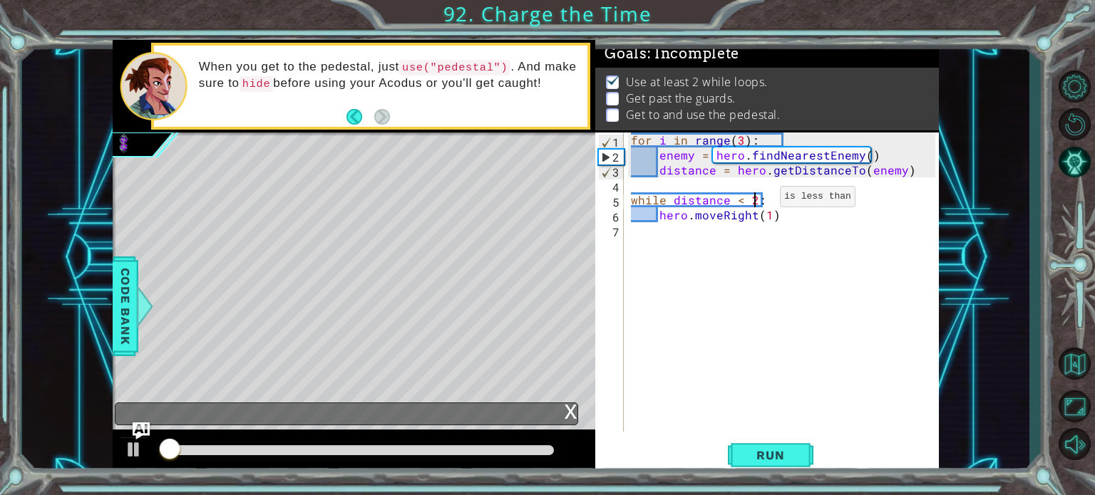
click at [756, 200] on div "for i in range ( 3 ) : enemy = hero . findNearestEnemy ( ) distance = hero . ge…" at bounding box center [785, 297] width 314 height 329
click at [778, 447] on button "Run" at bounding box center [771, 455] width 86 height 34
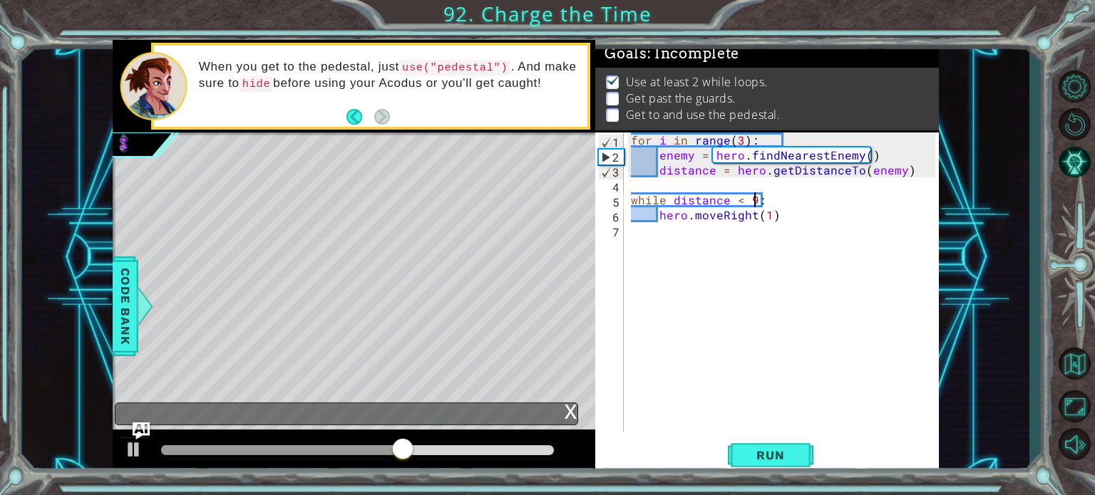
type textarea "while distance < :"
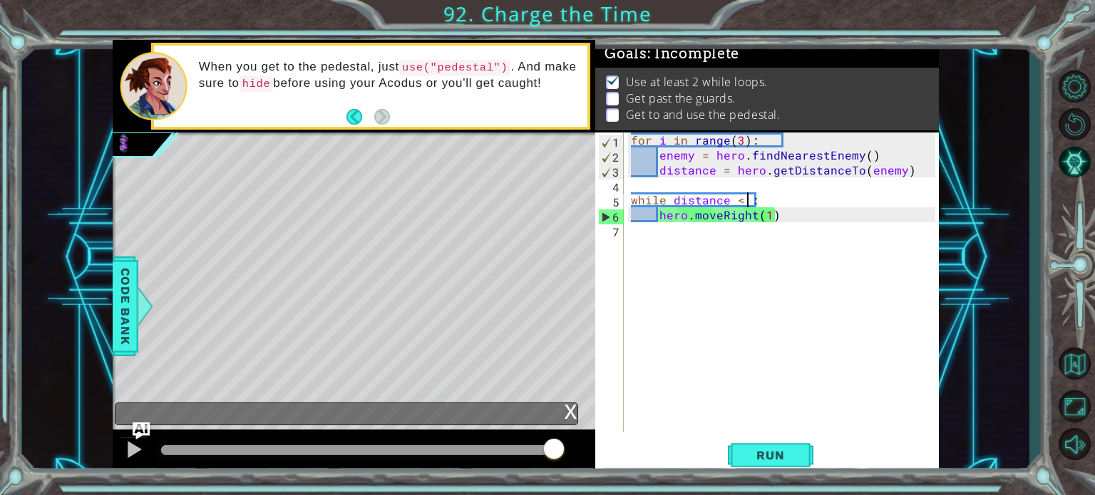
click at [690, 277] on div "for i in range ( 3 ) : enemy = hero . findNearestEnemy ( ) distance = hero . ge…" at bounding box center [785, 297] width 314 height 329
click at [130, 453] on div at bounding box center [134, 450] width 19 height 19
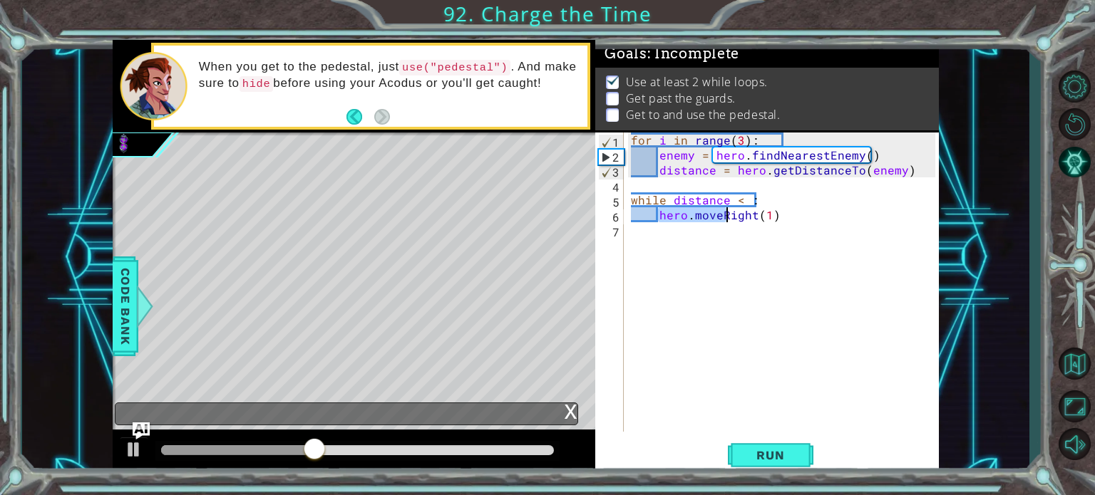
drag, startPoint x: 656, startPoint y: 216, endPoint x: 720, endPoint y: 215, distance: 64.2
click at [721, 214] on div "for i in range ( 3 ) : enemy = hero . findNearestEnemy ( ) distance = hero . ge…" at bounding box center [785, 297] width 314 height 329
type textarea "hero.moveRight(1)"
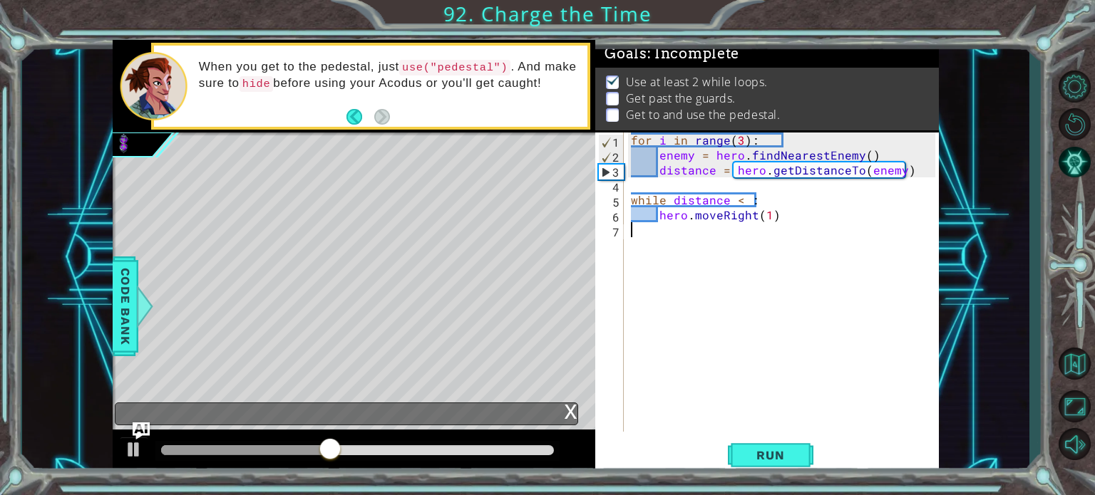
click at [750, 242] on div "for i in range ( 3 ) : enemy = hero . findNearestEnemy ( ) distance = hero . ge…" at bounding box center [785, 297] width 314 height 329
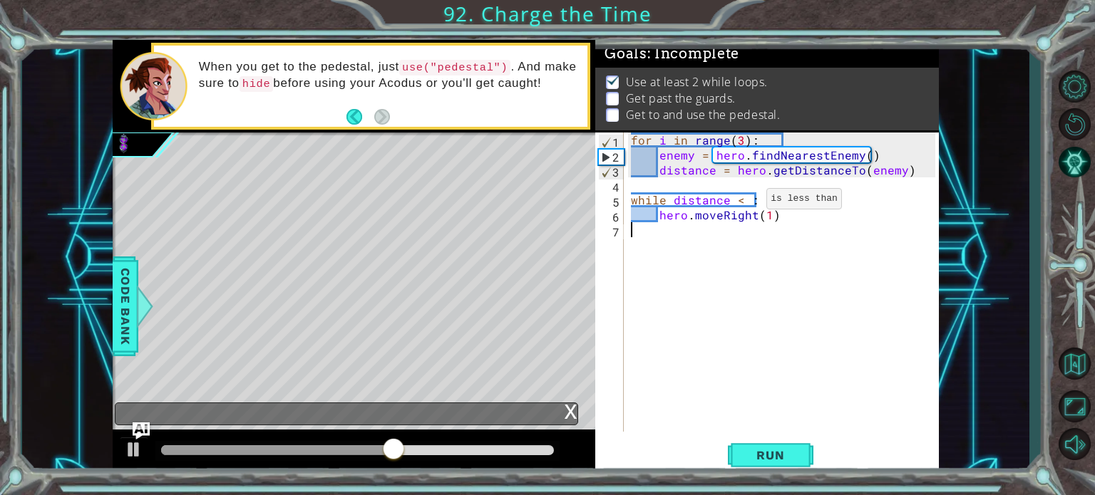
click at [746, 202] on div "for i in range ( 3 ) : enemy = hero . findNearestEnemy ( ) distance = hero . ge…" at bounding box center [785, 297] width 314 height 329
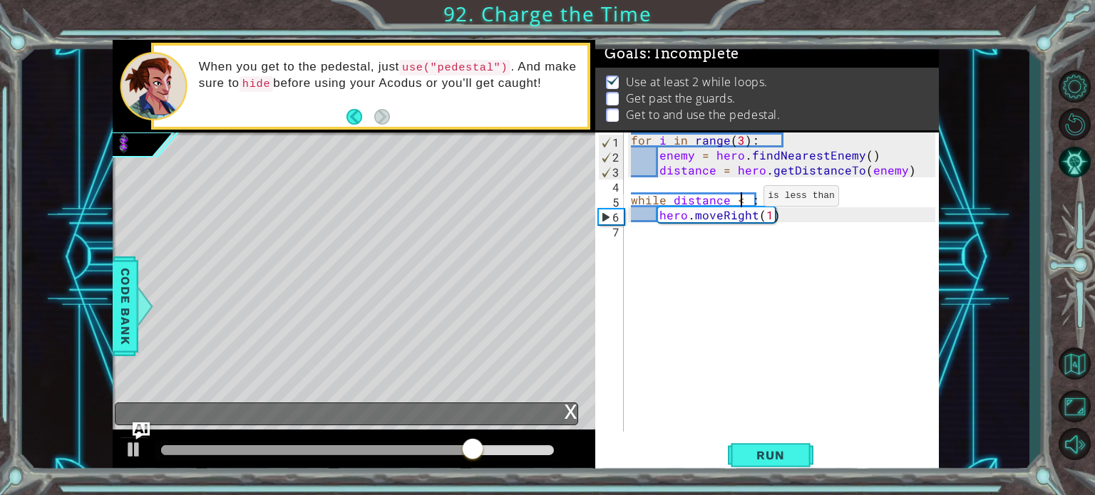
click at [739, 199] on div "for i in range ( 3 ) : enemy = hero . findNearestEnemy ( ) distance = hero . ge…" at bounding box center [785, 297] width 314 height 329
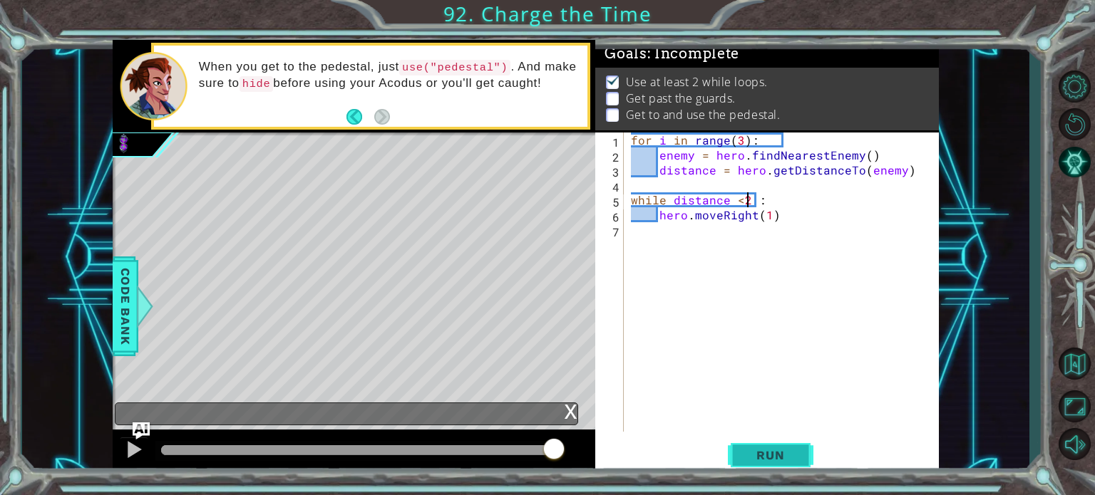
type textarea "while distance <2 :"
click at [758, 455] on span "Run" at bounding box center [770, 455] width 56 height 14
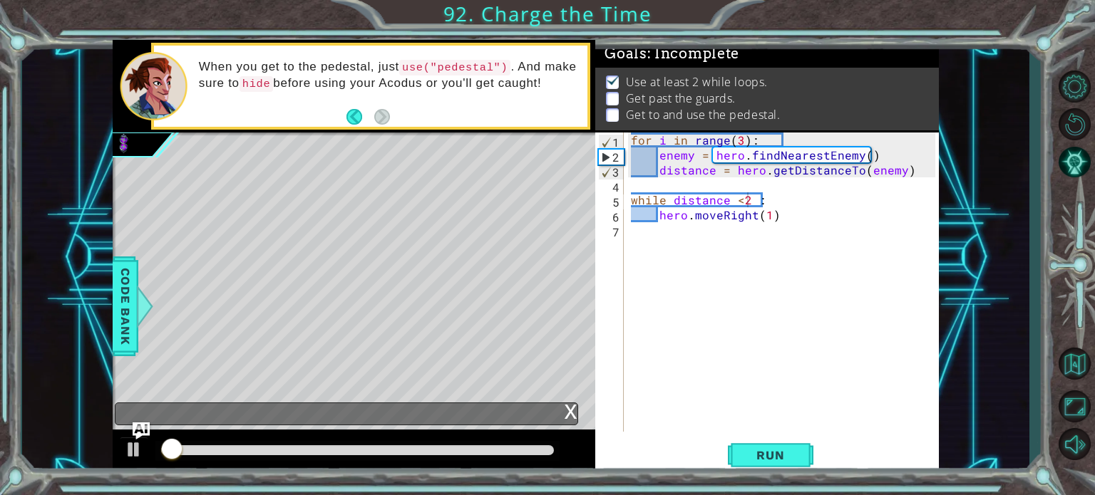
drag, startPoint x: 436, startPoint y: 441, endPoint x: 478, endPoint y: 445, distance: 42.2
click at [478, 445] on div at bounding box center [357, 451] width 405 height 20
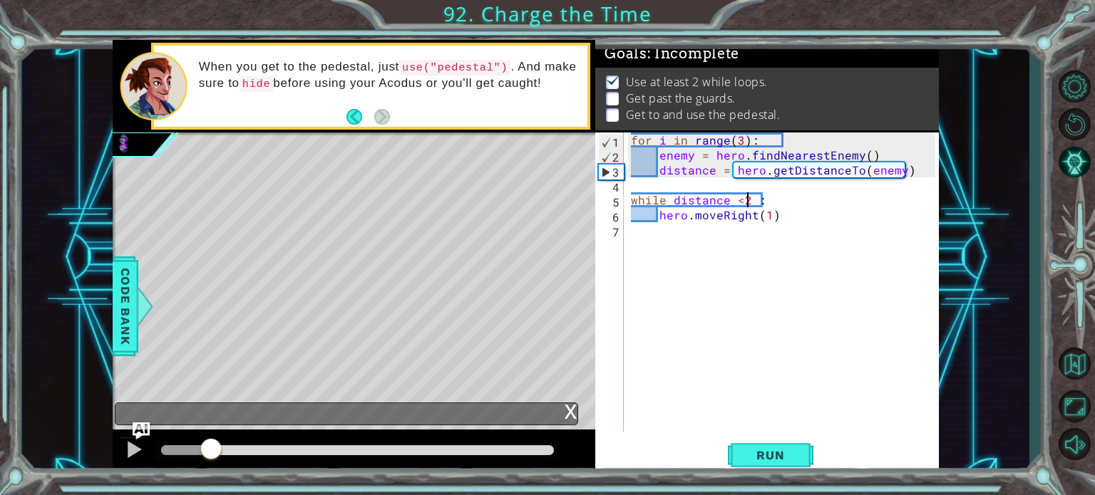
drag, startPoint x: 182, startPoint y: 458, endPoint x: 211, endPoint y: 467, distance: 29.8
click at [211, 467] on div at bounding box center [354, 453] width 483 height 46
click at [721, 254] on div "for i in range ( 3 ) : enemy = hero . findNearestEnemy ( ) distance = hero . ge…" at bounding box center [785, 297] width 314 height 329
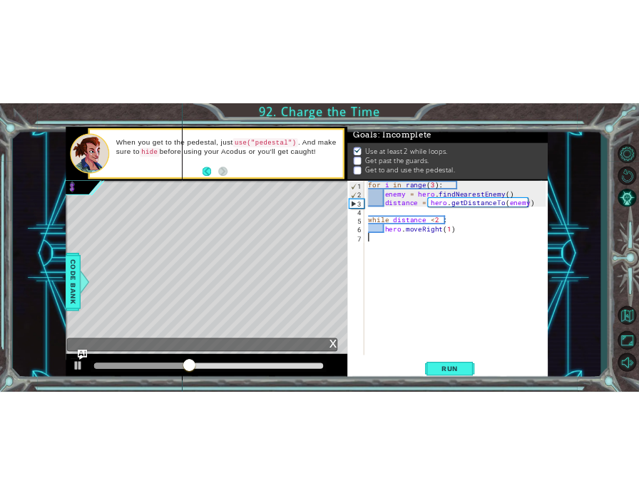
scroll to position [0, 0]
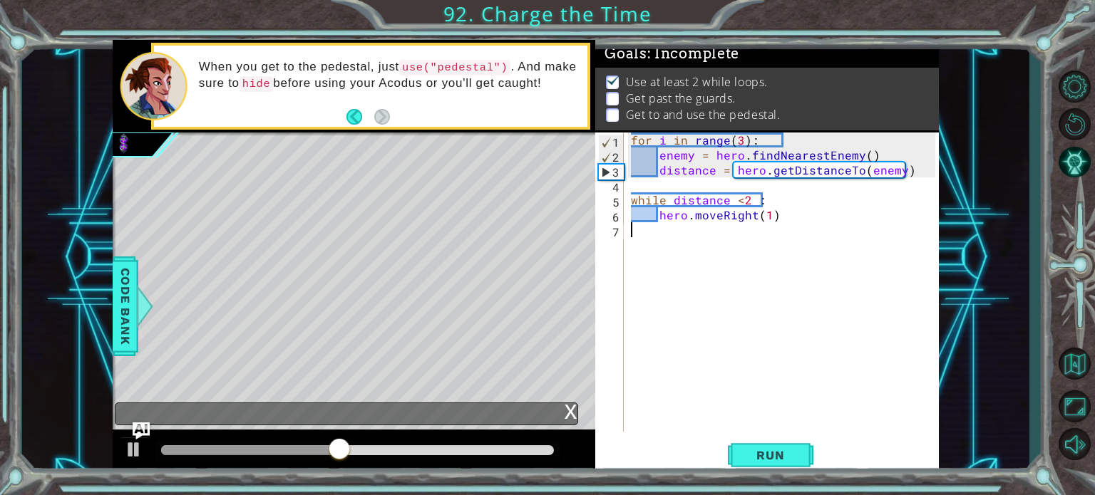
click at [662, 222] on div "for i in range ( 3 ) : enemy = hero . findNearestEnemy ( ) distance = hero . ge…" at bounding box center [785, 297] width 314 height 329
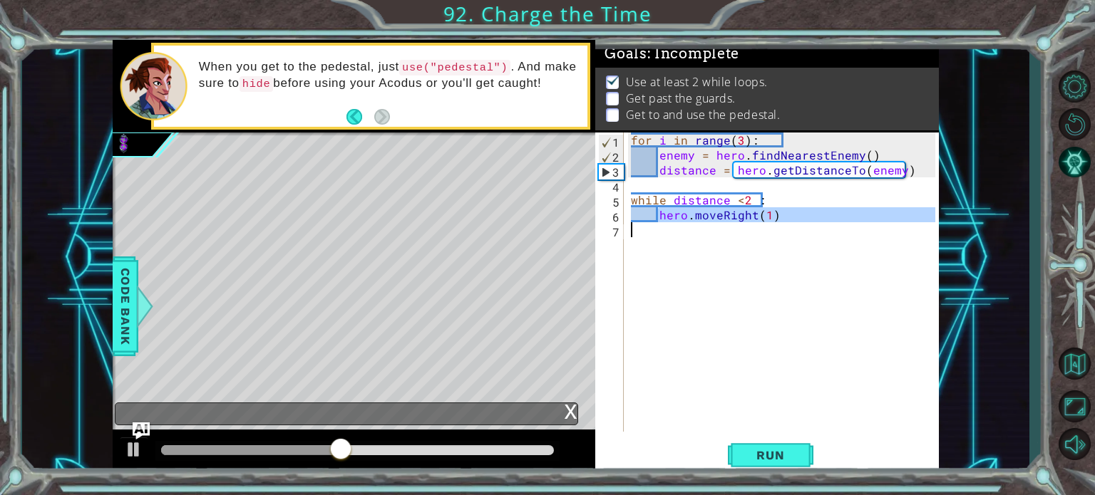
click at [680, 198] on div "while distance <2 : 1 2 3 4 5 6 7 for i in range ( 3 ) : enemy = hero . findNea…" at bounding box center [765, 282] width 340 height 299
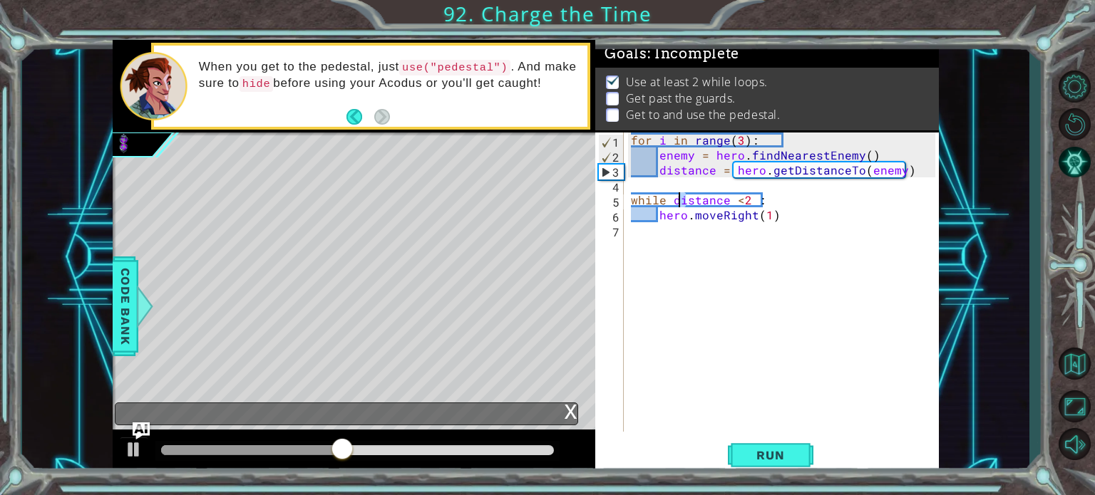
type textarea "while dstance <2 :"
click at [650, 185] on div "while dstance <2 : 1 2 3 4 5 6 7 for i in range ( 3 ) : enemy = hero . findNear…" at bounding box center [765, 282] width 340 height 299
type textarea "hero.moveRight(1)"
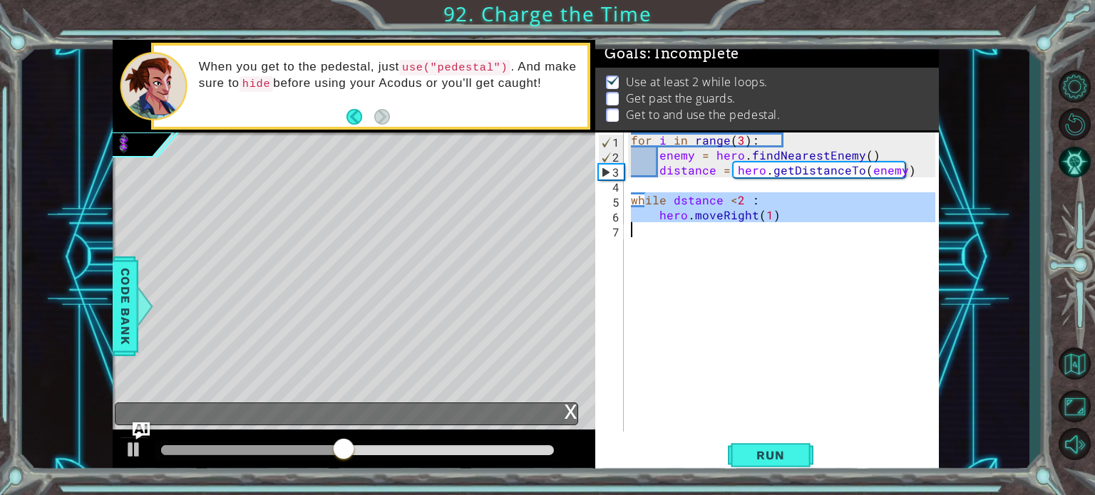
drag, startPoint x: 613, startPoint y: 311, endPoint x: 600, endPoint y: 350, distance: 41.3
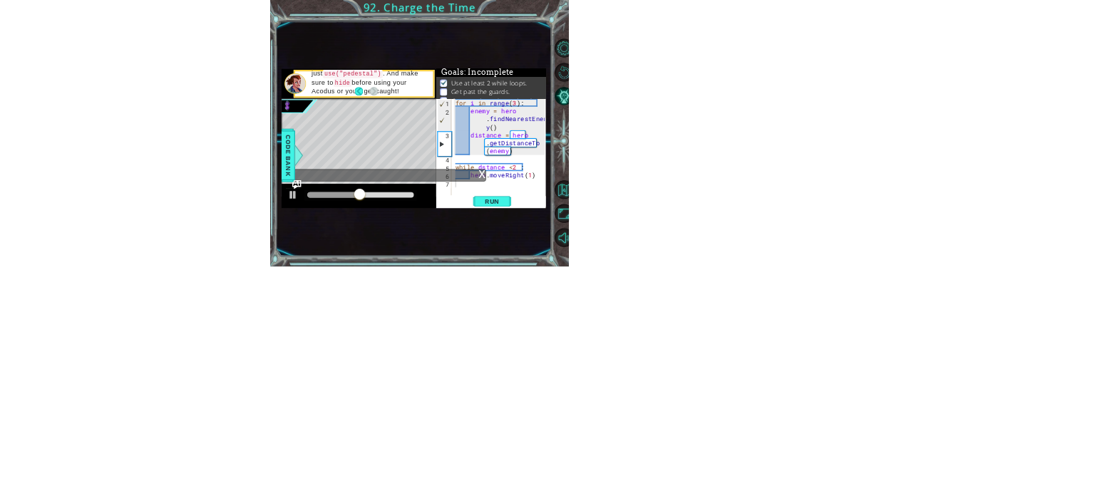
scroll to position [8, 0]
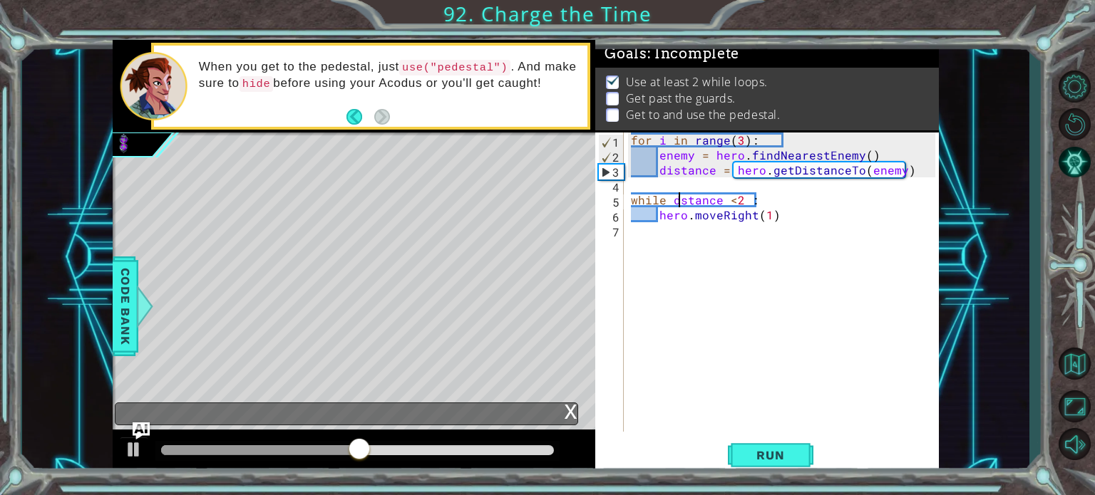
click at [679, 199] on div "for i in range ( 3 ) : enemy = hero . findNearestEnemy ( ) distance = hero . ge…" at bounding box center [785, 297] width 314 height 329
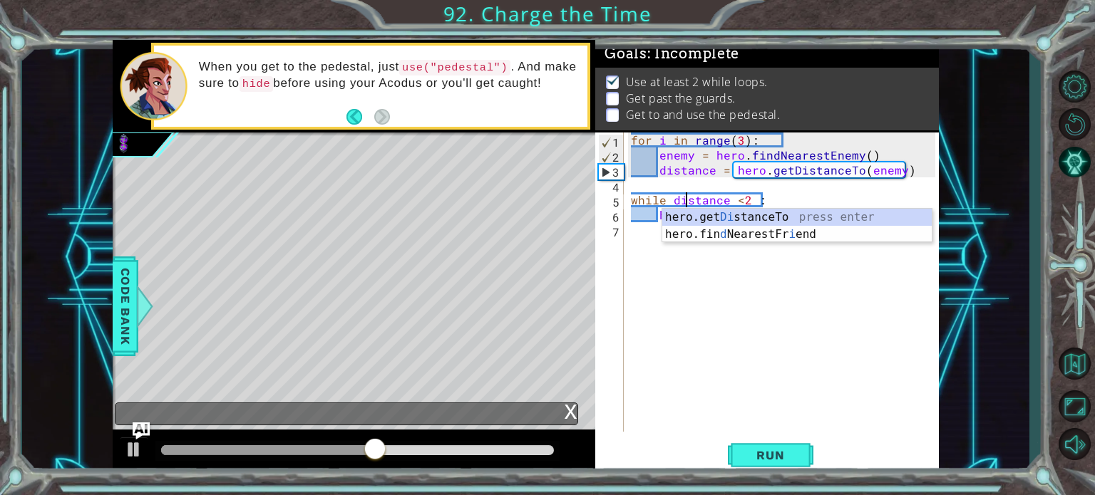
type textarea "while distance <2 :"
click at [722, 276] on div "for i in range ( 3 ) : enemy = hero . findNearestEnemy ( ) distance = hero . ge…" at bounding box center [785, 297] width 314 height 329
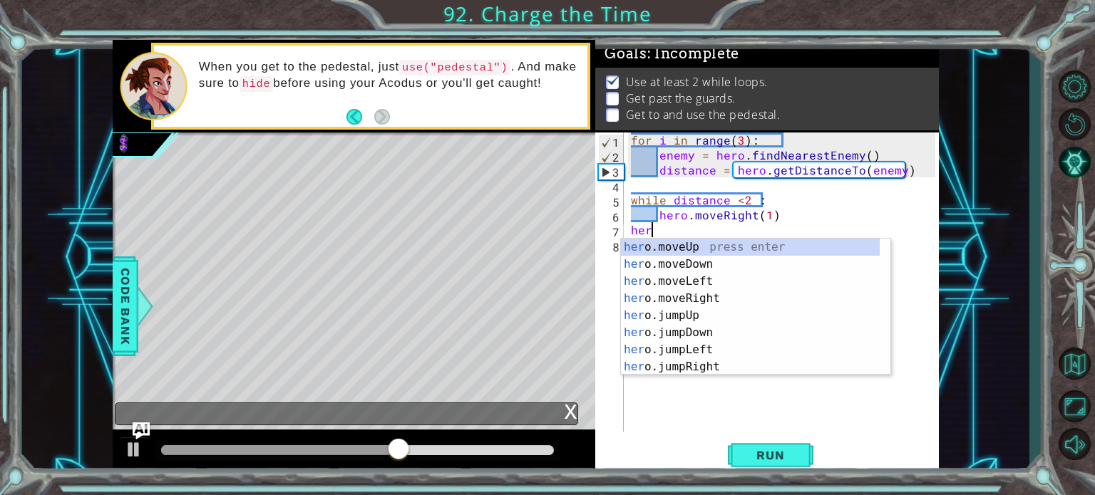
scroll to position [0, 0]
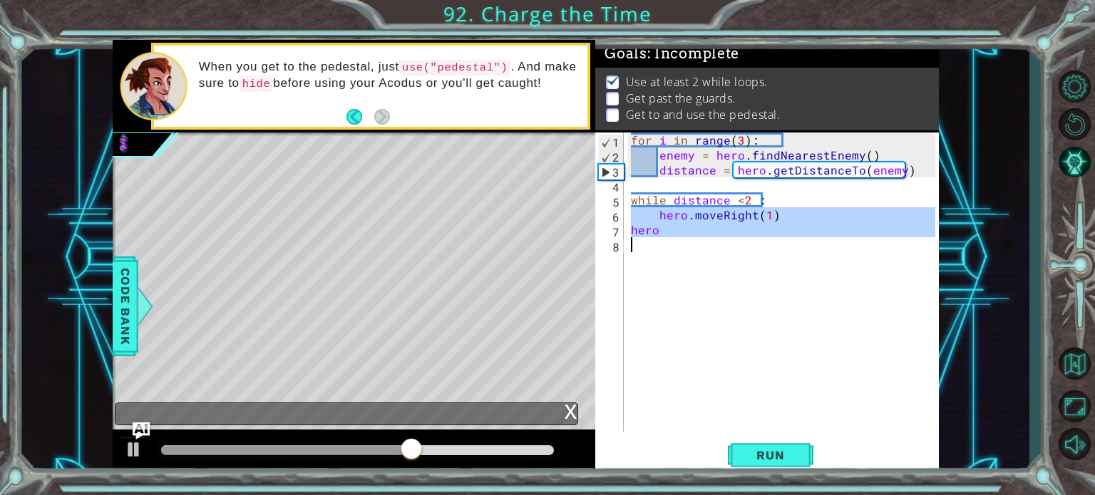
drag, startPoint x: 631, startPoint y: 210, endPoint x: 787, endPoint y: 264, distance: 165.2
click at [781, 263] on div "for i in range ( 3 ) : enemy = hero . findNearestEnemy ( ) distance = hero . ge…" at bounding box center [785, 297] width 314 height 329
type textarea "hero"
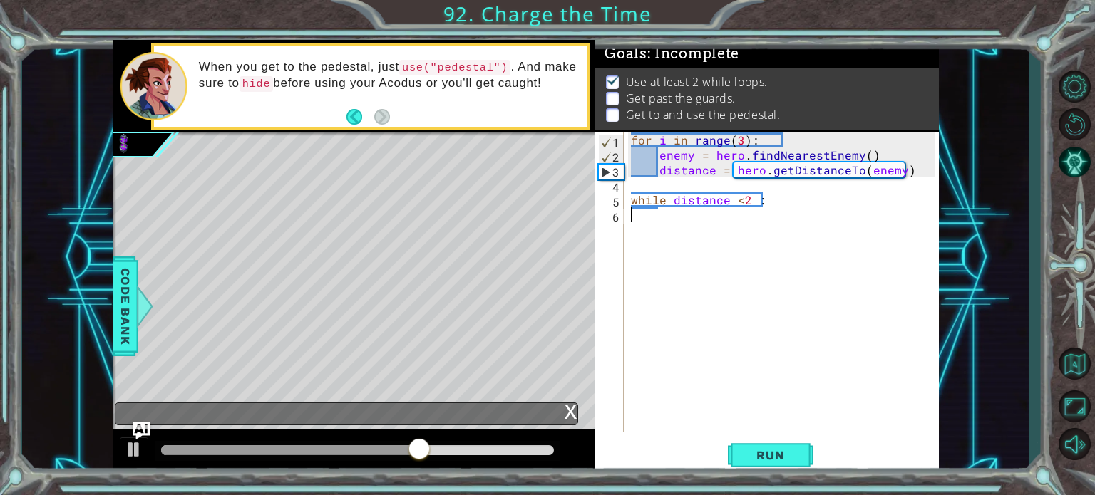
drag, startPoint x: 746, startPoint y: 283, endPoint x: 678, endPoint y: 306, distance: 71.5
click at [678, 306] on div "for i in range ( 3 ) : enemy = hero . findNearestEnemy ( ) distance = hero . ge…" at bounding box center [785, 297] width 314 height 329
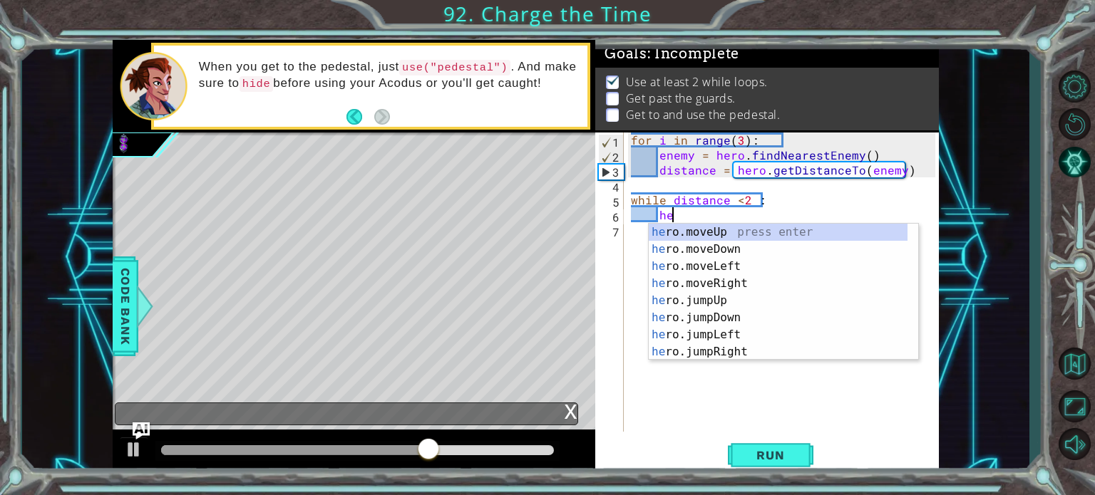
type textarea "her"
click at [739, 350] on div "her o.moveUp press enter her o.moveDown press enter her o.moveLeft press enter …" at bounding box center [778, 309] width 259 height 171
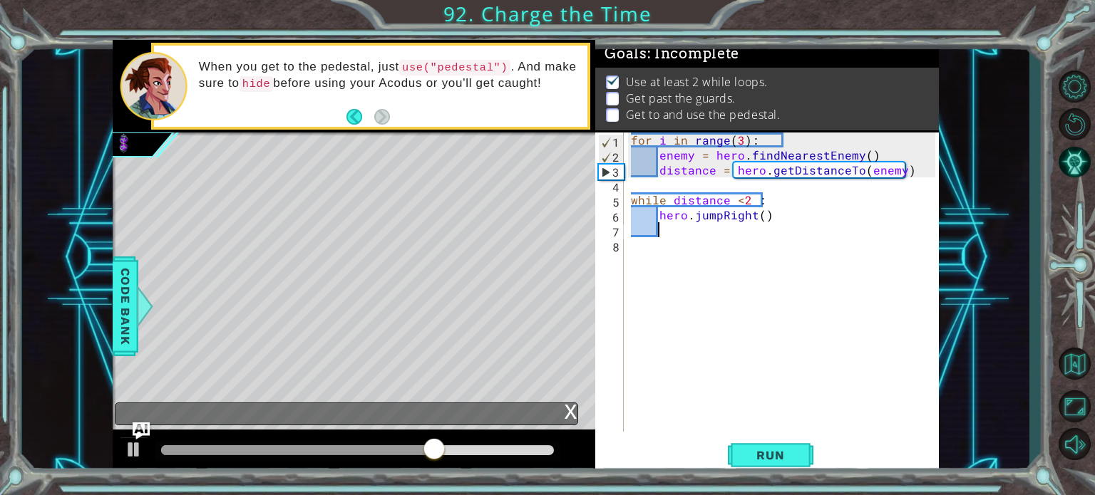
scroll to position [0, 0]
click at [772, 461] on span "Run" at bounding box center [770, 455] width 56 height 14
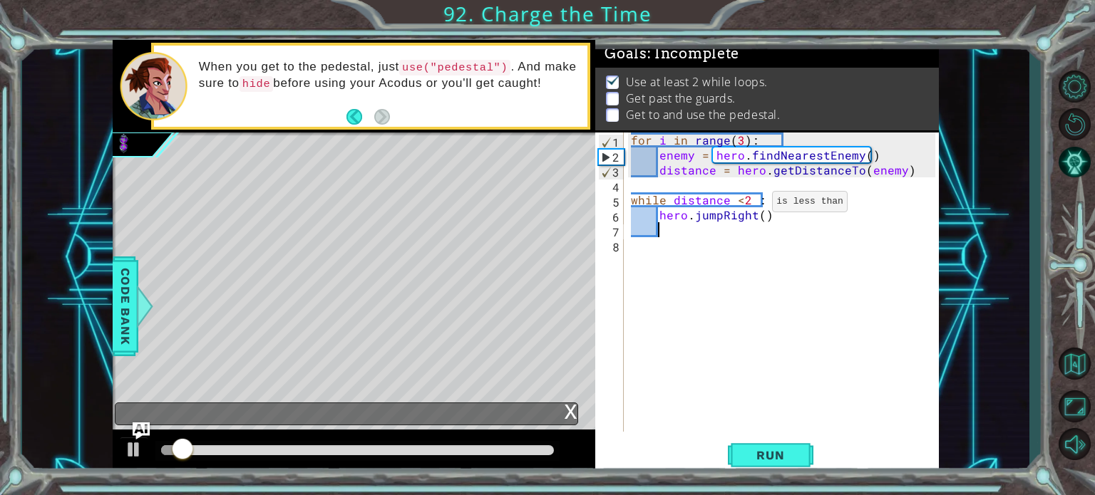
click at [748, 205] on div "for i in range ( 3 ) : enemy = hero . findNearestEnemy ( ) distance = hero . ge…" at bounding box center [785, 297] width 314 height 329
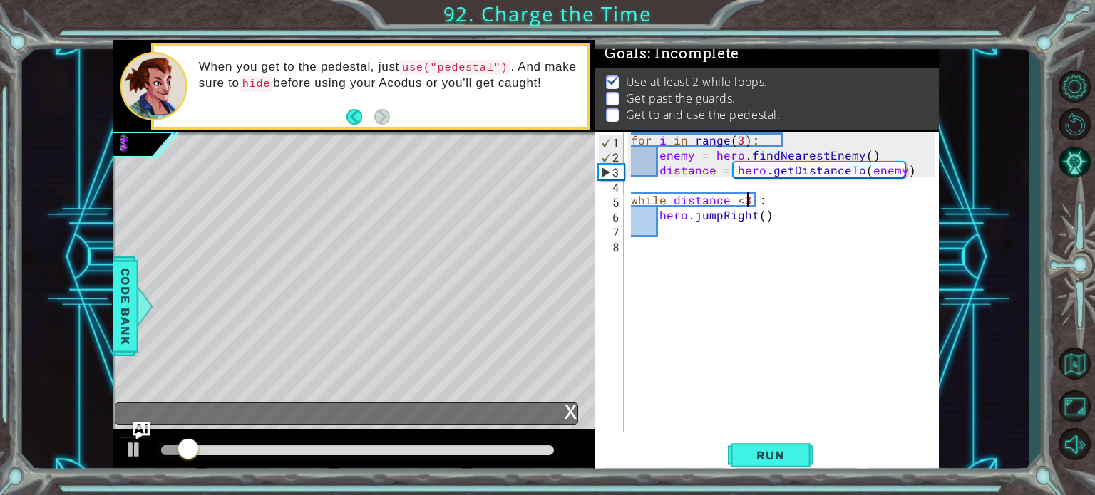
scroll to position [0, 6]
type textarea "while distance <3 :"
click at [786, 462] on span "Run" at bounding box center [770, 455] width 56 height 14
drag, startPoint x: 202, startPoint y: 451, endPoint x: 314, endPoint y: 455, distance: 112.0
click at [312, 456] on div at bounding box center [357, 451] width 393 height 10
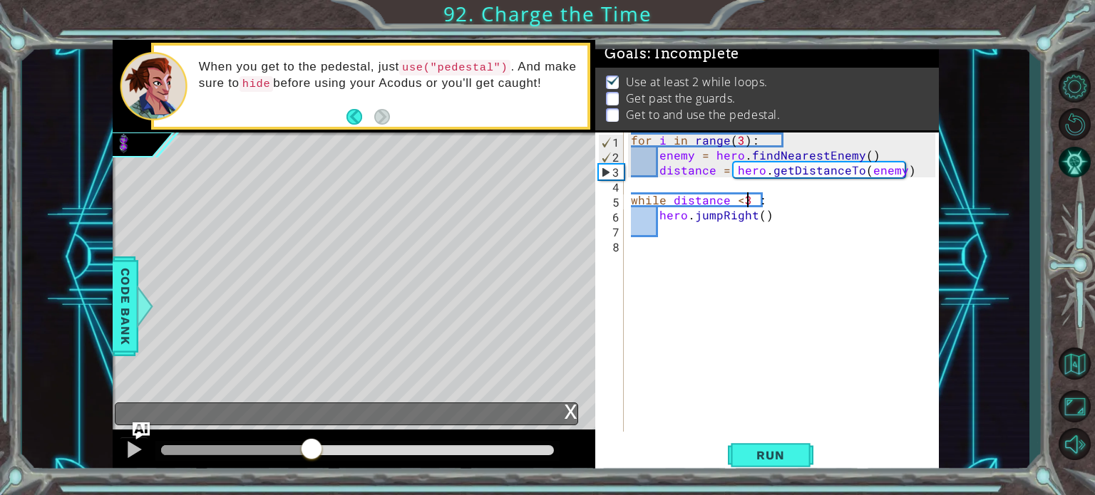
click at [634, 181] on div "for i in range ( 3 ) : enemy = hero . findNearestEnemy ( ) distance = hero . ge…" at bounding box center [785, 297] width 314 height 329
type textarea "distance = hero.getDistanceTo(enemy)"
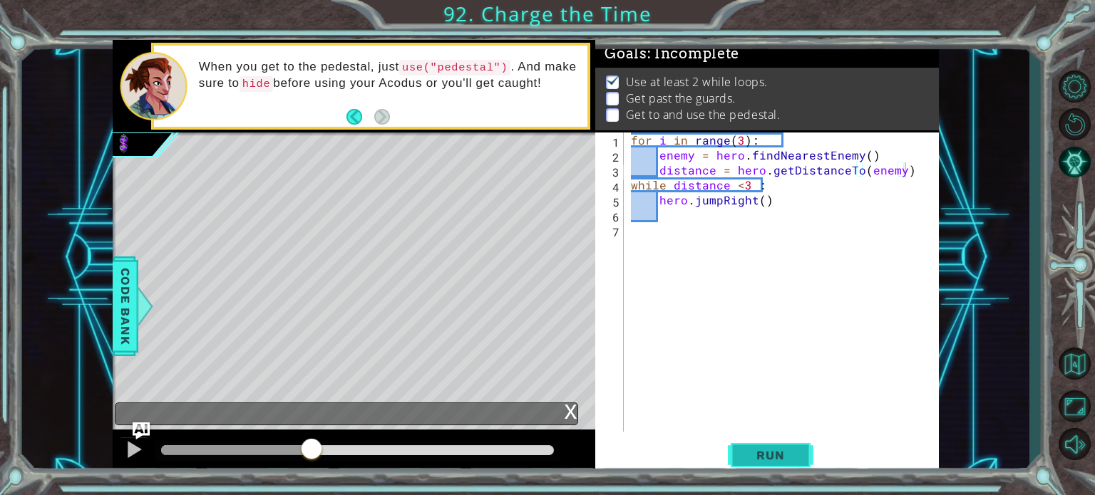
click at [750, 456] on span "Run" at bounding box center [770, 455] width 56 height 14
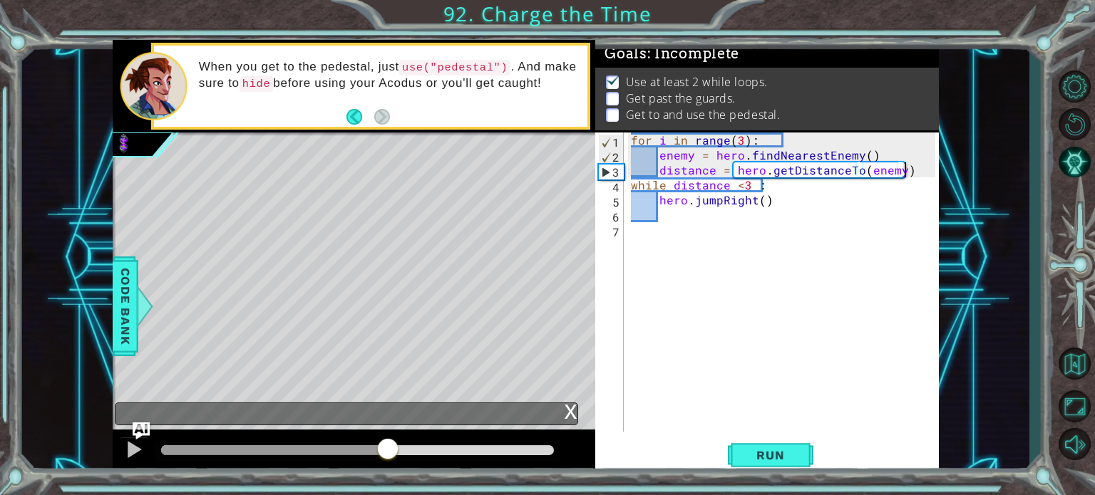
drag, startPoint x: 444, startPoint y: 448, endPoint x: 200, endPoint y: 480, distance: 245.8
click at [346, 495] on html "1 ההההההההההההההההההההההההההההההההההההההההההההההההההההההההההההההההההההההההההההה…" at bounding box center [547, 247] width 1095 height 495
click at [8, 439] on div "1 ההההההההההההההההההההההההההההההההההההההההההההההההההההההההההההההההההההההההההההה…" at bounding box center [547, 247] width 1095 height 495
drag, startPoint x: 374, startPoint y: 433, endPoint x: 501, endPoint y: 505, distance: 146.5
click at [501, 495] on html "1 ההההההההההההההההההההההההההההההההההההההההההההההההההההההההההההההההההההההההההההה…" at bounding box center [547, 247] width 1095 height 495
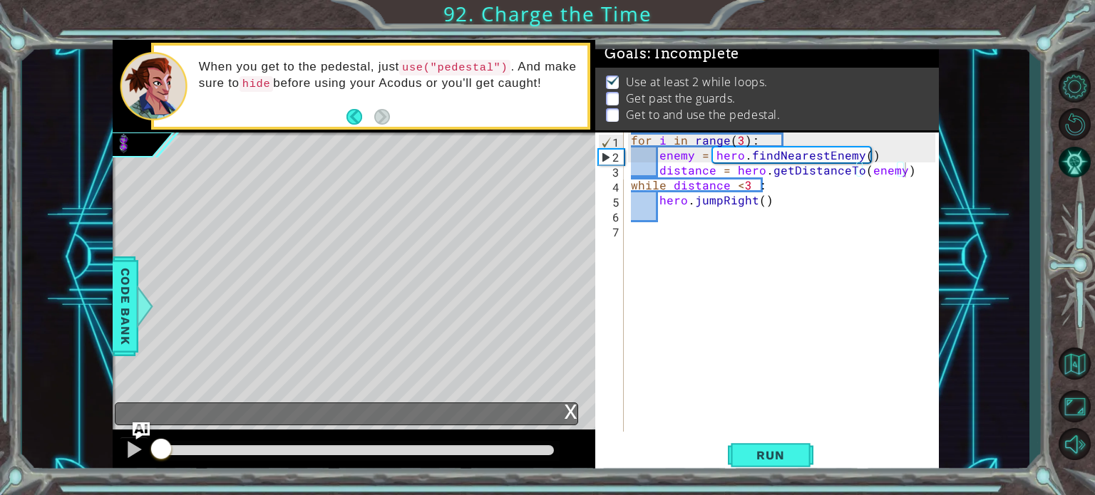
drag, startPoint x: 79, startPoint y: 398, endPoint x: 620, endPoint y: 507, distance: 551.9
click at [620, 495] on html "1 ההההההההההההההההההההההההההההההההההההההההההההההההההההההההההההההההההההההההההההה…" at bounding box center [547, 247] width 1095 height 495
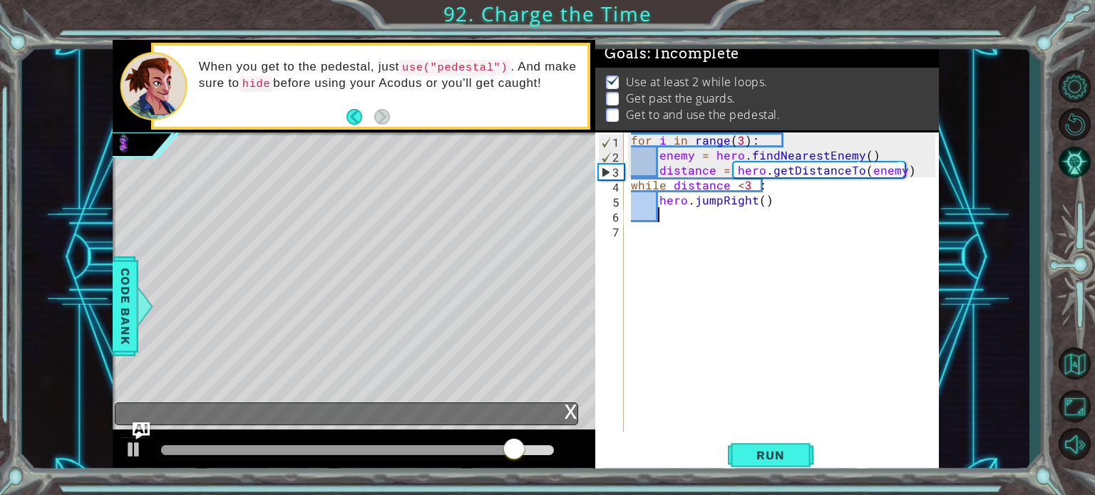
click at [670, 222] on div "for i in range ( 3 ) : enemy = hero . findNearestEnemy ( ) distance = hero . ge…" at bounding box center [785, 297] width 314 height 329
click at [748, 451] on span "Run" at bounding box center [770, 455] width 56 height 14
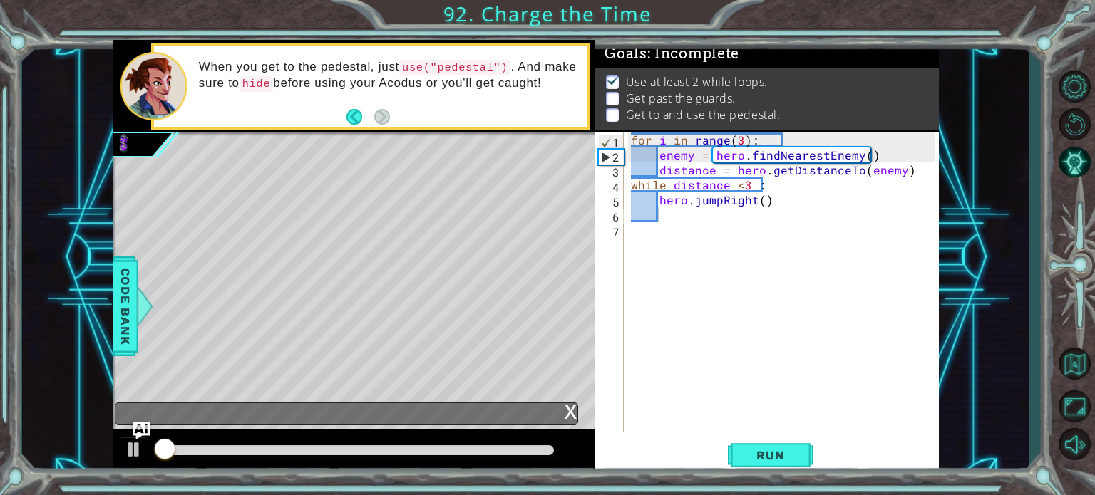
click at [576, 416] on div "x" at bounding box center [571, 410] width 13 height 14
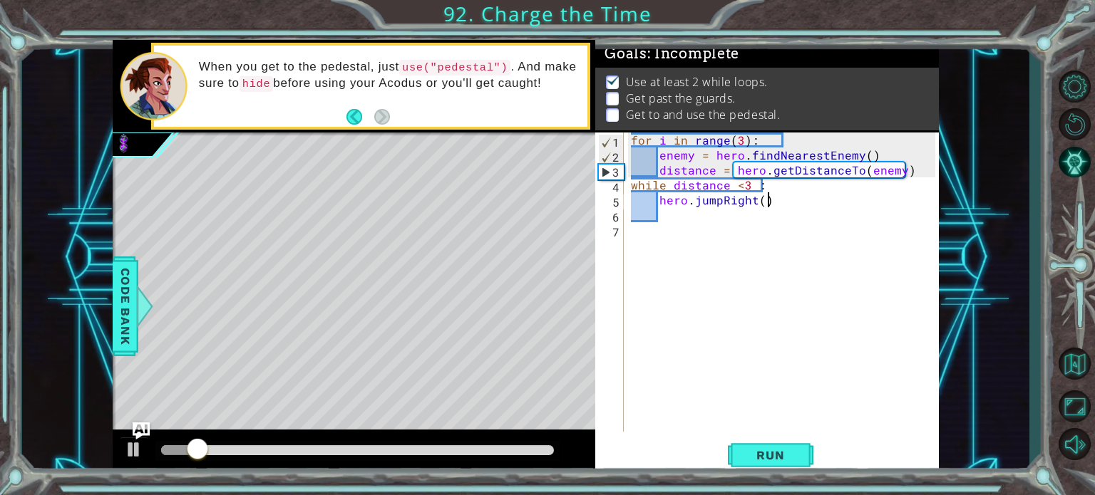
click at [781, 194] on div "for i in range ( 3 ) : enemy = hero . findNearestEnemy ( ) distance = hero . ge…" at bounding box center [785, 297] width 314 height 329
click at [720, 200] on div "for i in range ( 3 ) : enemy = hero . findNearestEnemy ( ) distance = hero . ge…" at bounding box center [785, 297] width 314 height 329
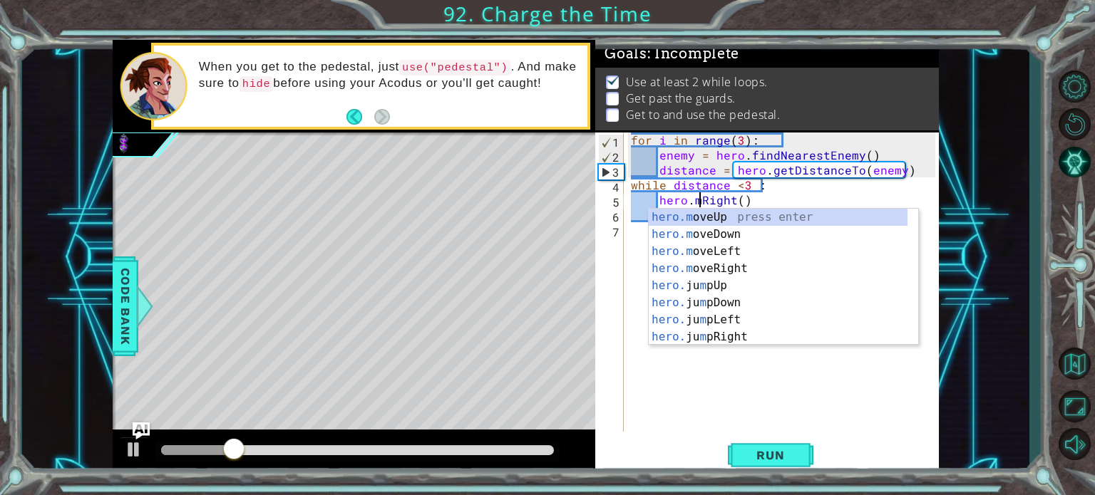
scroll to position [0, 5]
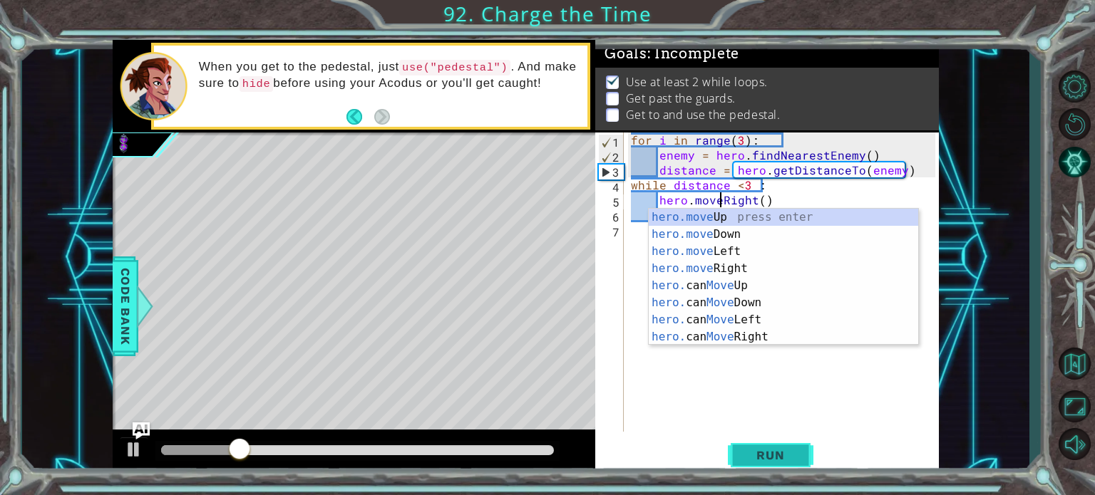
type textarea "hero.moveRight()"
click at [782, 446] on button "Run" at bounding box center [771, 455] width 86 height 34
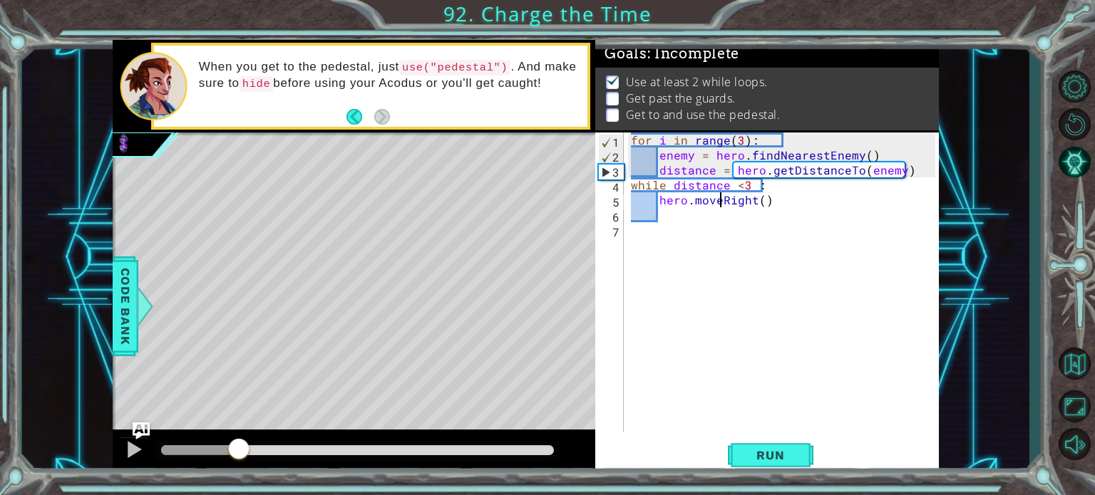
drag, startPoint x: 191, startPoint y: 453, endPoint x: 242, endPoint y: 450, distance: 50.7
click at [242, 450] on div at bounding box center [357, 451] width 393 height 10
drag, startPoint x: 243, startPoint y: 450, endPoint x: 342, endPoint y: 447, distance: 99.1
click at [342, 447] on div at bounding box center [342, 451] width 26 height 26
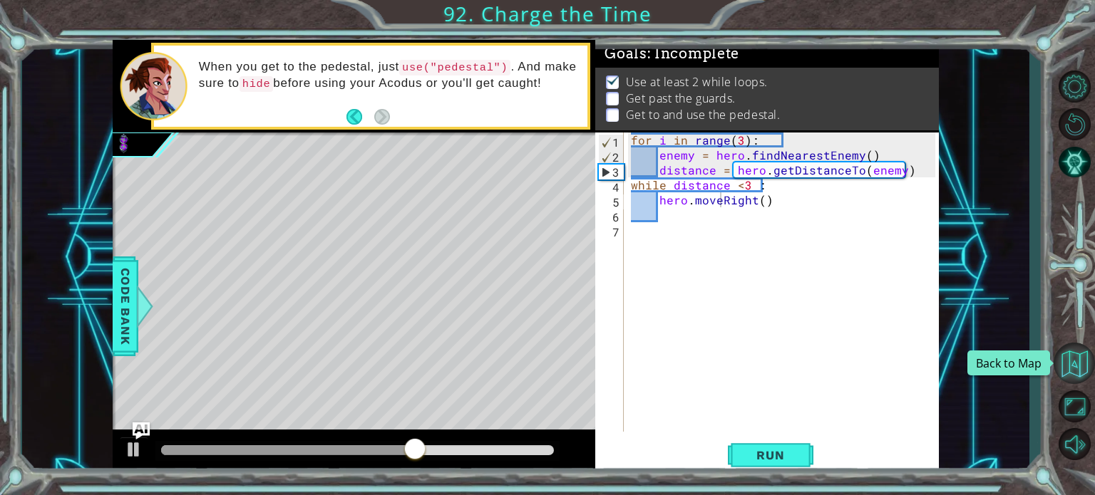
click at [1074, 379] on button "Back to Map" at bounding box center [1074, 363] width 41 height 41
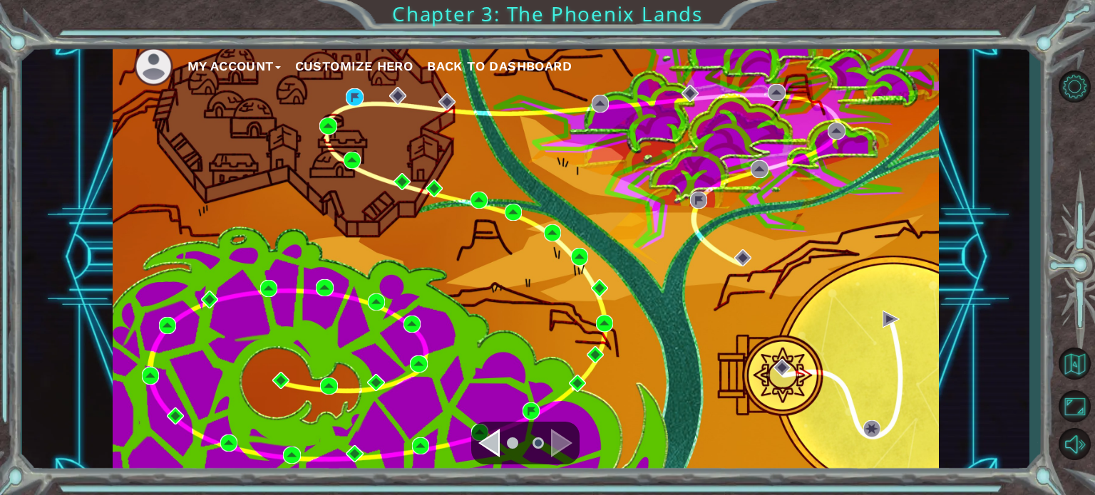
click at [487, 438] on div "Navigate to the previous page" at bounding box center [488, 443] width 21 height 29
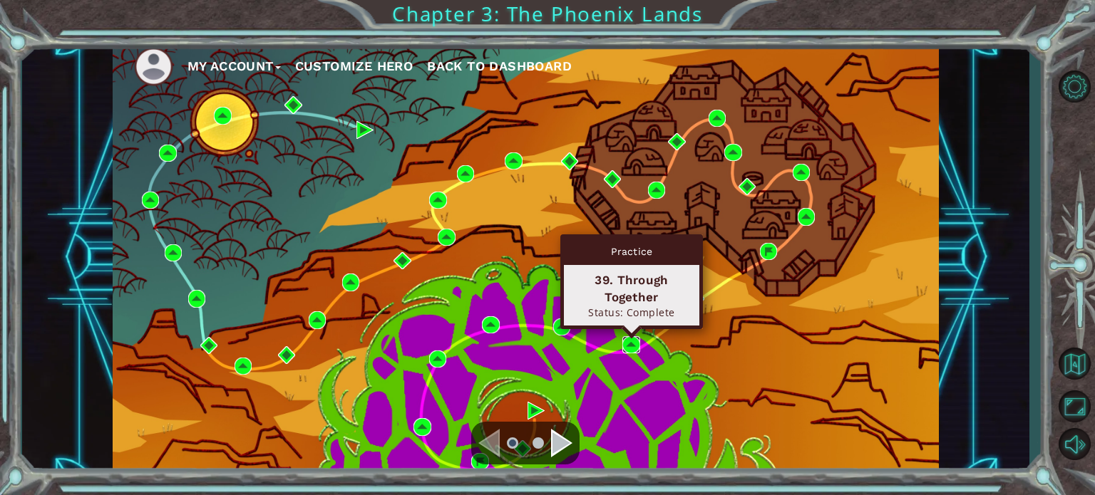
click at [627, 336] on img at bounding box center [630, 344] width 17 height 17
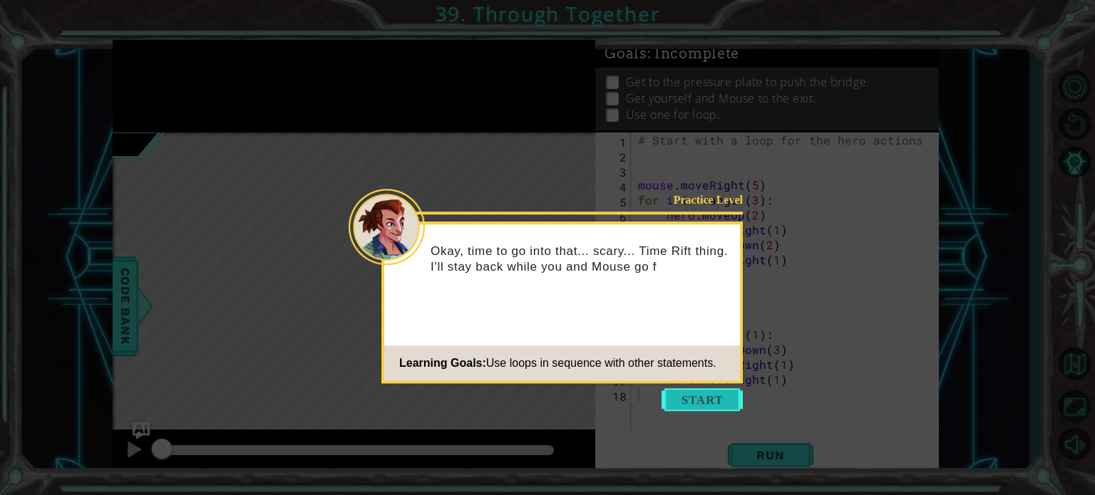
click at [699, 408] on button "Start" at bounding box center [702, 399] width 81 height 23
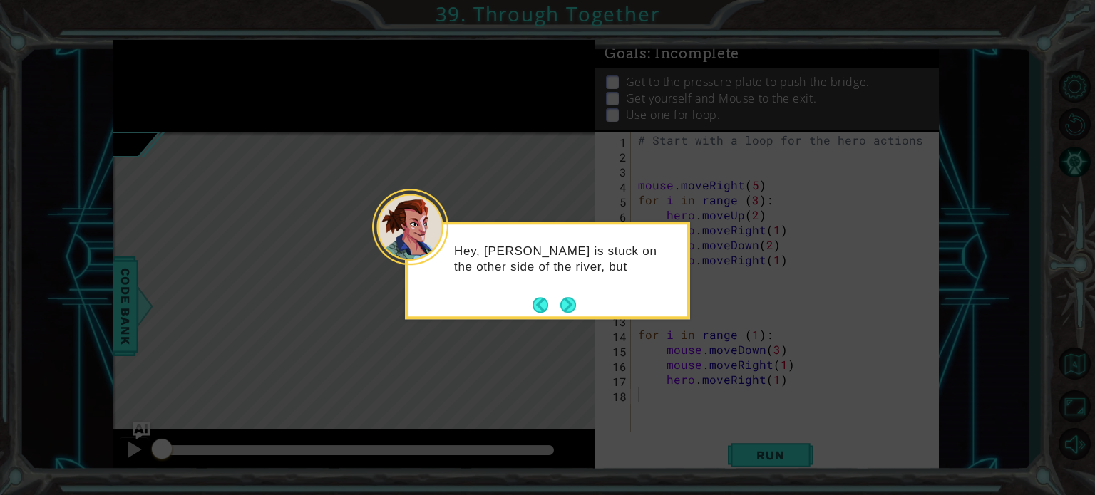
click at [568, 307] on button "Next" at bounding box center [568, 305] width 16 height 16
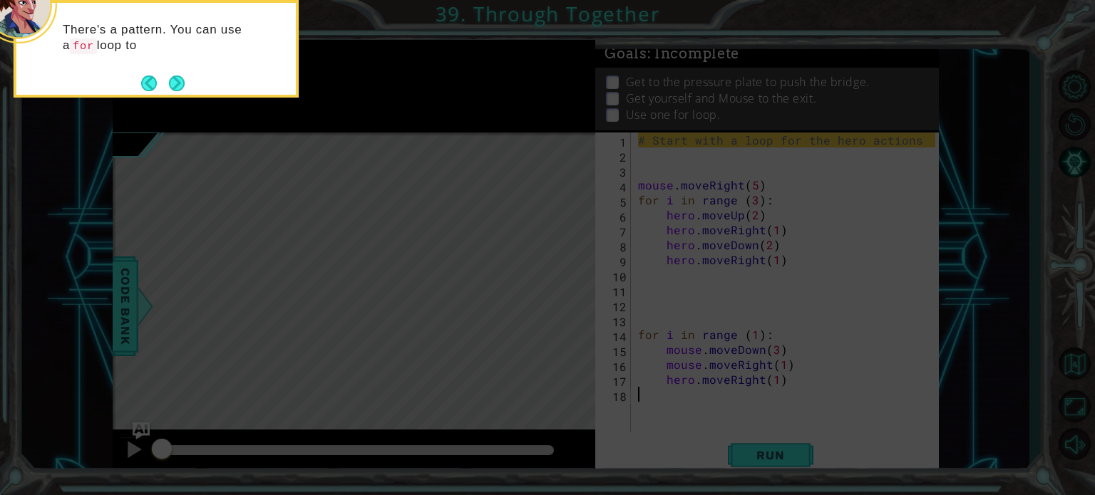
click at [191, 79] on div "There's a pattern. You can use a for loop to" at bounding box center [155, 45] width 279 height 73
click at [180, 78] on button "Next" at bounding box center [177, 84] width 16 height 16
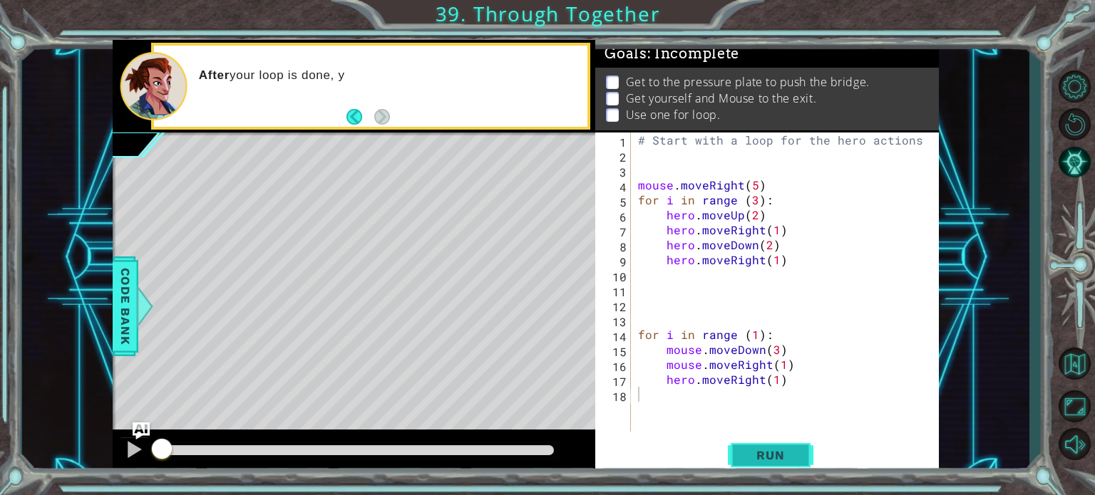
click at [741, 450] on button "Run" at bounding box center [771, 455] width 86 height 34
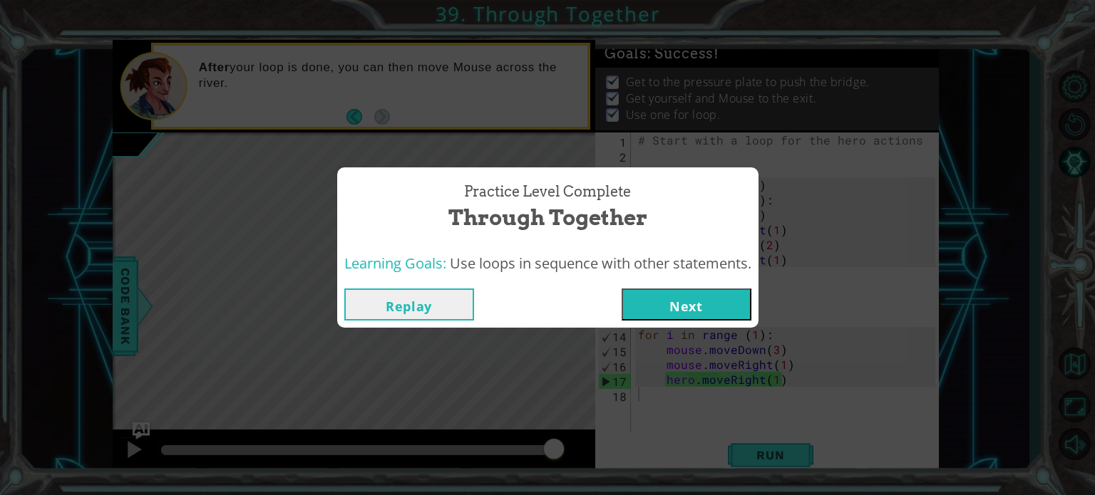
click at [742, 313] on button "Next" at bounding box center [687, 305] width 130 height 32
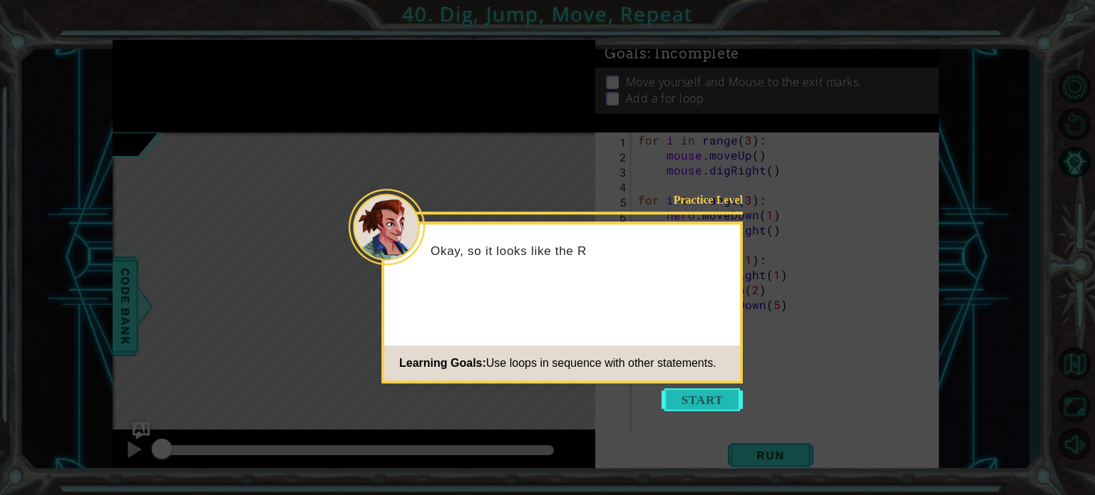
click at [719, 406] on button "Start" at bounding box center [702, 399] width 81 height 23
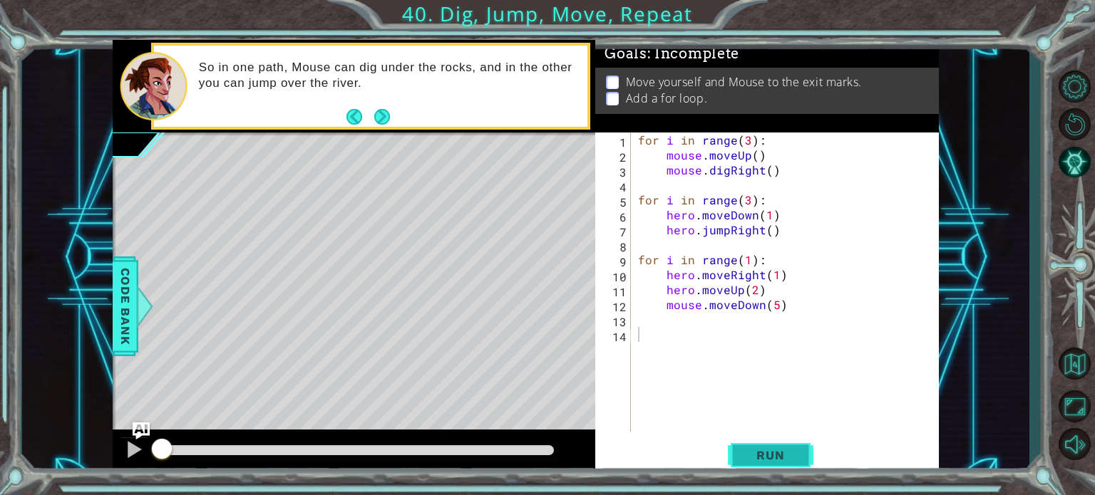
click at [766, 457] on span "Run" at bounding box center [770, 455] width 56 height 14
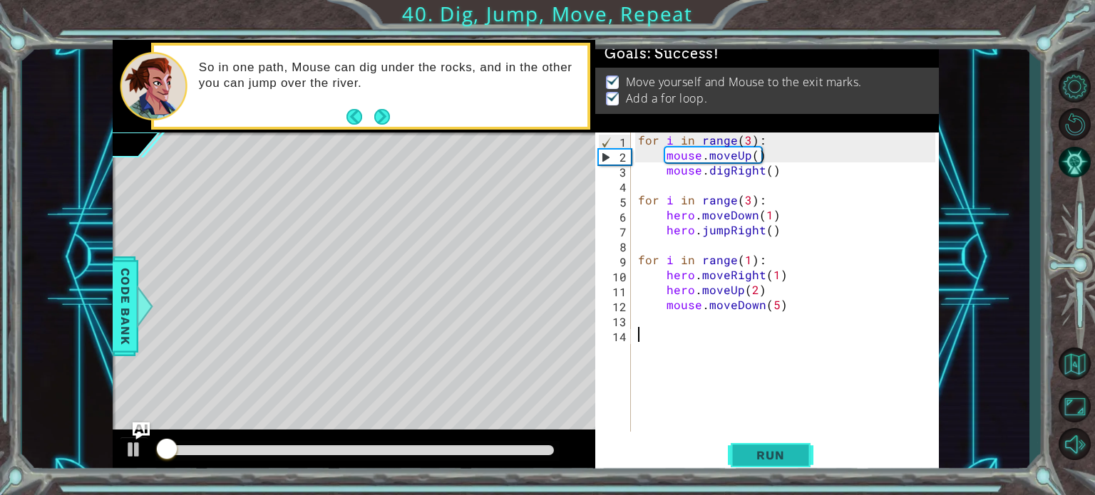
click at [768, 458] on span "Run" at bounding box center [770, 455] width 56 height 14
click at [768, 459] on span "Run" at bounding box center [770, 455] width 56 height 14
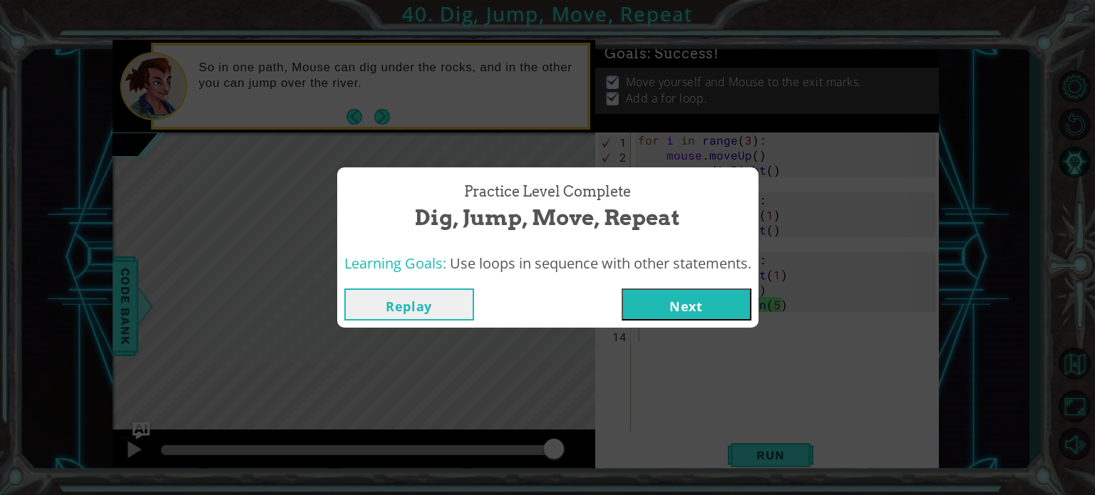
click at [735, 312] on button "Next" at bounding box center [687, 305] width 130 height 32
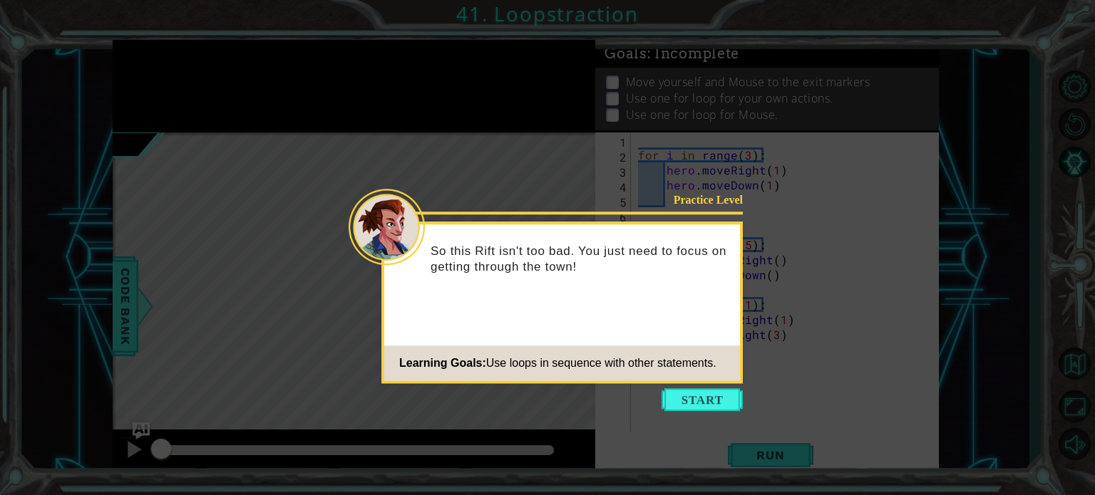
click at [664, 413] on icon at bounding box center [547, 247] width 1095 height 495
click at [718, 396] on button "Start" at bounding box center [702, 399] width 81 height 23
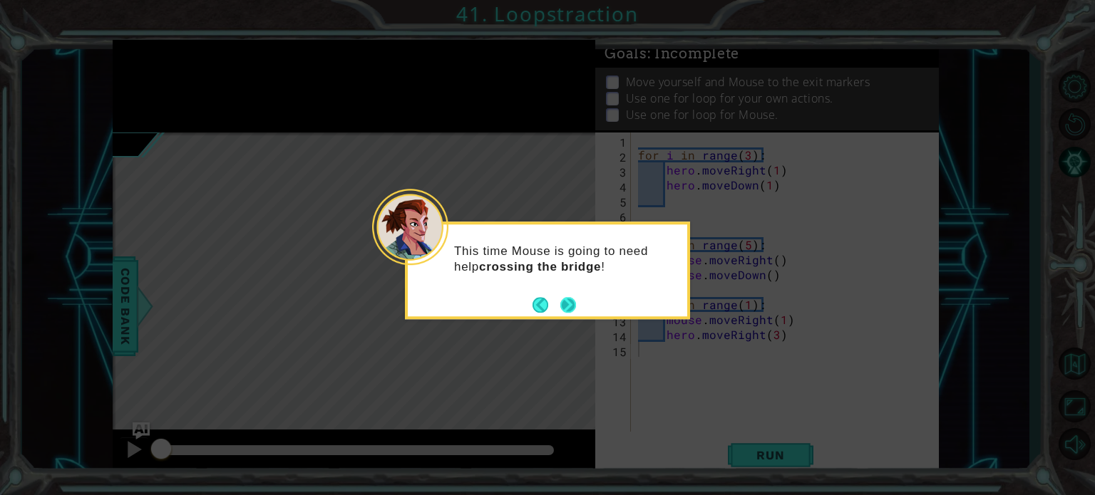
click at [567, 299] on button "Next" at bounding box center [568, 305] width 16 height 16
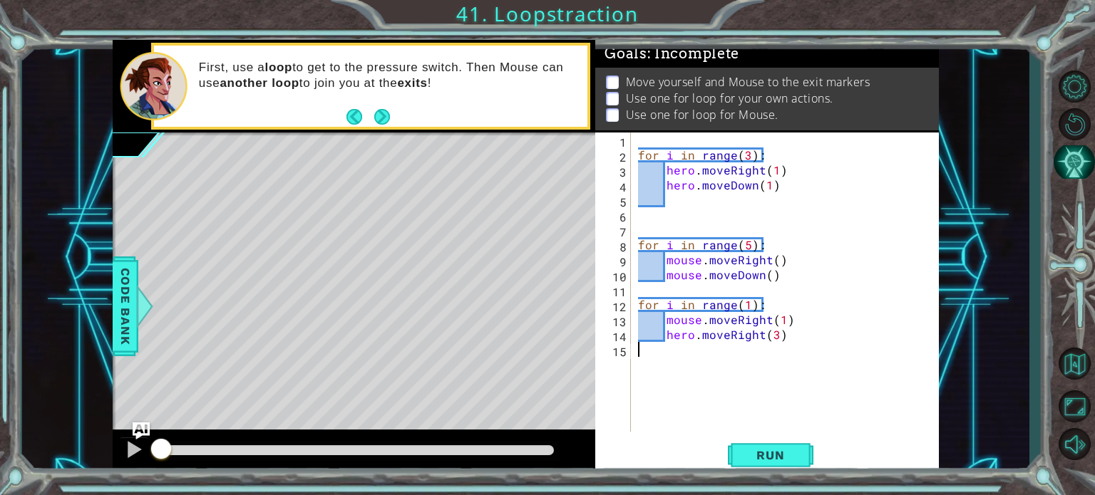
click at [1084, 160] on button "AI Hint" at bounding box center [1074, 162] width 41 height 34
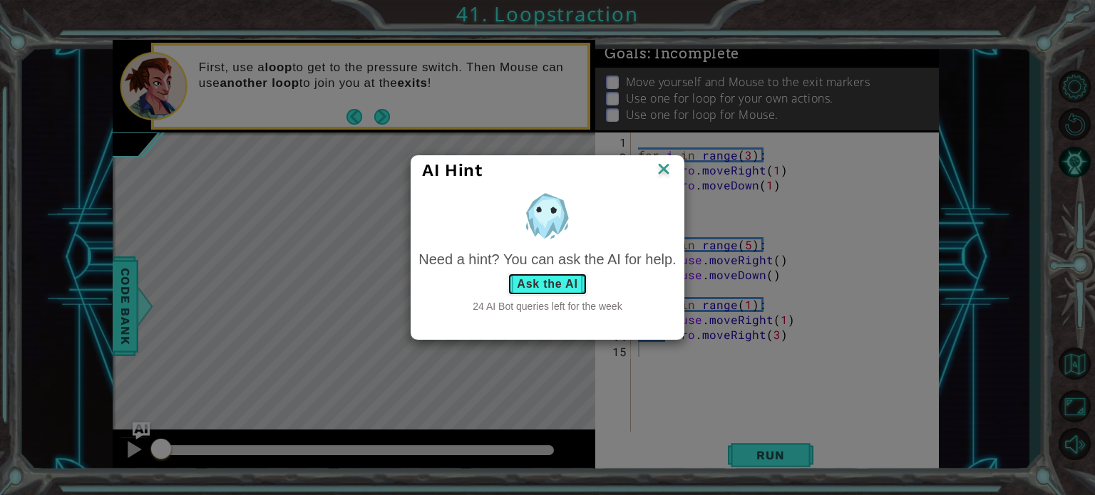
click at [565, 274] on button "Ask the AI" at bounding box center [547, 284] width 79 height 23
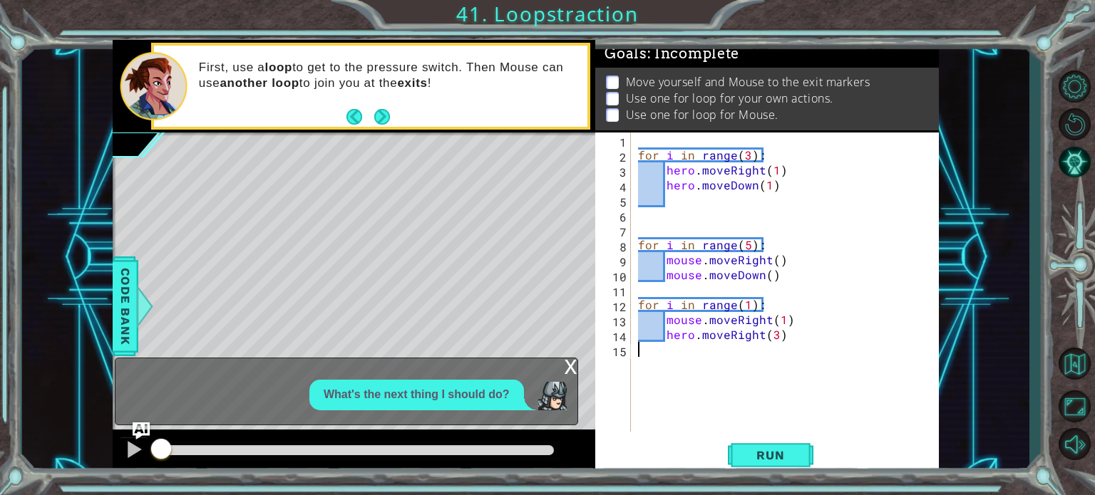
drag, startPoint x: 898, startPoint y: 362, endPoint x: 972, endPoint y: 344, distance: 76.2
click at [959, 347] on div "1 ההההההההההההההההההההההההההההההההההההההההההההההההההההההההההההההההההההההההההההה…" at bounding box center [525, 258] width 1007 height 436
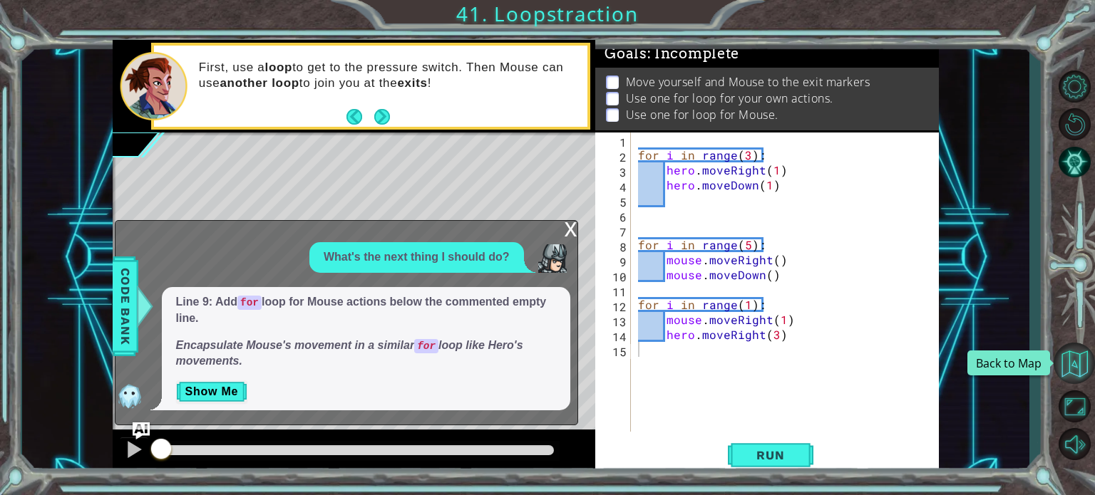
click at [1061, 356] on button "Back to Map" at bounding box center [1074, 363] width 41 height 41
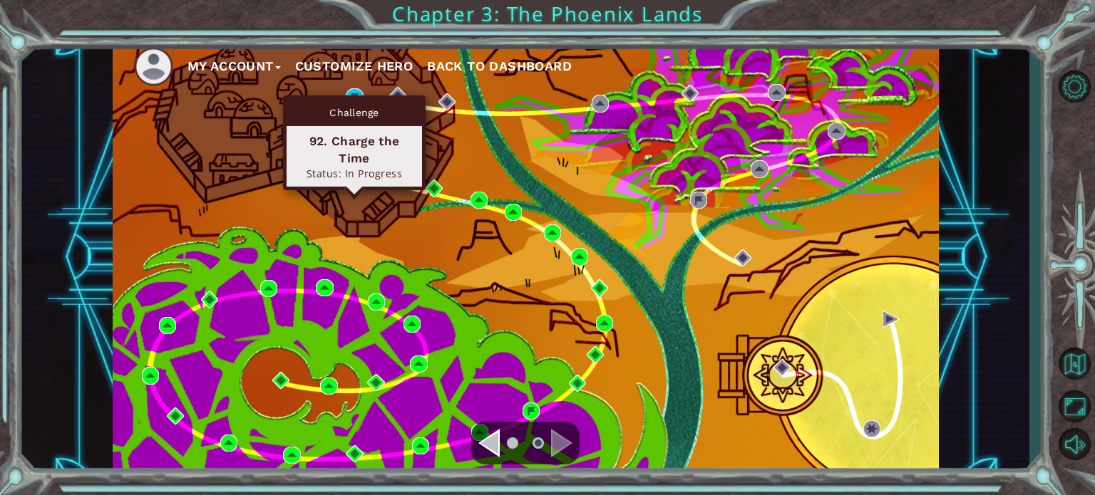
click at [361, 99] on div "Challenge" at bounding box center [354, 112] width 135 height 27
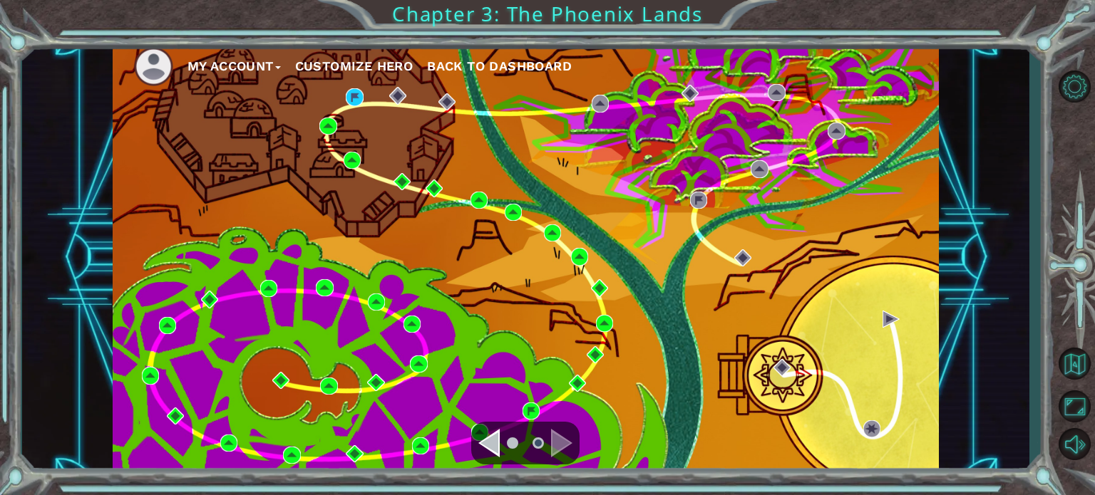
click at [356, 65] on button "Customize Hero" at bounding box center [354, 66] width 118 height 21
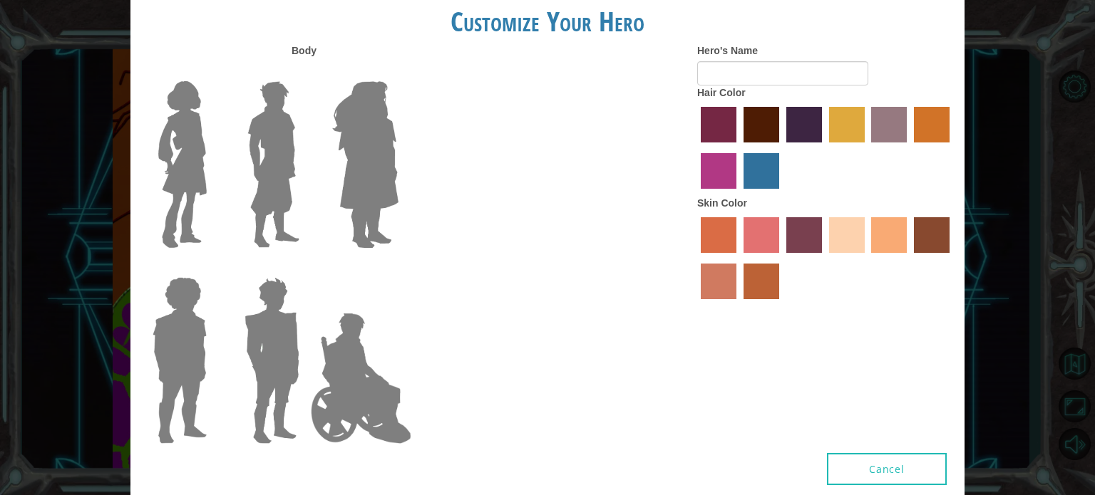
type input "[URL][DOMAIN_NAME]"
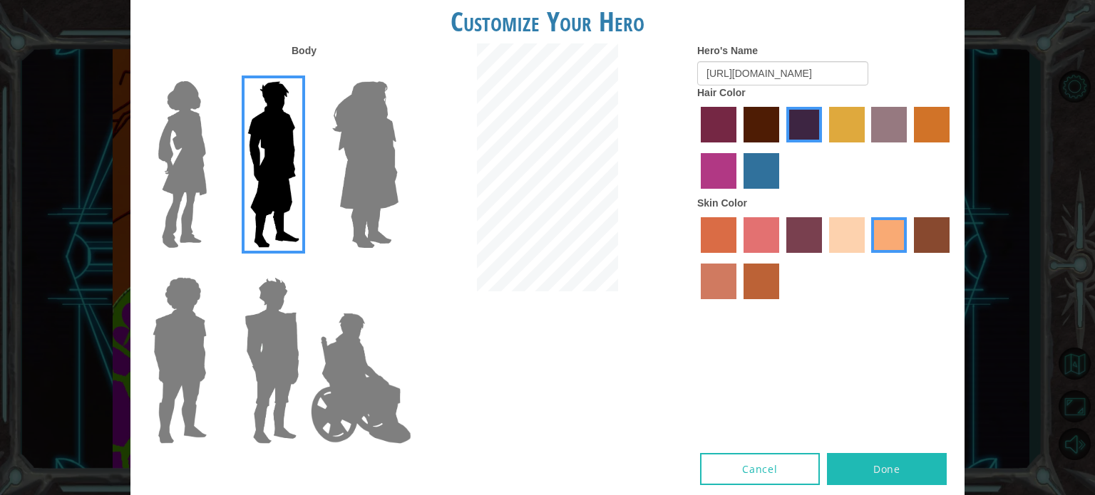
click at [918, 480] on button "Done" at bounding box center [887, 469] width 120 height 32
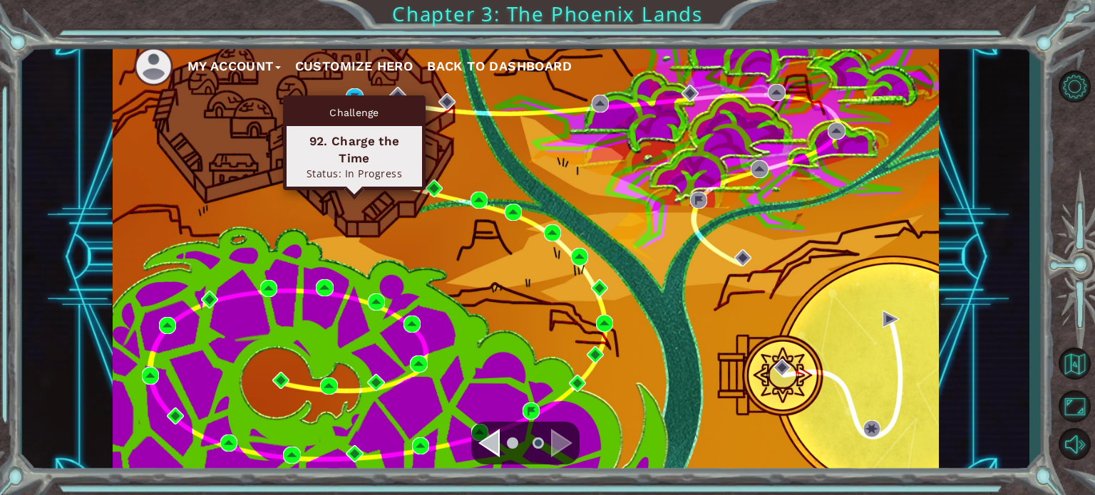
click at [356, 96] on div "Challenge 92. Charge the Time Status: In Progress" at bounding box center [354, 143] width 143 height 95
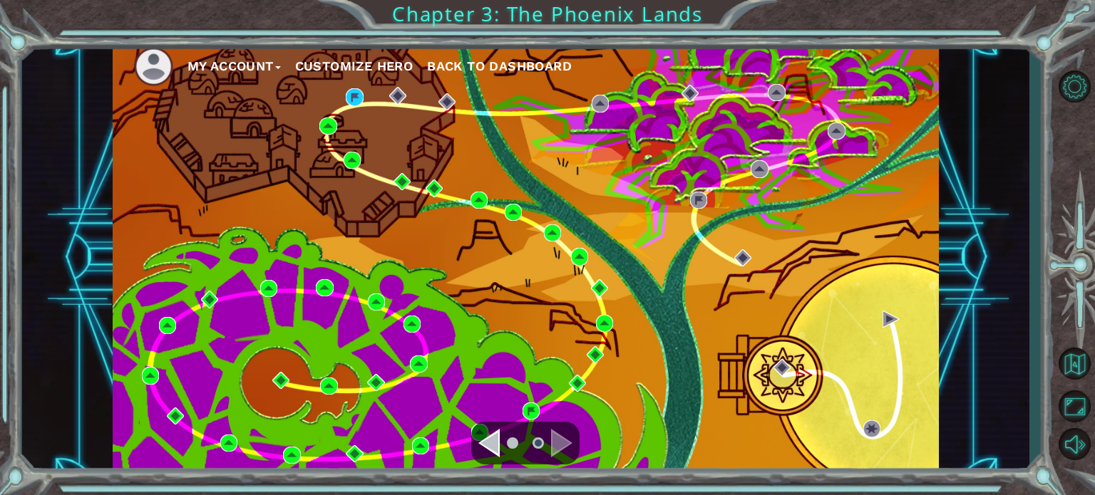
drag, startPoint x: 329, startPoint y: 92, endPoint x: 336, endPoint y: 91, distance: 8.0
click at [329, 91] on div "My Account Customize Hero Back to Dashboard" at bounding box center [526, 258] width 826 height 436
drag, startPoint x: 342, startPoint y: 91, endPoint x: 351, endPoint y: 92, distance: 8.7
click at [342, 91] on div "My Account Customize Hero Back to Dashboard" at bounding box center [526, 258] width 826 height 436
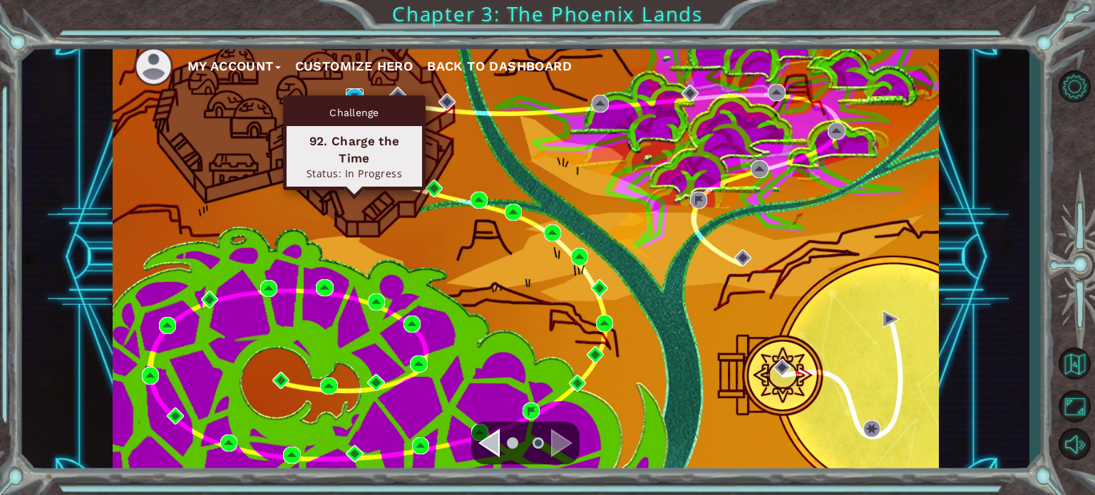
click at [352, 93] on img at bounding box center [354, 96] width 17 height 17
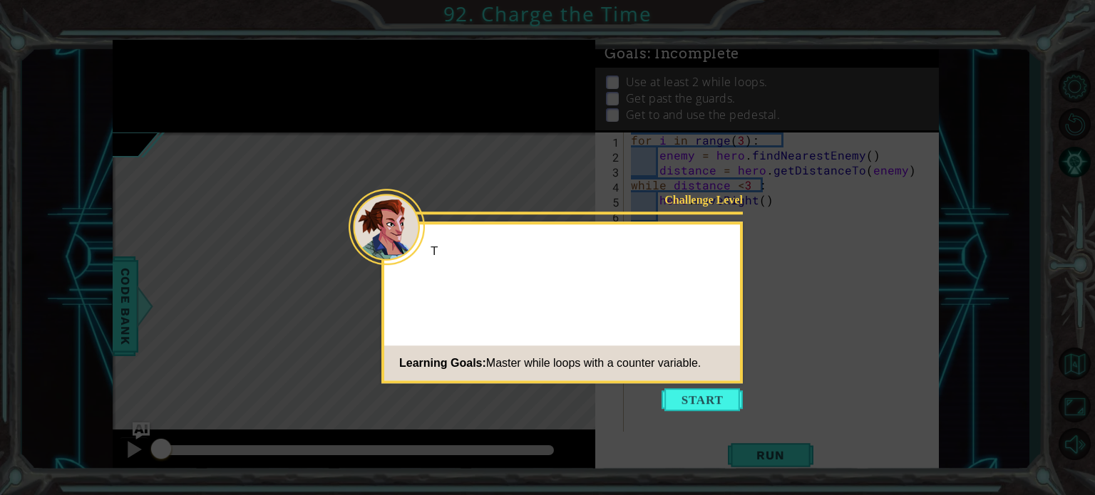
click at [697, 411] on icon at bounding box center [547, 247] width 1095 height 495
click at [703, 396] on button "Start" at bounding box center [702, 399] width 81 height 23
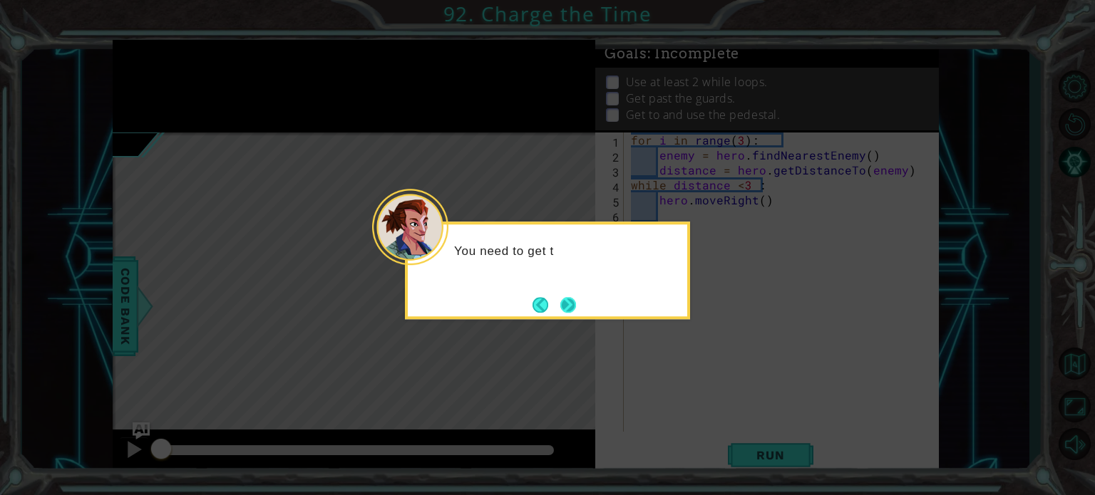
click at [565, 308] on button "Next" at bounding box center [568, 305] width 16 height 16
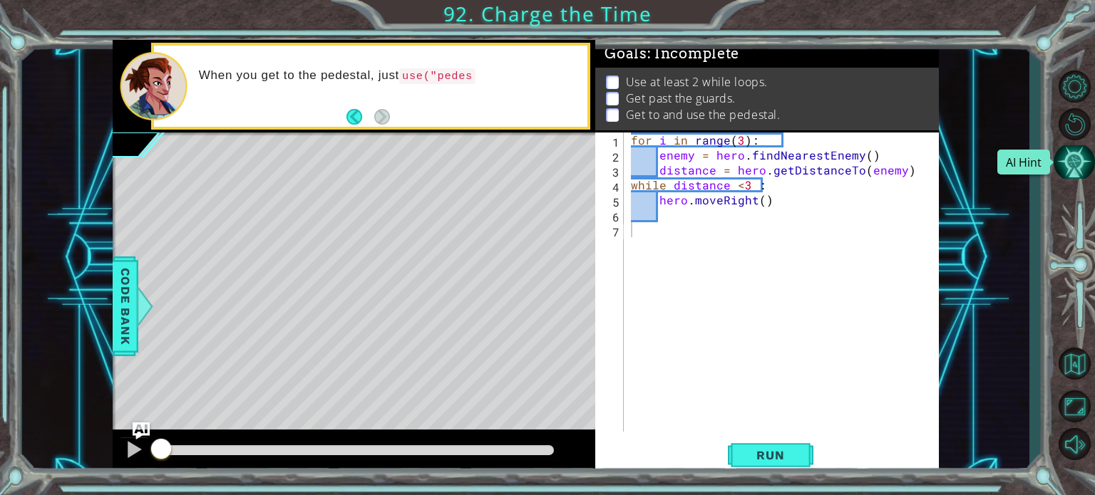
click at [1074, 175] on button "AI Hint" at bounding box center [1074, 162] width 41 height 34
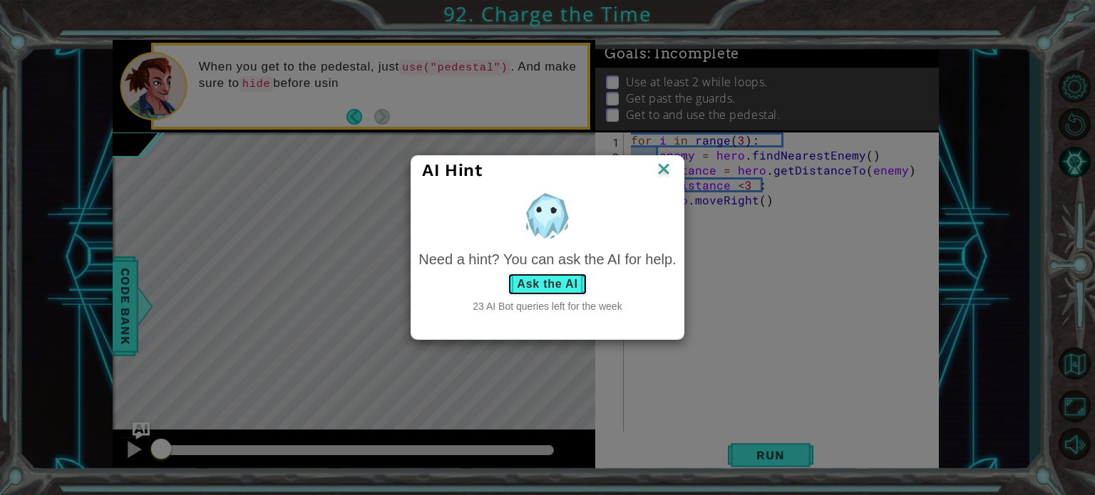
click at [562, 278] on button "Ask the AI" at bounding box center [547, 284] width 79 height 23
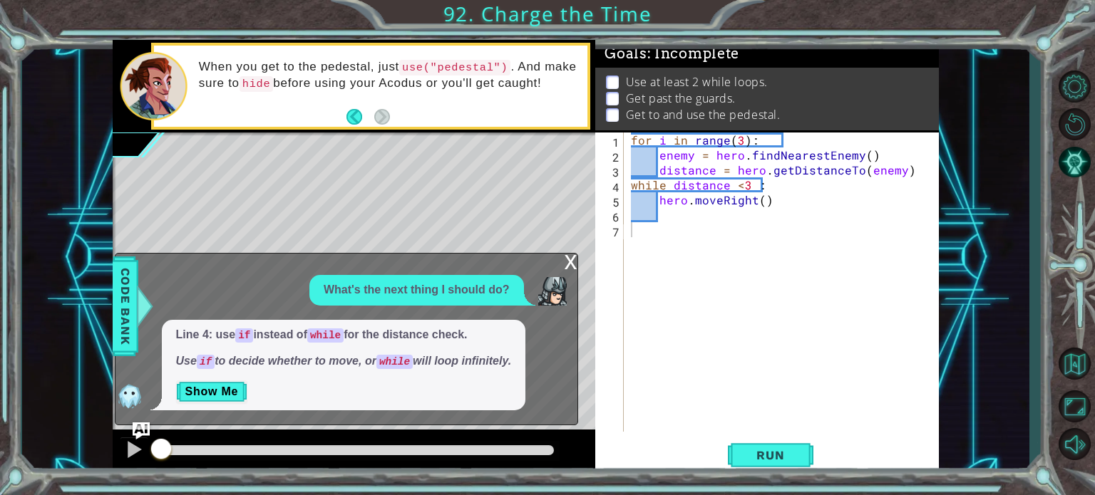
click at [250, 390] on p "Show Me" at bounding box center [344, 392] width 336 height 23
click at [243, 388] on button "Show Me" at bounding box center [212, 392] width 72 height 23
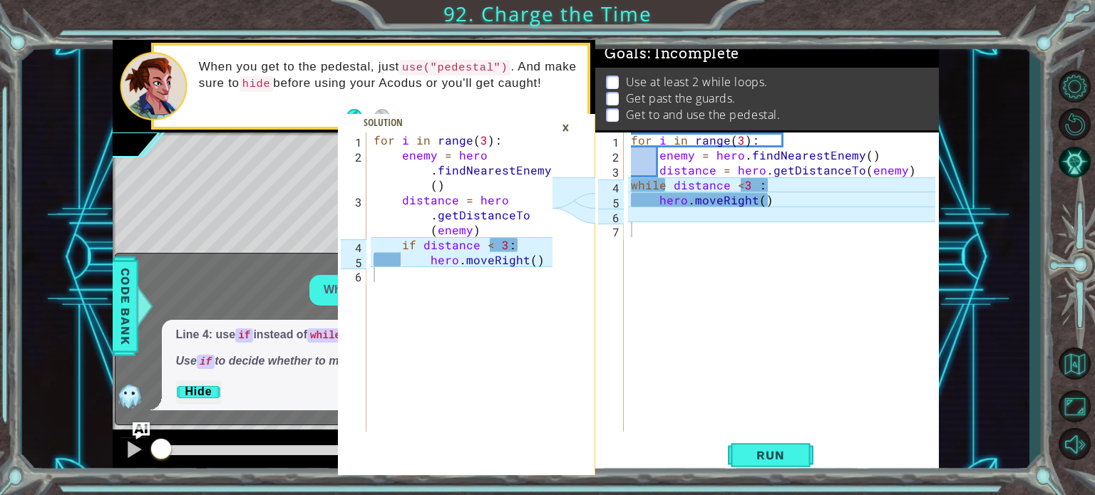
click at [371, 135] on div "1 2 3 4 5 6 for i in range ( 3 ) : enemy = hero . findNearestEnemy ( ) distance…" at bounding box center [445, 282] width 215 height 299
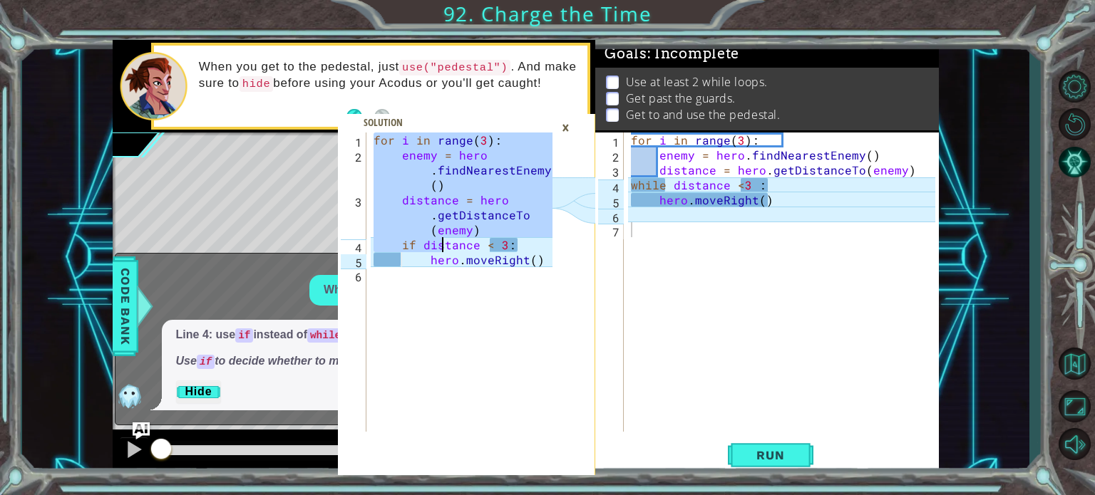
drag, startPoint x: 375, startPoint y: 138, endPoint x: 457, endPoint y: 292, distance: 173.8
click at [457, 292] on div "for i in range ( 3 ) : enemy = hero . findNearestEnemy ( ) distance = hero . ge…" at bounding box center [465, 297] width 189 height 329
drag, startPoint x: 433, startPoint y: 181, endPoint x: 462, endPoint y: 185, distance: 28.8
click at [462, 185] on div "for i in range ( 3 ) : enemy = hero . findNearestEnemy ( ) distance = hero . ge…" at bounding box center [462, 282] width 182 height 299
drag, startPoint x: 373, startPoint y: 142, endPoint x: 459, endPoint y: 289, distance: 170.9
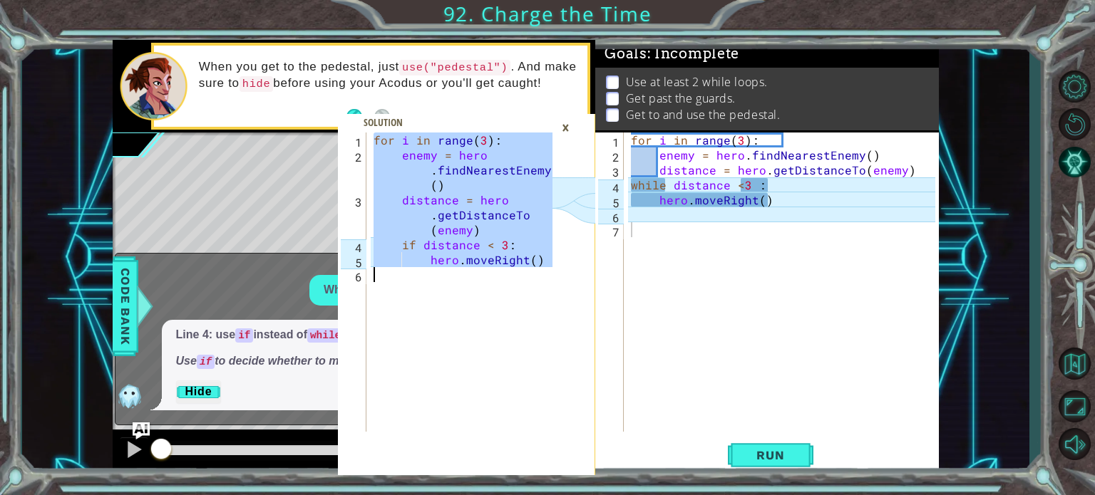
click at [459, 289] on div "for i in range ( 3 ) : enemy = hero . findNearestEnemy ( ) distance = hero . ge…" at bounding box center [465, 297] width 189 height 329
type textarea "hero.moveRight()"
type textarea "for i in range(3):"
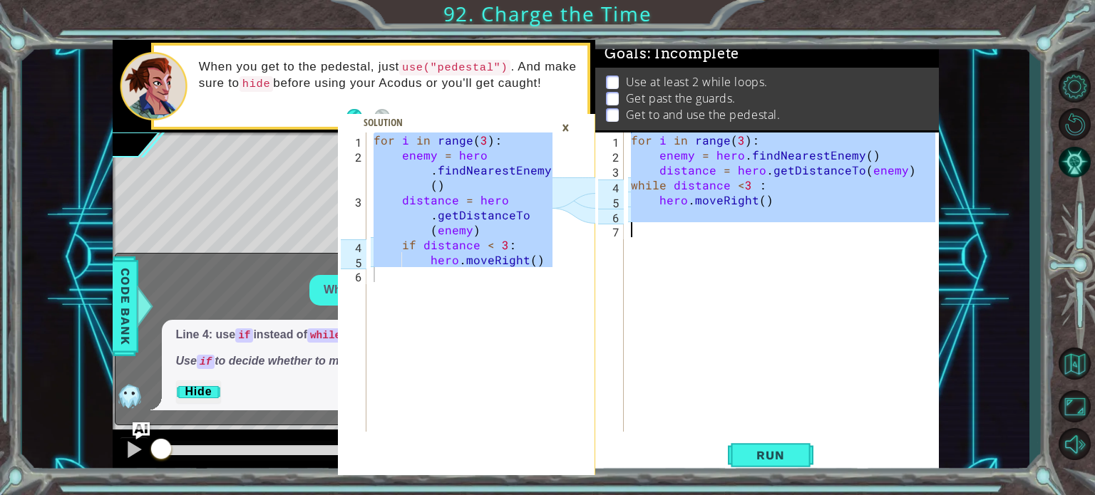
drag, startPoint x: 632, startPoint y: 136, endPoint x: 833, endPoint y: 324, distance: 274.9
click at [833, 324] on div "for i in range ( 3 ) : enemy = hero . findNearestEnemy ( ) distance = hero . ge…" at bounding box center [785, 297] width 314 height 329
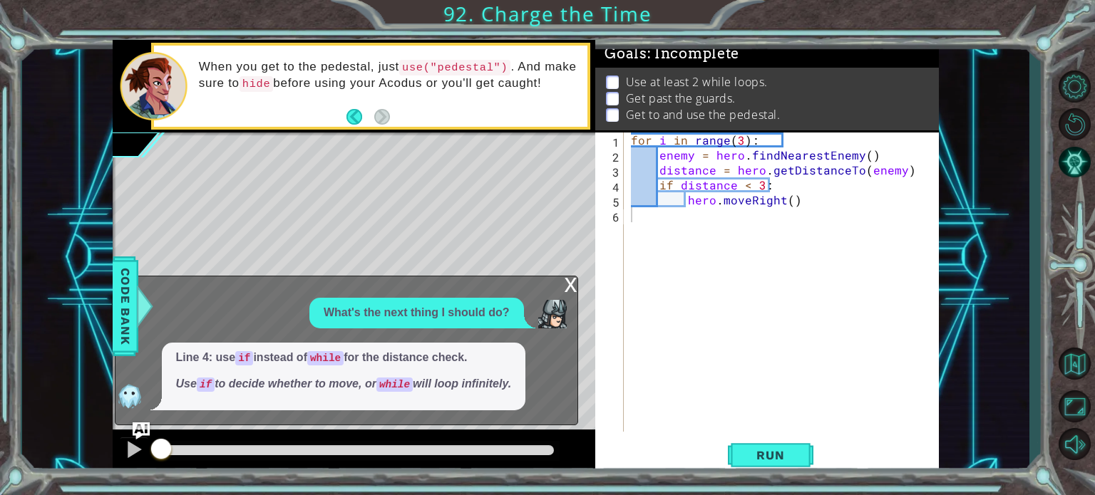
drag, startPoint x: 557, startPoint y: 279, endPoint x: 566, endPoint y: 284, distance: 9.9
click at [561, 281] on div "x What's the next thing I should do? Line 4: use if instead of while for the di…" at bounding box center [346, 351] width 463 height 150
click at [567, 284] on div "x" at bounding box center [571, 284] width 13 height 14
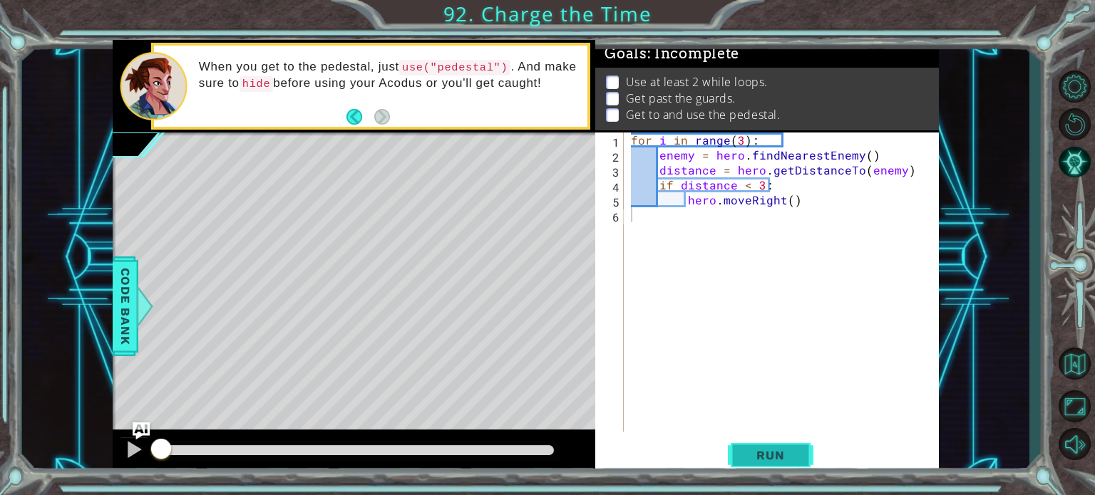
click at [774, 450] on span "Run" at bounding box center [770, 455] width 56 height 14
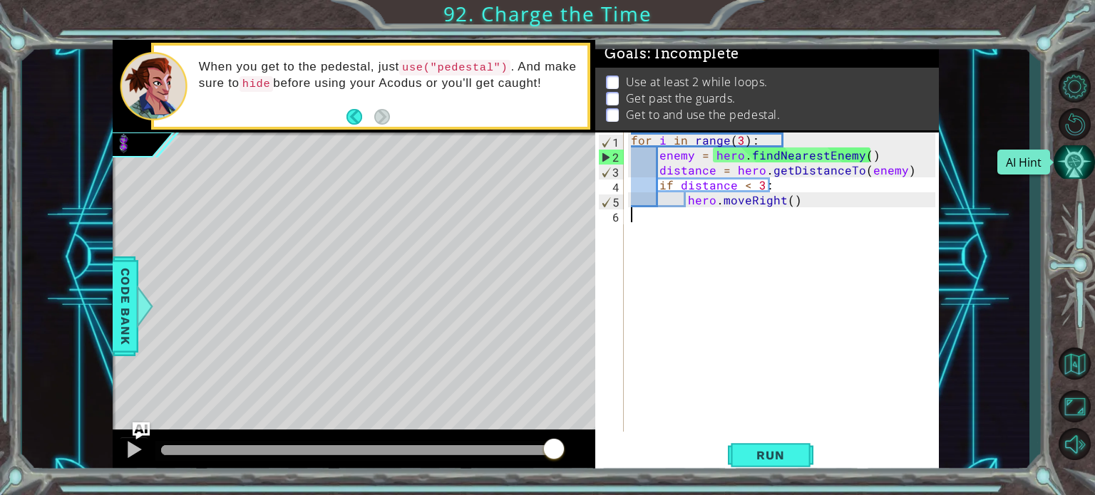
click at [1084, 168] on button "AI Hint" at bounding box center [1074, 162] width 41 height 34
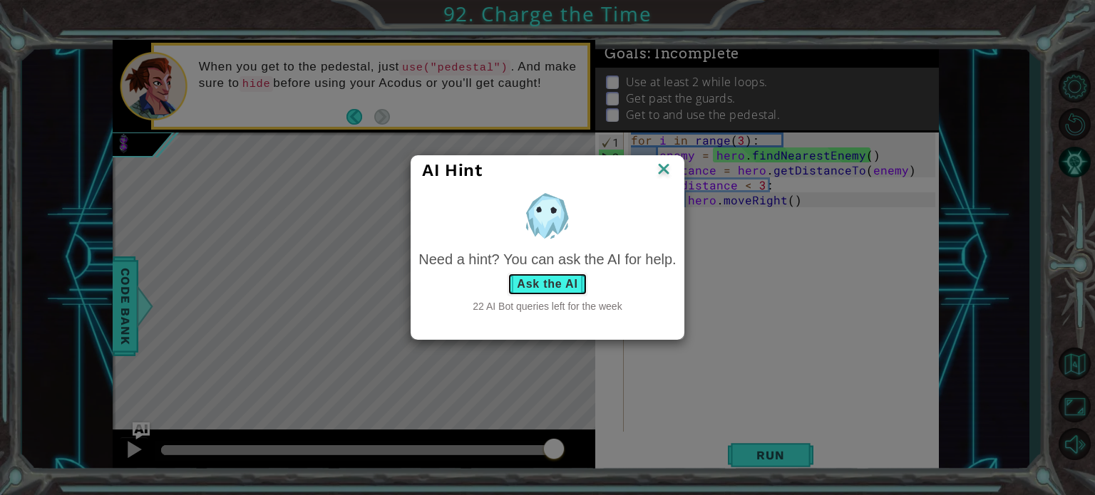
click at [562, 287] on button "Ask the AI" at bounding box center [547, 284] width 79 height 23
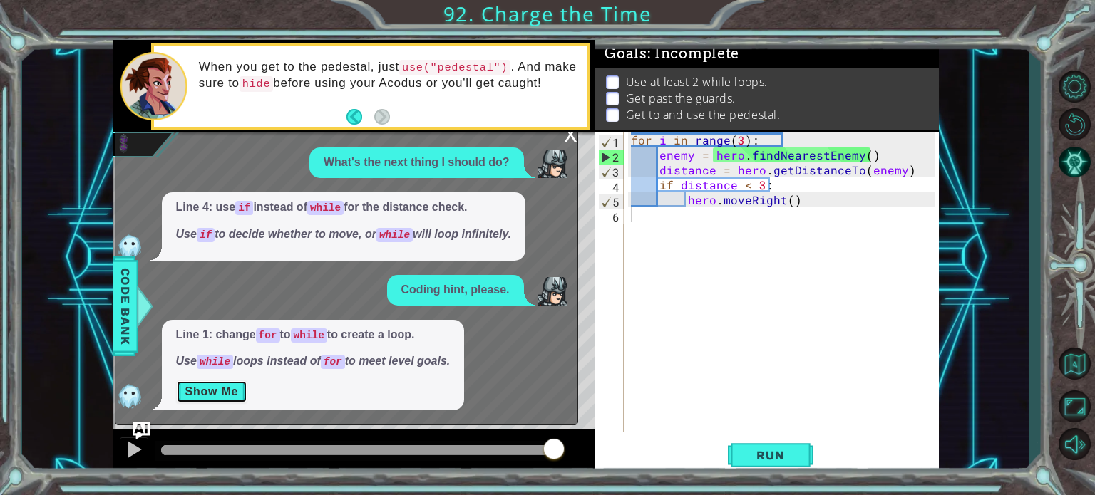
click at [217, 392] on button "Show Me" at bounding box center [212, 392] width 72 height 23
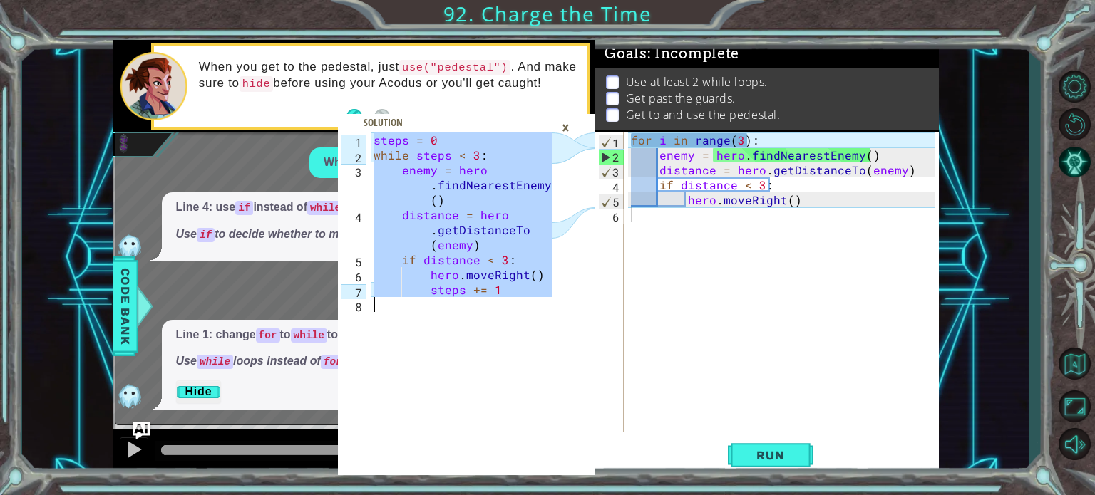
drag, startPoint x: 375, startPoint y: 136, endPoint x: 490, endPoint y: 305, distance: 204.6
click at [490, 306] on div "steps = 0 while steps < 3 : enemy = hero . findNearestEnemy ( ) distance = hero…" at bounding box center [465, 297] width 189 height 329
type textarea "steps += 1"
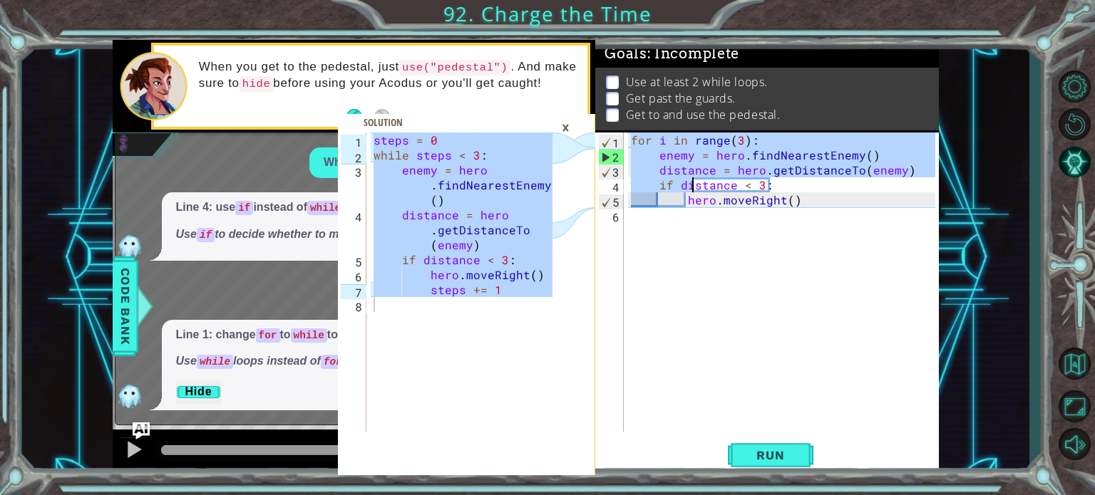
drag, startPoint x: 629, startPoint y: 138, endPoint x: 724, endPoint y: 310, distance: 196.8
click at [723, 301] on div "for i in range ( 3 ) : enemy = hero . findNearestEnemy ( ) distance = hero . ge…" at bounding box center [785, 297] width 314 height 329
type textarea "hero.moveRight()"
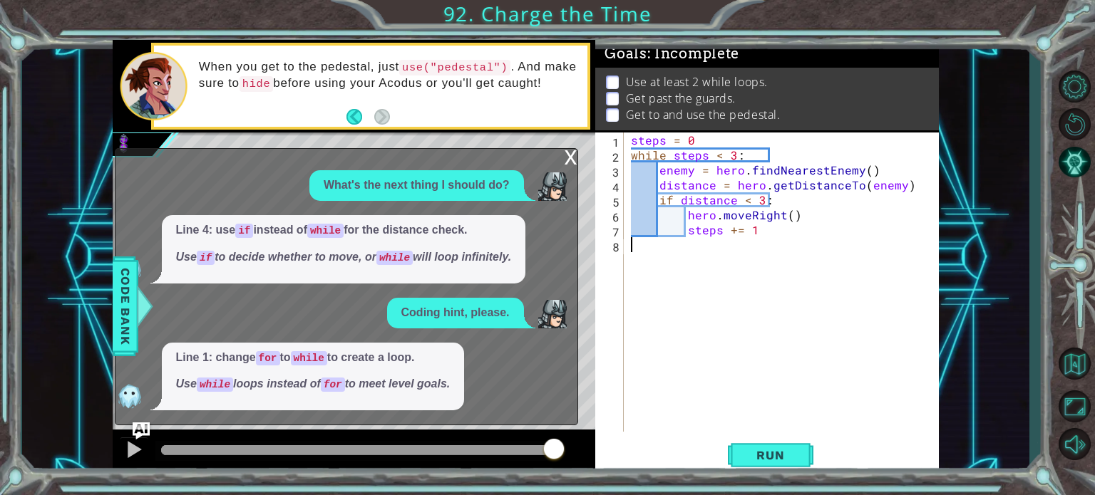
click at [570, 153] on div "x" at bounding box center [571, 156] width 13 height 14
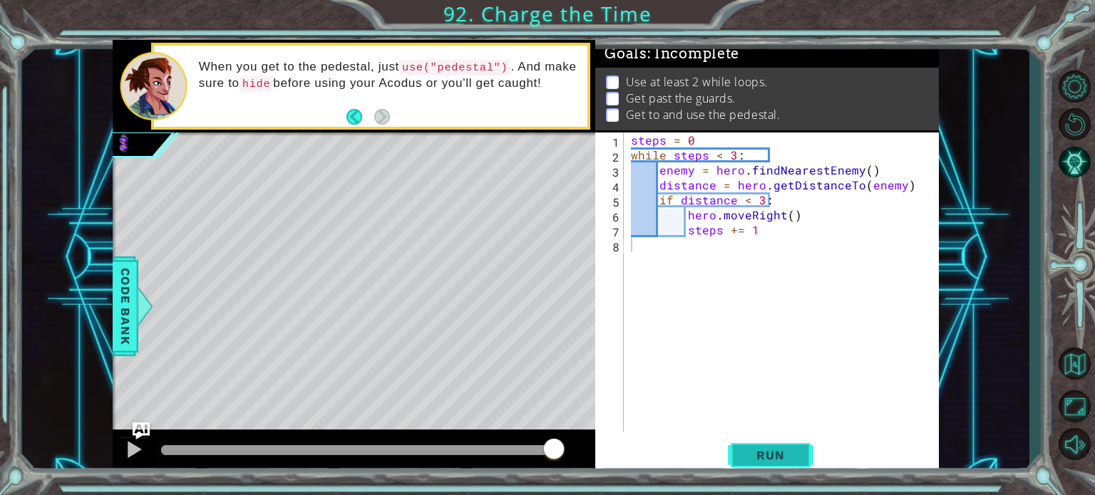
click at [786, 462] on span "Run" at bounding box center [770, 455] width 56 height 14
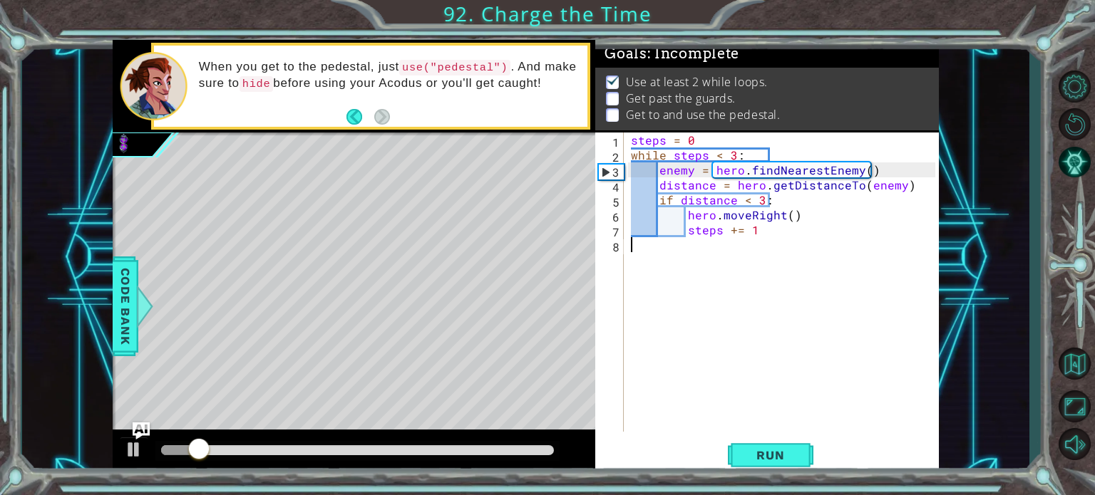
scroll to position [8, 0]
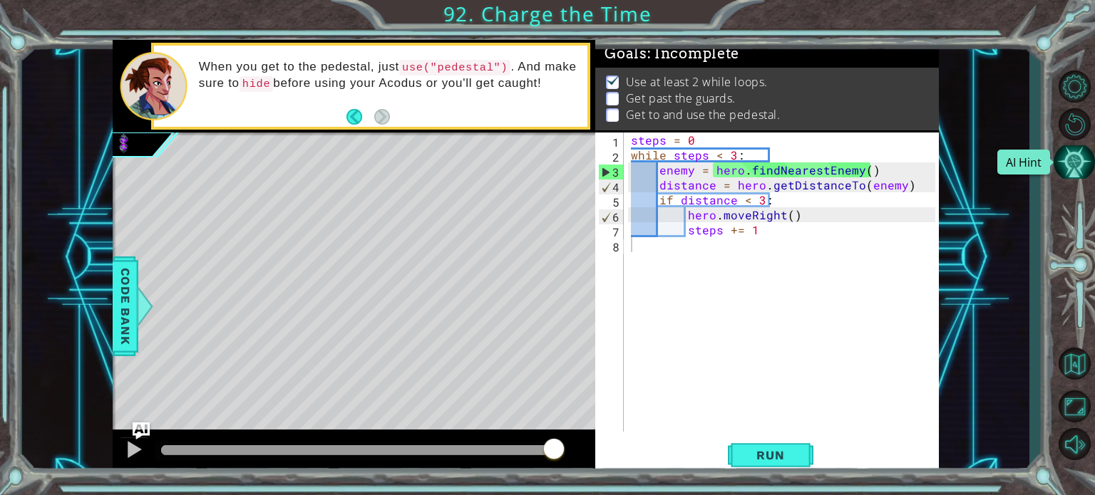
drag, startPoint x: 1069, startPoint y: 171, endPoint x: 1058, endPoint y: 171, distance: 11.4
click at [1070, 171] on button "AI Hint" at bounding box center [1074, 162] width 41 height 34
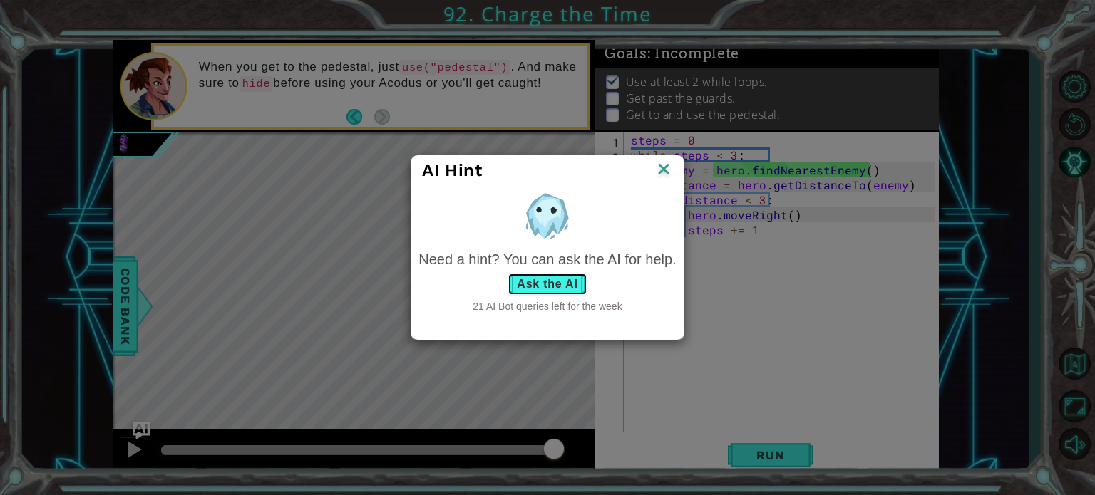
click at [574, 289] on button "Ask the AI" at bounding box center [547, 284] width 79 height 23
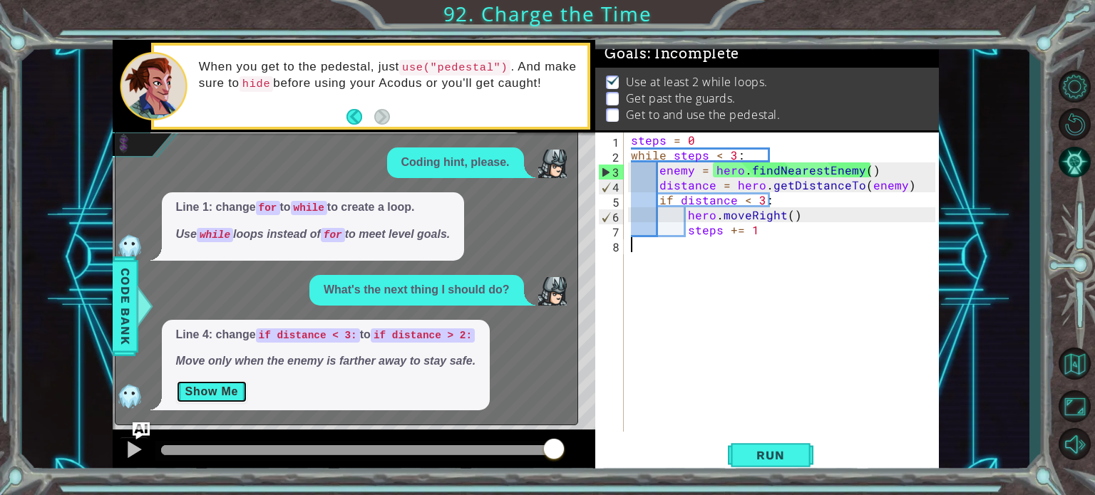
click at [209, 398] on button "Show Me" at bounding box center [212, 392] width 72 height 23
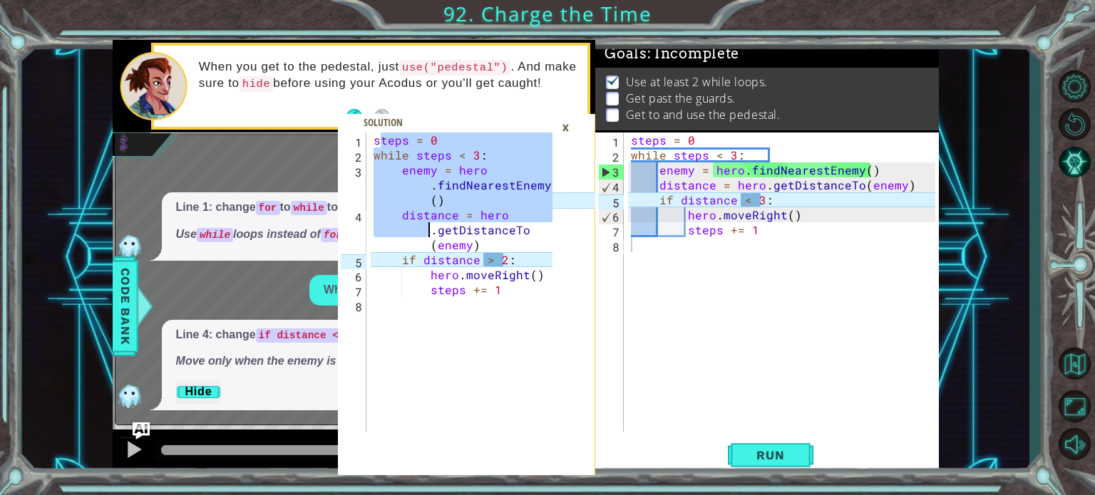
drag, startPoint x: 379, startPoint y: 139, endPoint x: 416, endPoint y: 218, distance: 87.7
click at [428, 230] on div "steps = 0 while steps < 3 : enemy = hero . findNearestEnemy ( ) distance = hero…" at bounding box center [465, 297] width 189 height 329
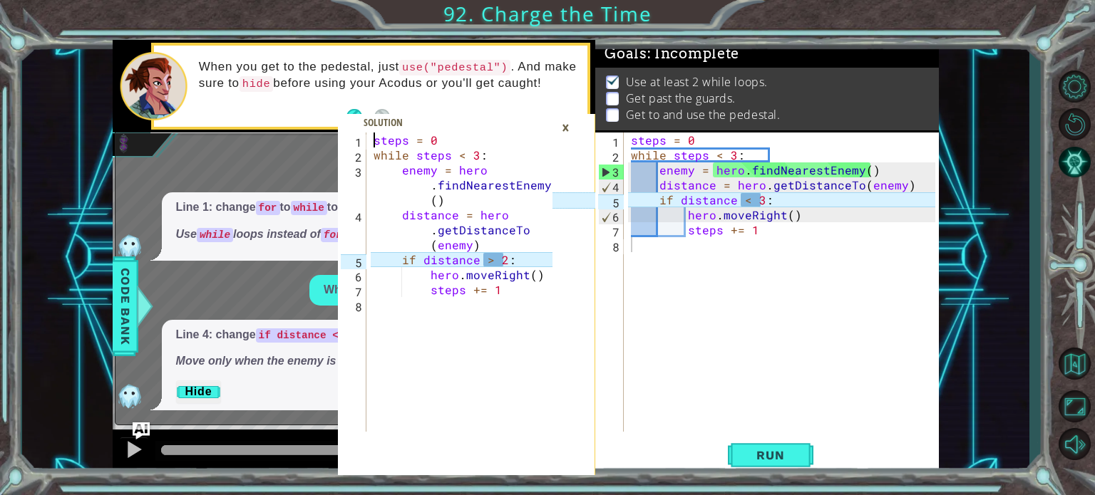
click at [374, 141] on div "steps = 0 while steps < 3 : enemy = hero . findNearestEnemy ( ) distance = hero…" at bounding box center [465, 297] width 189 height 329
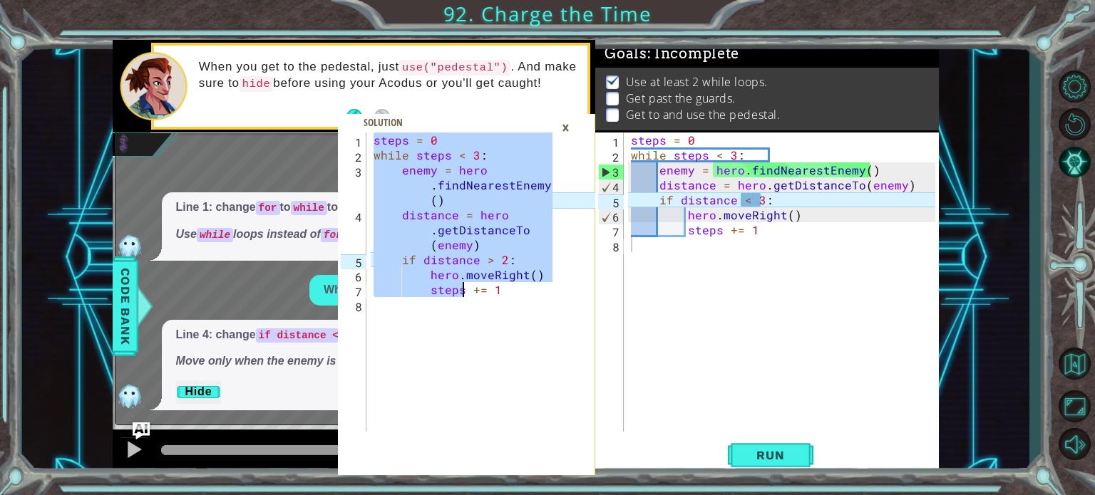
drag, startPoint x: 374, startPoint y: 141, endPoint x: 483, endPoint y: 319, distance: 208.9
click at [482, 319] on div "steps = 0 while steps < 3 : enemy = hero . findNearestEnemy ( ) distance = hero…" at bounding box center [465, 297] width 189 height 329
type textarea "steps += 1"
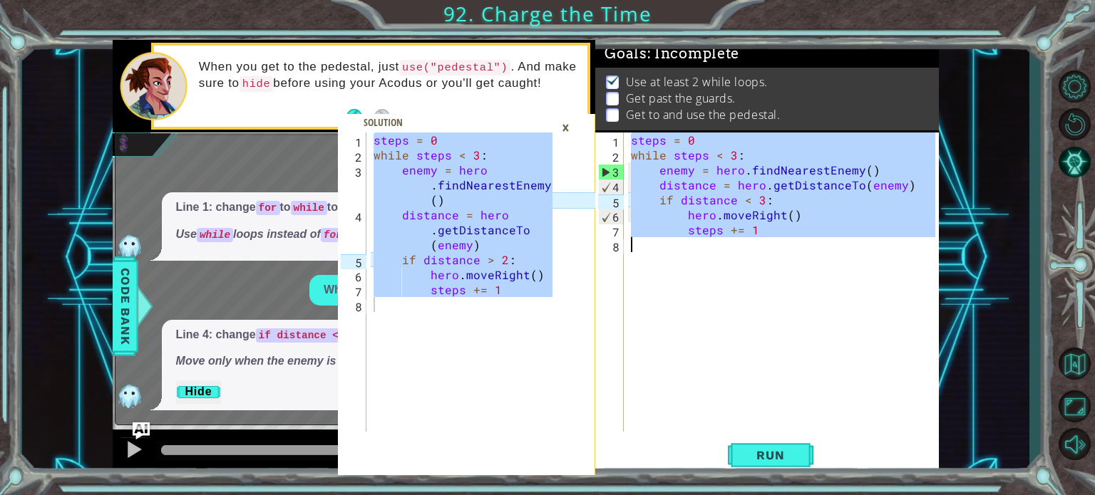
drag, startPoint x: 629, startPoint y: 136, endPoint x: 863, endPoint y: 529, distance: 457.1
click at [863, 495] on html "steps += 1 1 2 3 4 5 6 7 8 steps = 0 while steps < 3 : enemy = hero . findNeare…" at bounding box center [547, 247] width 1095 height 495
type textarea "steps += 1"
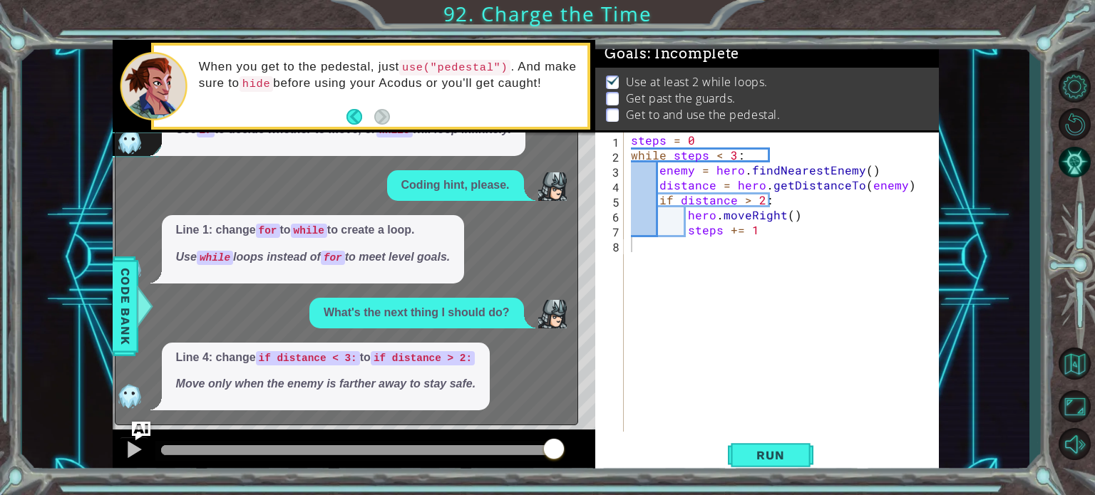
click at [140, 433] on img "Ask AI" at bounding box center [140, 431] width 19 height 19
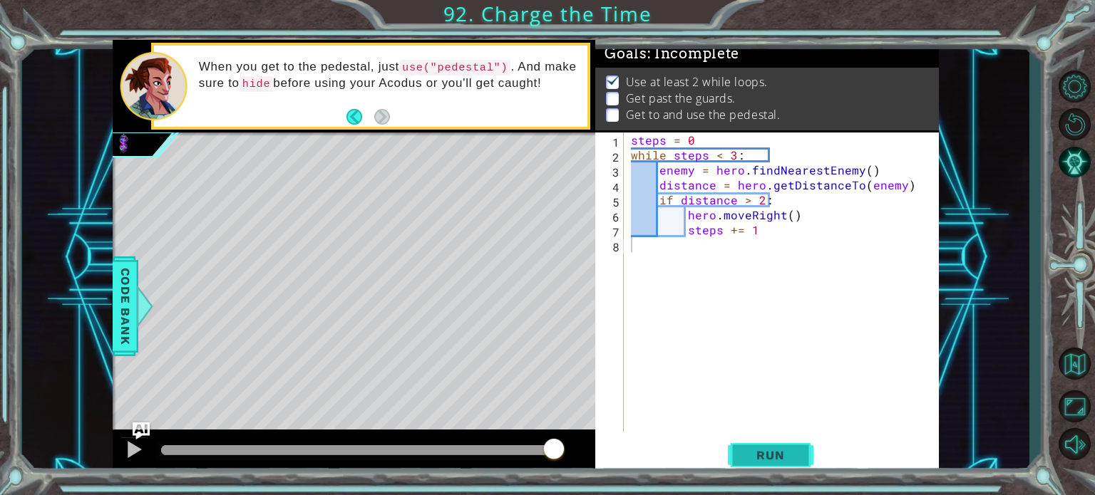
click at [778, 441] on button "Run" at bounding box center [771, 455] width 86 height 34
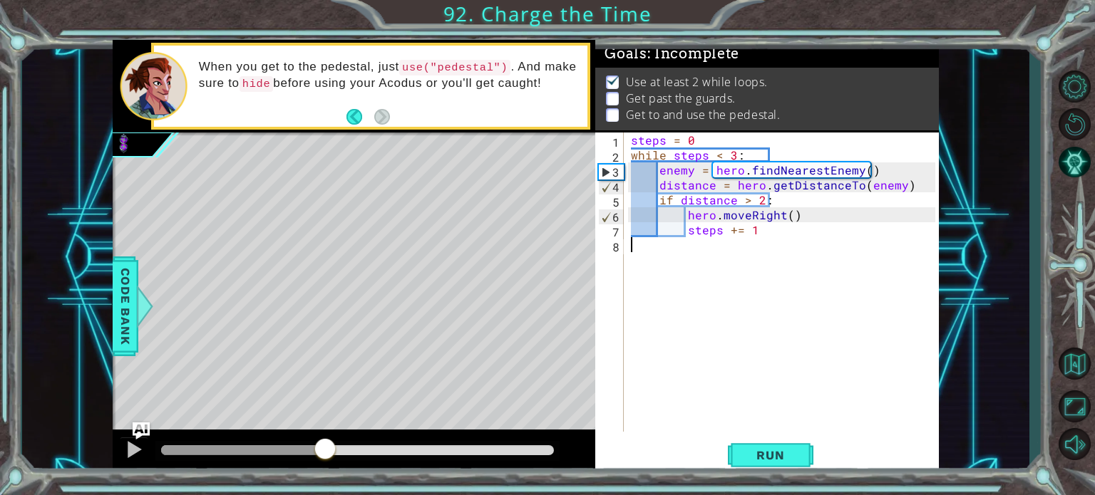
click at [267, 406] on div "methods hero moveUp() moveDown() moveLeft() moveRight() jumpUp() jumpDown() jum…" at bounding box center [526, 258] width 826 height 436
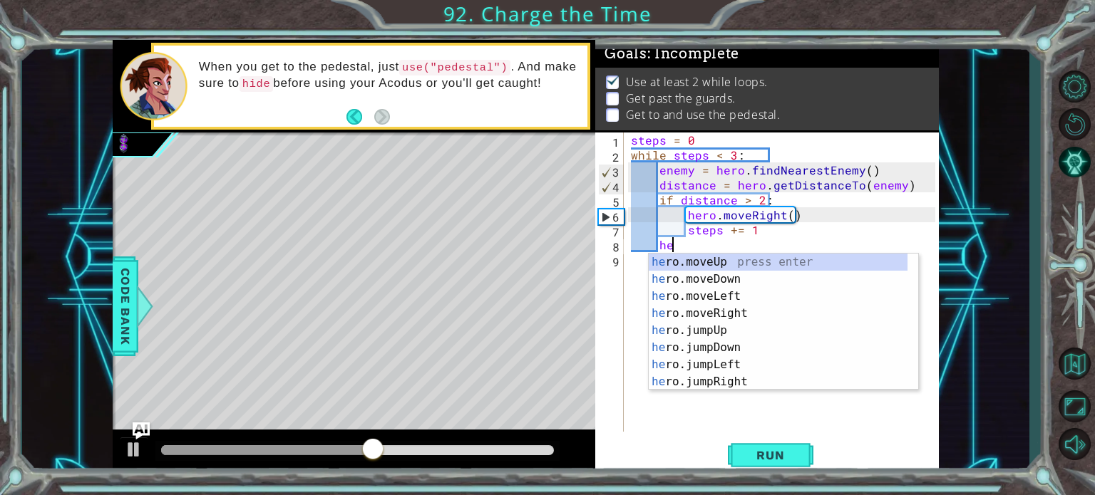
type textarea "her"
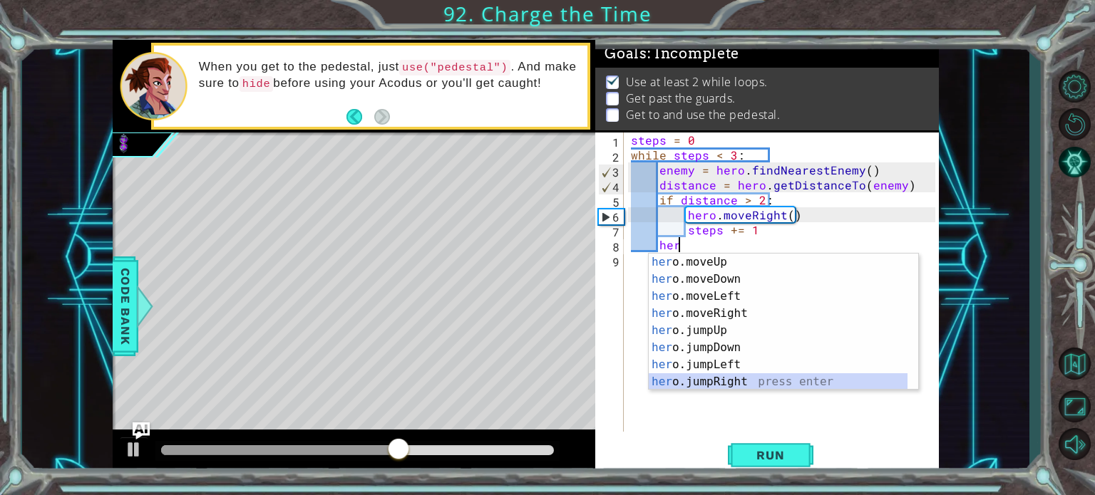
click at [727, 379] on div "her o.moveUp press enter her o.moveDown press enter her o.moveLeft press enter …" at bounding box center [778, 339] width 259 height 171
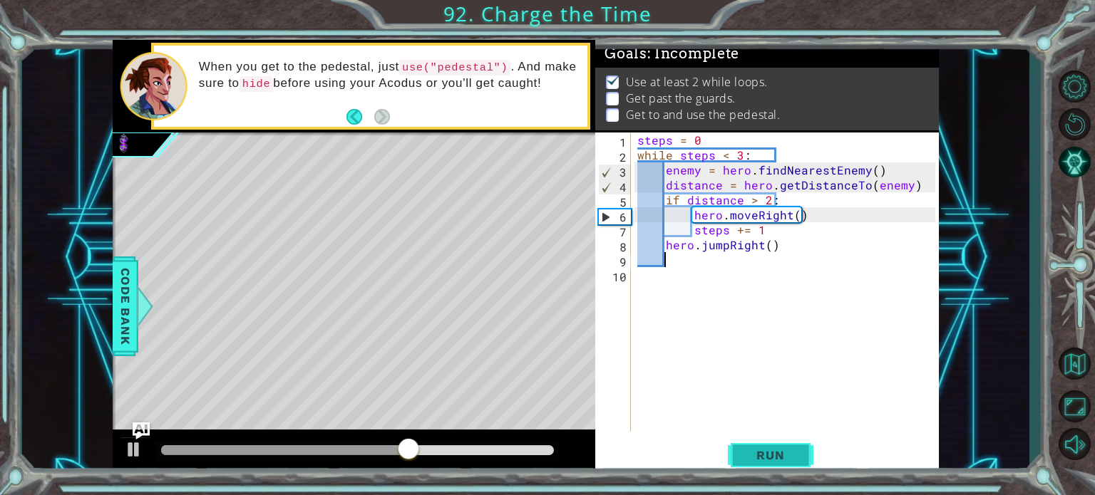
click at [777, 458] on span "Run" at bounding box center [770, 455] width 56 height 14
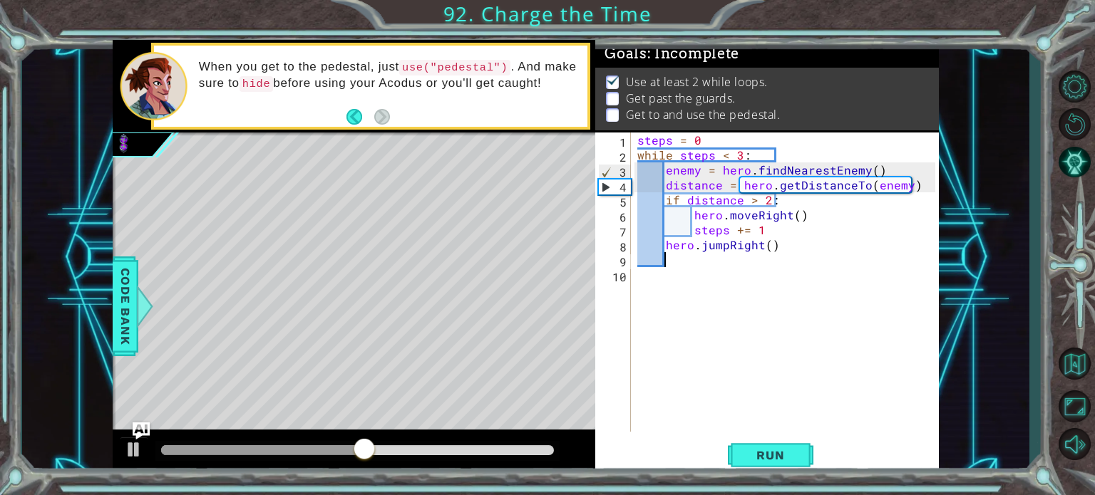
click at [790, 248] on div "steps = 0 while steps < 3 : enemy = hero . findNearestEnemy ( ) distance = hero…" at bounding box center [788, 297] width 308 height 329
type textarea "hero.jumpRight()"
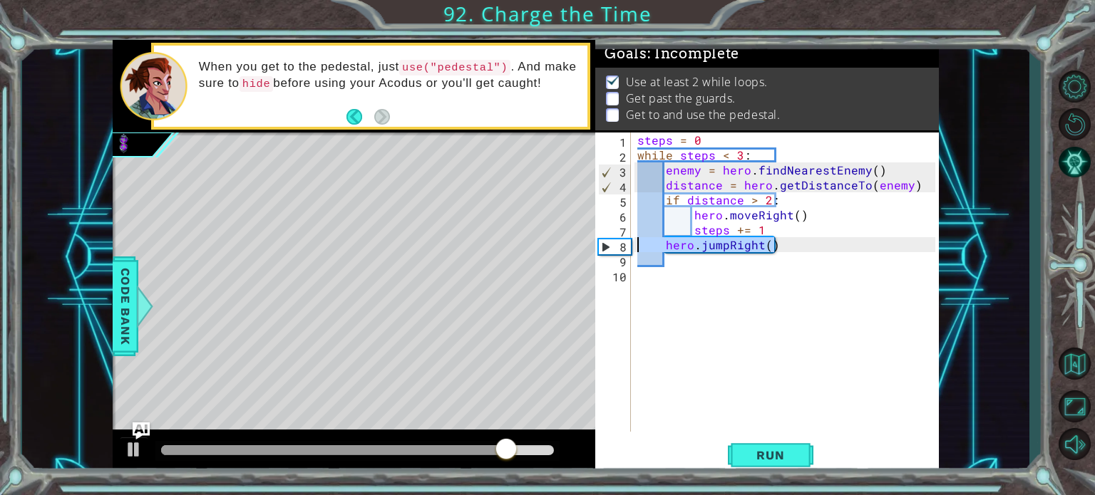
click at [411, 249] on div "steps += 1 1 2 3 4 5 6 7 8 steps = 0 while steps < 3 : enemy = hero . findNeare…" at bounding box center [526, 258] width 826 height 436
